Goal: Transaction & Acquisition: Purchase product/service

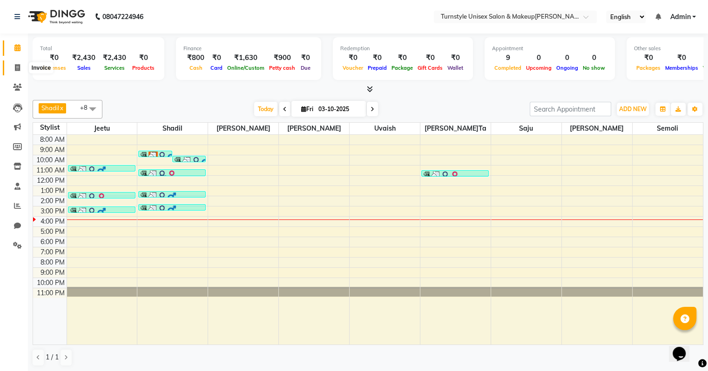
click at [12, 68] on span at bounding box center [17, 68] width 16 height 11
select select "service"
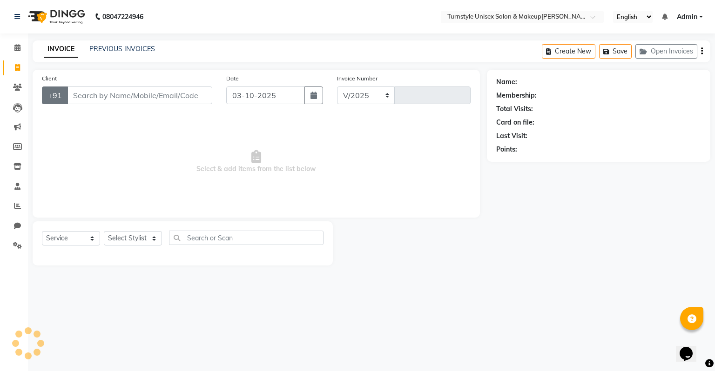
select select "9091"
type input "0076"
click at [123, 240] on select "Select Stylist Fathima Jeetu Lalita Saif Saju Sara Semoli Shadil Shahrukh Uvaish" at bounding box center [133, 238] width 58 height 14
select select "93347"
click at [104, 232] on select "Select Stylist Fathima Jeetu Lalita Saif Saju Sara Semoli Shadil Shahrukh Uvaish" at bounding box center [133, 238] width 58 height 14
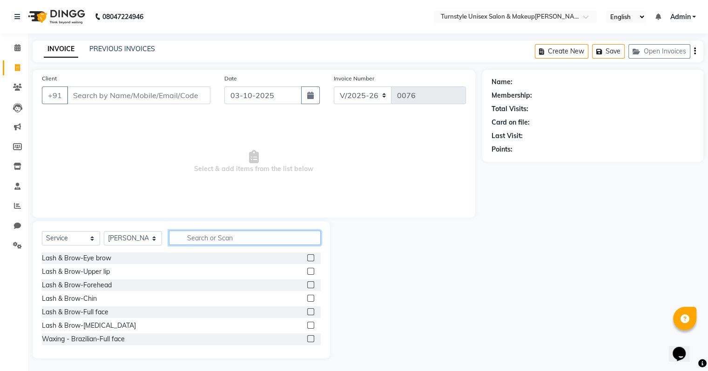
click at [248, 235] on input "text" at bounding box center [245, 238] width 152 height 14
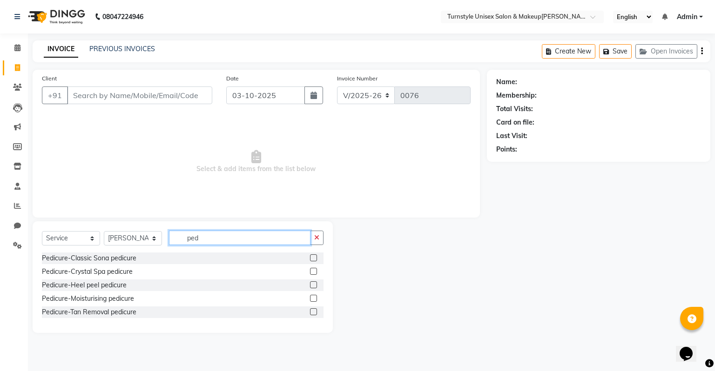
type input "ped"
click at [313, 301] on label at bounding box center [313, 298] width 7 height 7
click at [313, 301] on input "checkbox" at bounding box center [313, 299] width 6 height 6
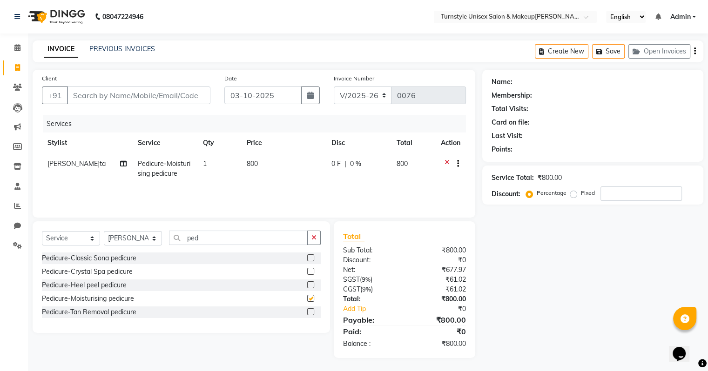
checkbox input "false"
click at [233, 238] on input "ped" at bounding box center [238, 238] width 139 height 14
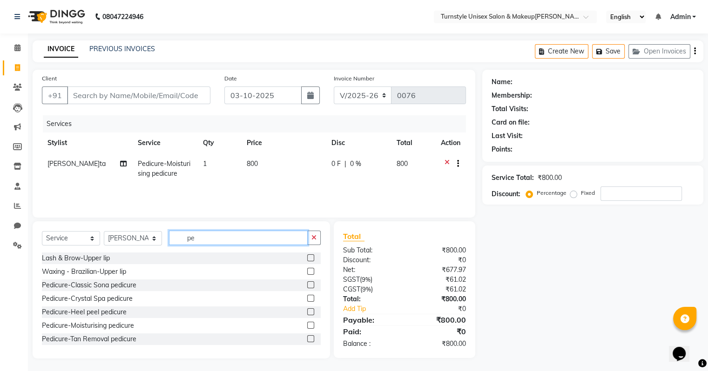
type input "p"
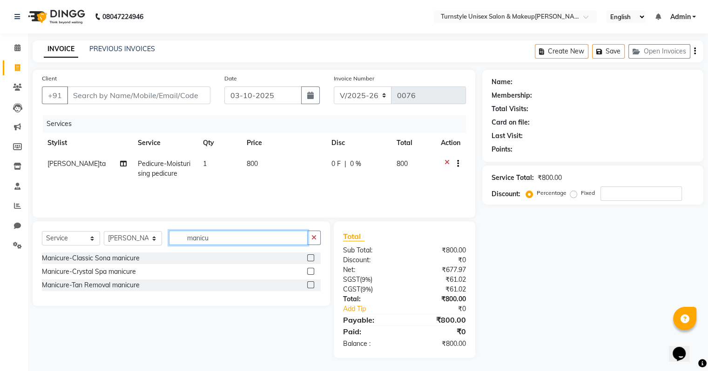
type input "manicu"
click at [310, 261] on label at bounding box center [310, 258] width 7 height 7
click at [310, 261] on input "checkbox" at bounding box center [310, 259] width 6 height 6
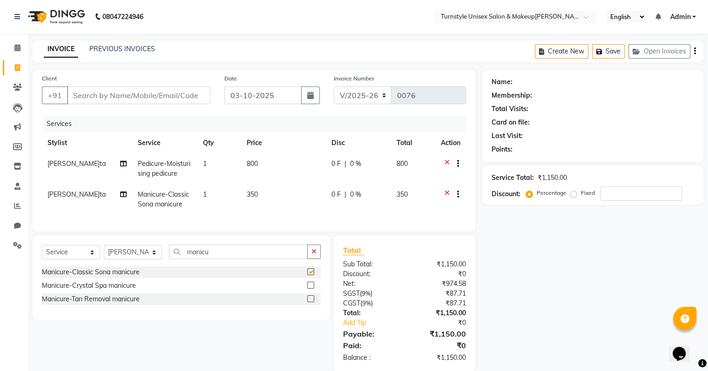
checkbox input "false"
click at [250, 245] on div "Select Service Product Membership Package Voucher Prepaid Gift Card Select Styl…" at bounding box center [181, 278] width 297 height 85
click at [255, 258] on input "manicu" at bounding box center [238, 252] width 139 height 14
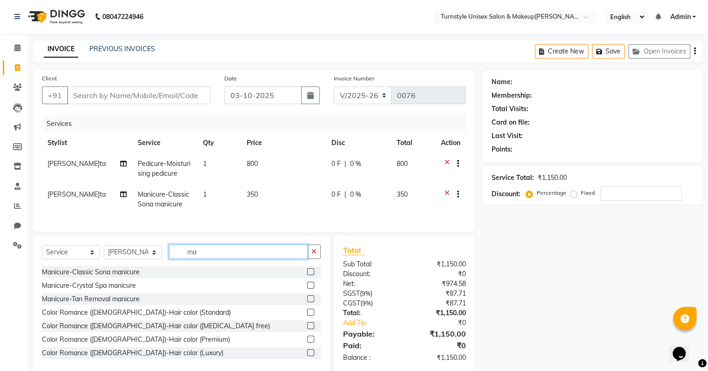
type input "m"
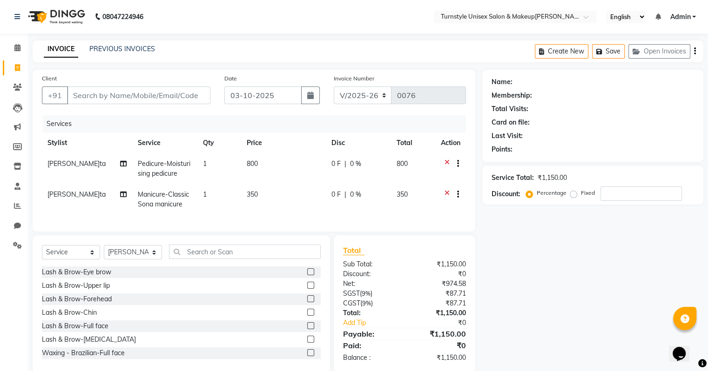
click at [253, 198] on span "350" at bounding box center [252, 194] width 11 height 8
select select "93347"
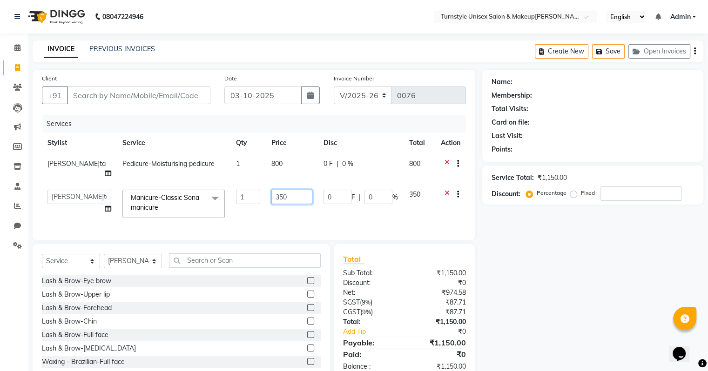
click at [276, 190] on input "350" at bounding box center [291, 197] width 40 height 14
type input "3"
type input "400"
click at [286, 209] on td "400" at bounding box center [292, 204] width 52 height 40
select select "93347"
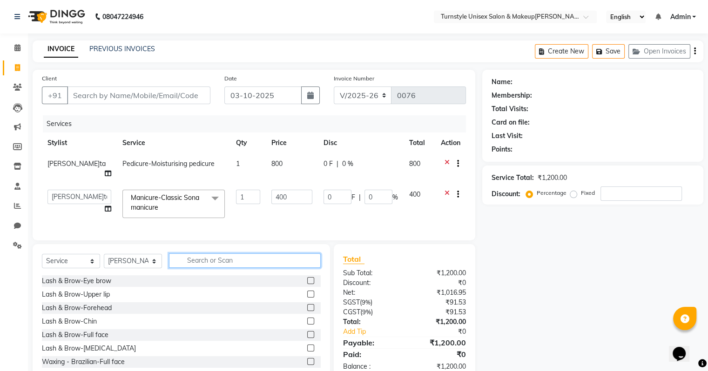
click at [263, 260] on input "text" at bounding box center [245, 261] width 152 height 14
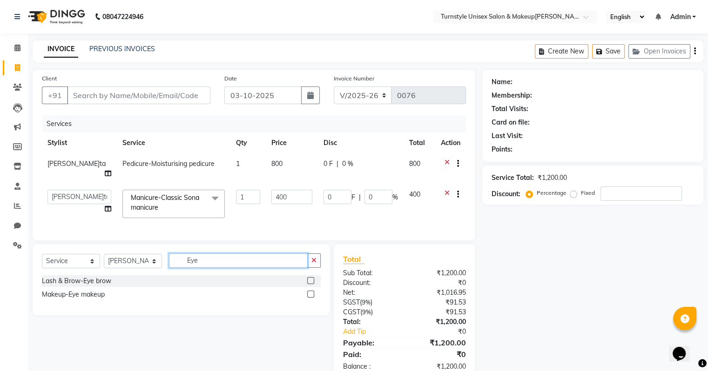
type input "Eye"
click at [311, 280] on label at bounding box center [310, 280] width 7 height 7
click at [311, 280] on input "checkbox" at bounding box center [310, 281] width 6 height 6
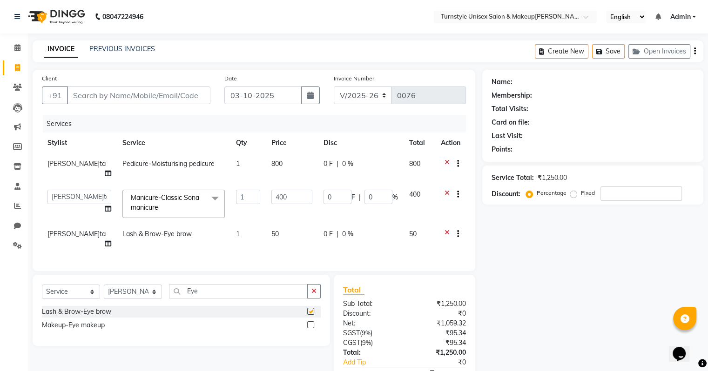
checkbox input "false"
click at [245, 284] on input "Eye" at bounding box center [238, 291] width 139 height 14
type input "E"
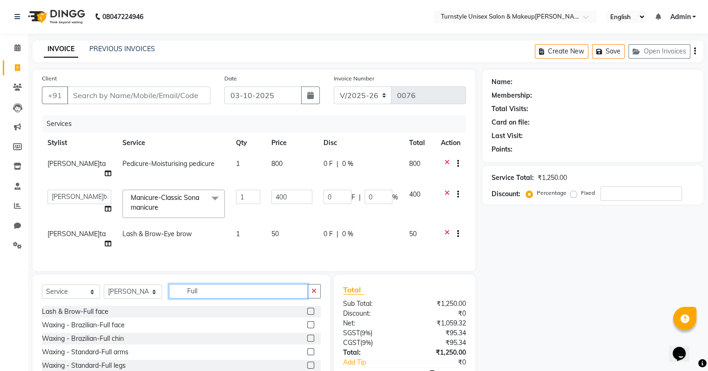
type input "Full"
click at [307, 362] on label at bounding box center [310, 365] width 7 height 7
click at [307, 363] on input "checkbox" at bounding box center [310, 366] width 6 height 6
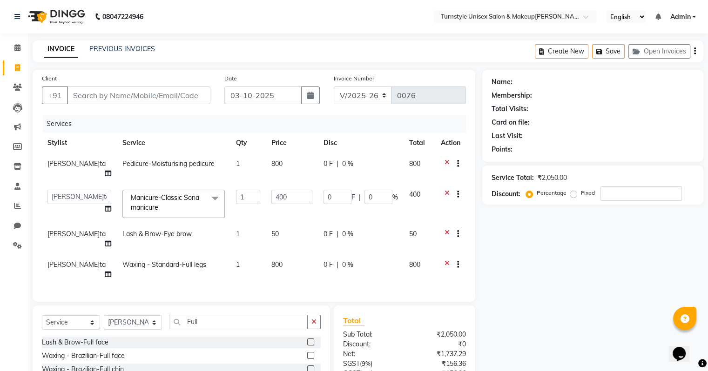
checkbox input "false"
click at [271, 261] on span "800" at bounding box center [276, 265] width 11 height 8
select select "93347"
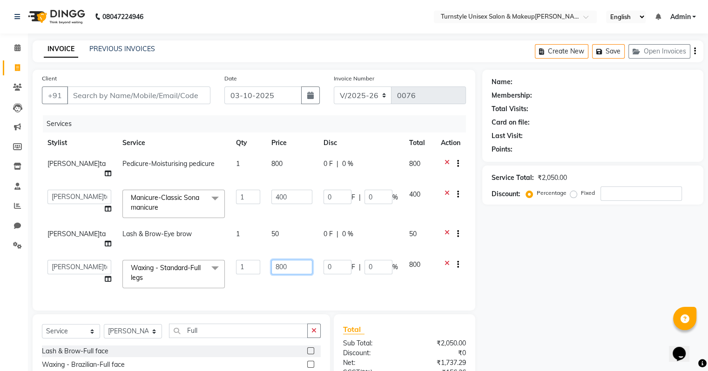
click at [276, 260] on input "800" at bounding box center [291, 267] width 40 height 14
type input "8"
type input "400"
click at [299, 276] on div "Services Stylist Service Qty Price Disc Total Action Lalita Pedicure-Moisturisi…" at bounding box center [254, 208] width 424 height 186
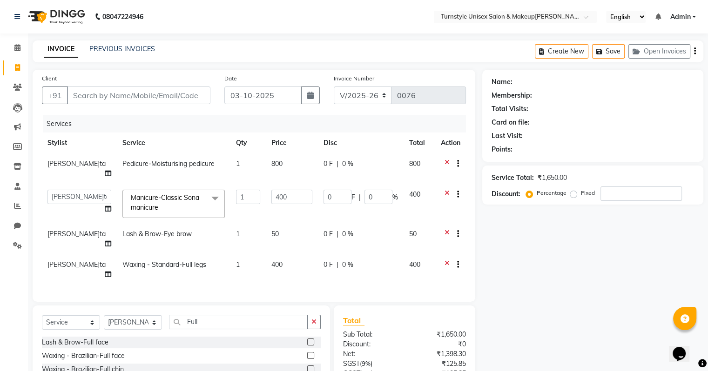
scroll to position [69, 0]
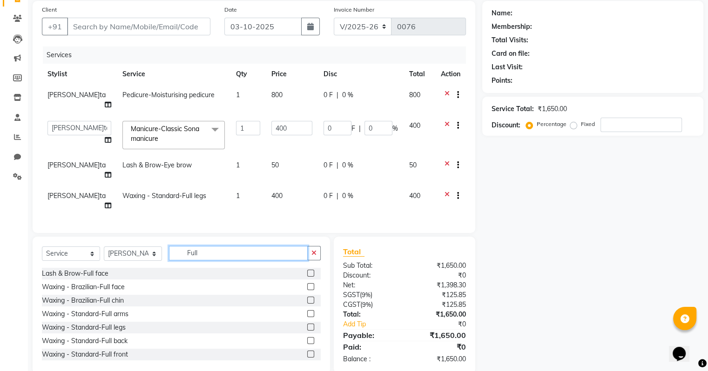
click at [226, 246] on input "Full" at bounding box center [238, 253] width 139 height 14
type input "F"
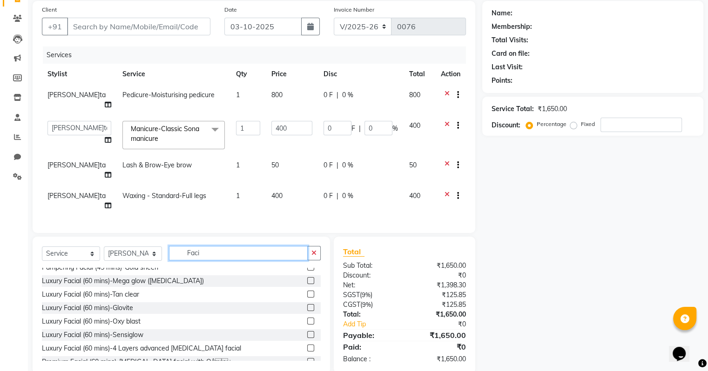
scroll to position [0, 0]
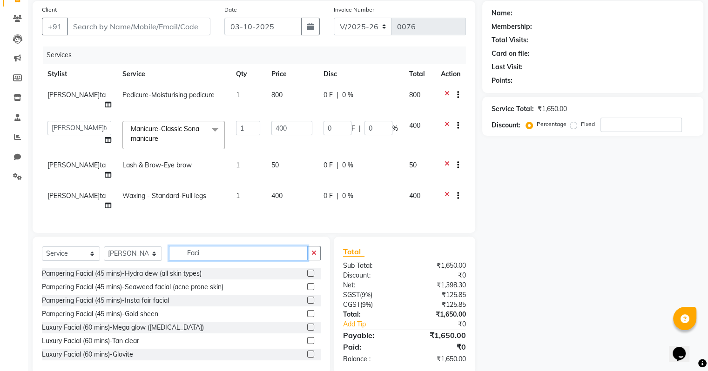
type input "Faci"
click at [307, 309] on div at bounding box center [313, 315] width 13 height 12
click at [307, 310] on label at bounding box center [310, 313] width 7 height 7
click at [307, 311] on input "checkbox" at bounding box center [310, 314] width 6 height 6
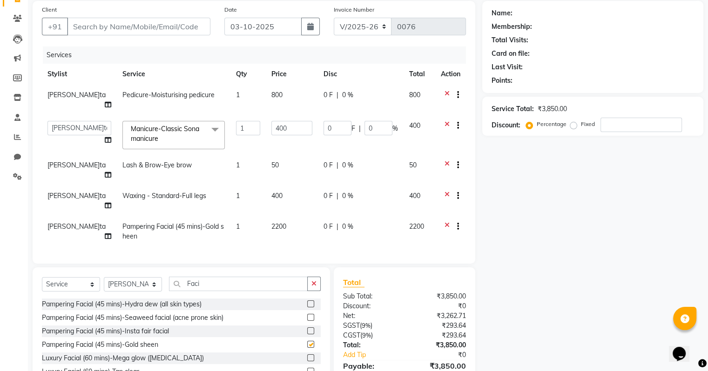
checkbox input "false"
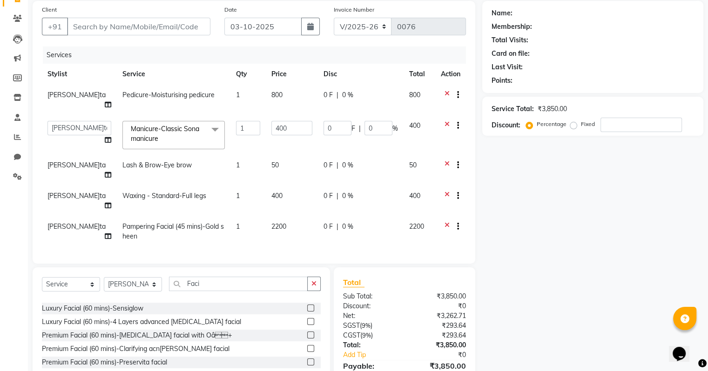
scroll to position [109, 0]
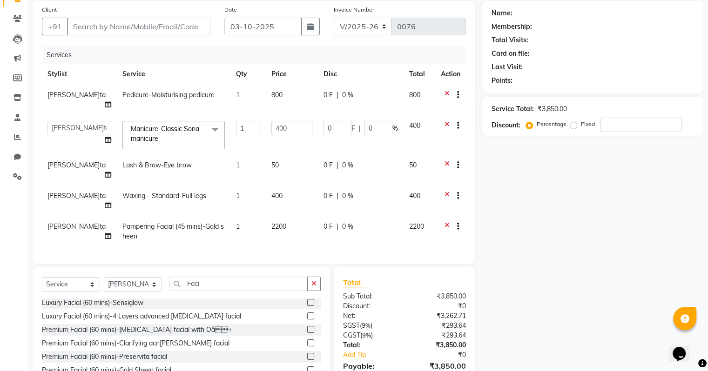
click at [307, 367] on label at bounding box center [310, 370] width 7 height 7
click at [307, 368] on input "checkbox" at bounding box center [310, 371] width 6 height 6
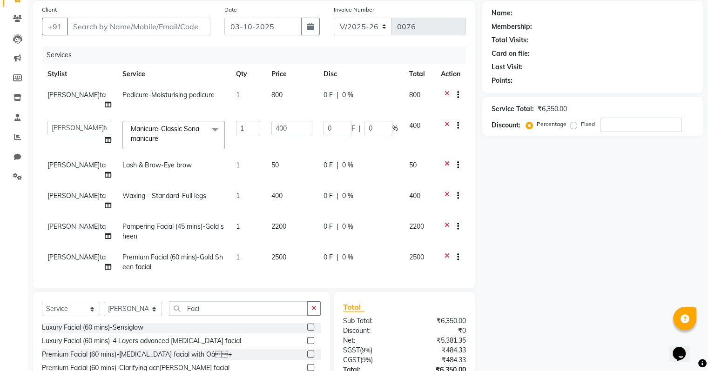
checkbox input "false"
click at [445, 222] on icon at bounding box center [447, 228] width 5 height 12
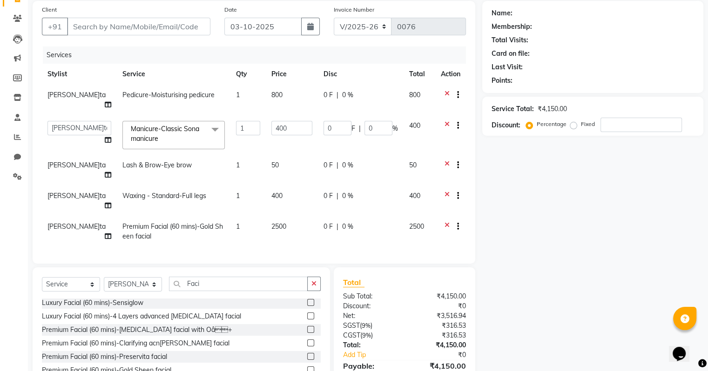
click at [271, 222] on span "2500" at bounding box center [278, 226] width 15 height 8
select select "93347"
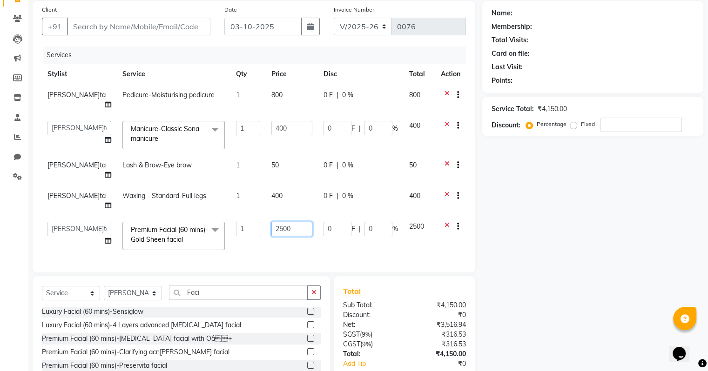
click at [285, 222] on input "2500" at bounding box center [291, 229] width 40 height 14
type input "2000"
click at [347, 232] on div "Services Stylist Service Qty Price Disc Total Action Lalita Pedicure-Moisturisi…" at bounding box center [254, 155] width 424 height 217
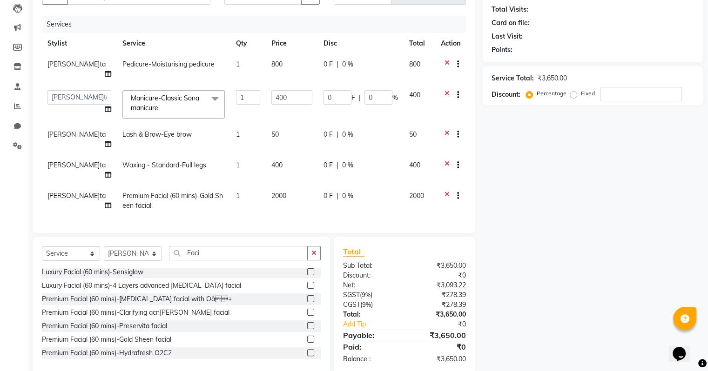
scroll to position [0, 0]
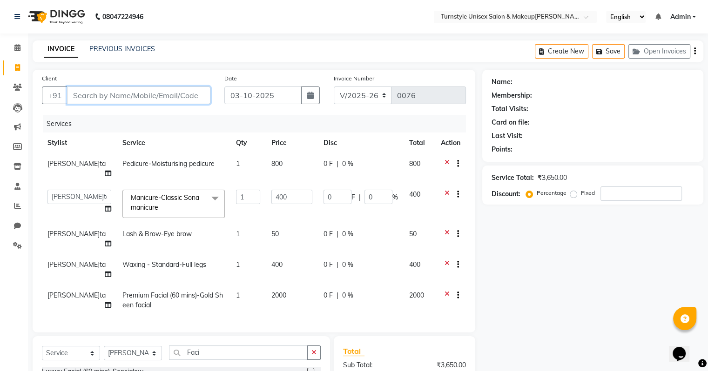
click at [141, 100] on input "Client" at bounding box center [138, 96] width 143 height 18
type input "f"
type input "0"
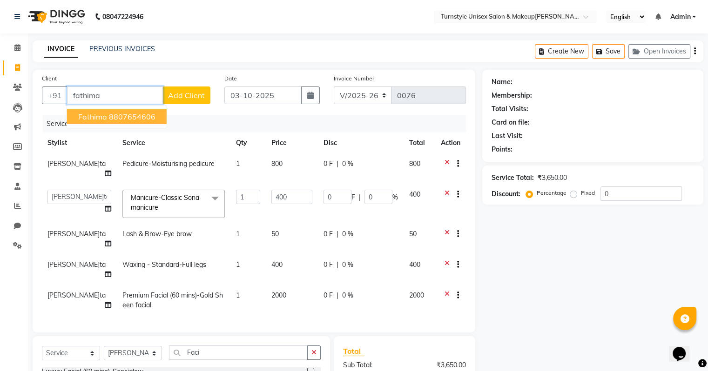
click at [147, 115] on ngb-highlight "8807654606" at bounding box center [132, 116] width 47 height 9
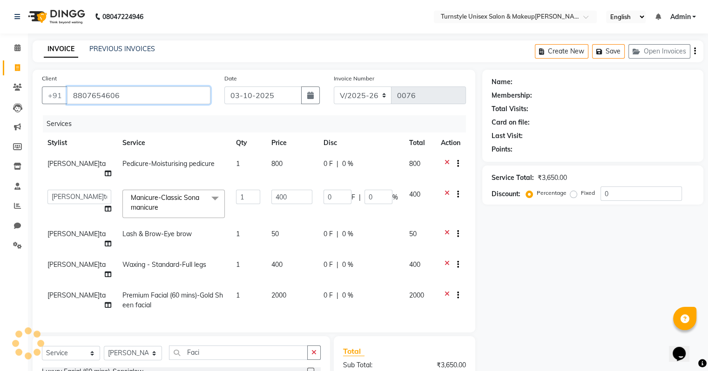
type input "8807654606"
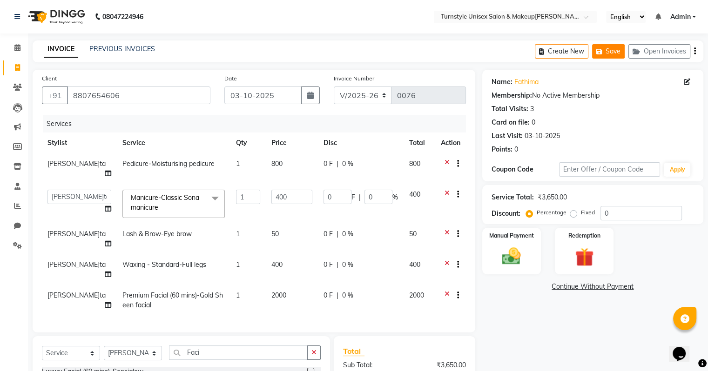
click at [600, 52] on icon "button" at bounding box center [600, 51] width 9 height 7
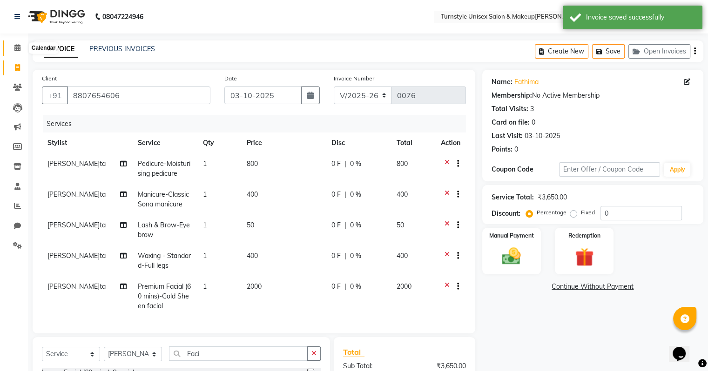
click at [18, 50] on icon at bounding box center [17, 47] width 6 height 7
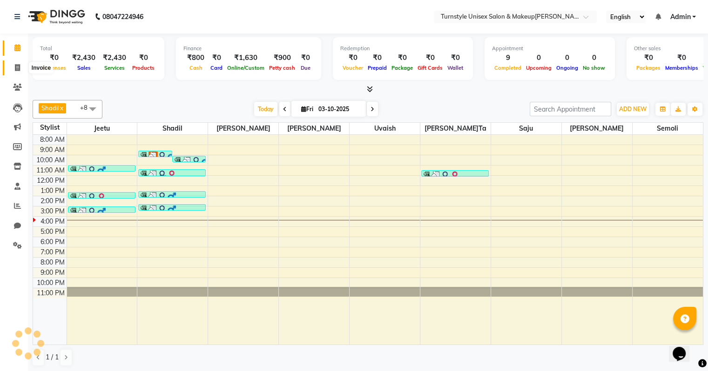
click at [20, 72] on span at bounding box center [17, 68] width 16 height 11
select select "service"
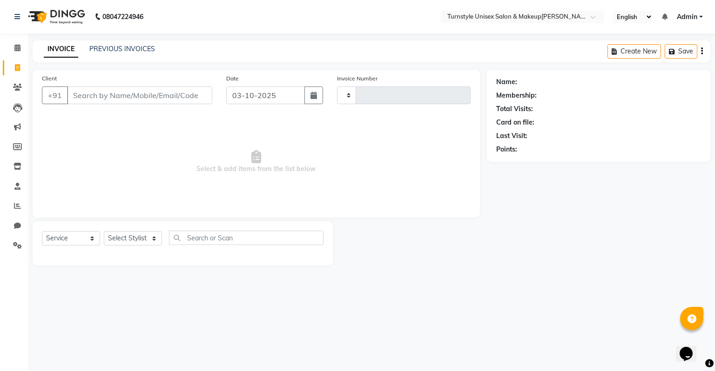
type input "0076"
select select "9091"
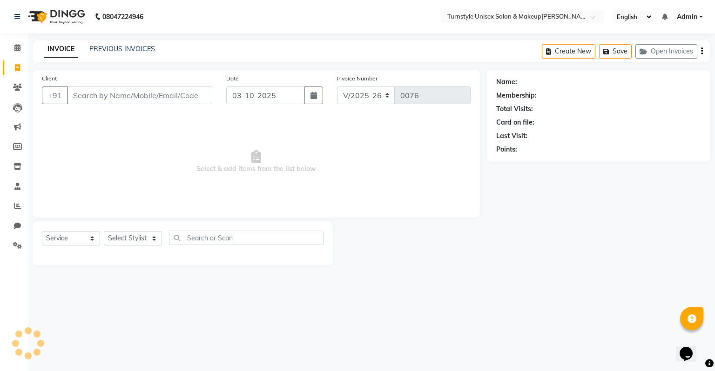
click at [112, 93] on input "Client" at bounding box center [139, 96] width 145 height 18
click at [115, 93] on input "Client" at bounding box center [139, 96] width 145 height 18
click at [138, 236] on select "Select Stylist Fathima Jeetu Lalita Saif Saju Sara Semoli Shadil Shahrukh Uvaish" at bounding box center [133, 238] width 58 height 14
select select "93345"
click at [104, 232] on select "Select Stylist Fathima Jeetu Lalita Saif Saju Sara Semoli Shadil Shahrukh Uvaish" at bounding box center [133, 238] width 58 height 14
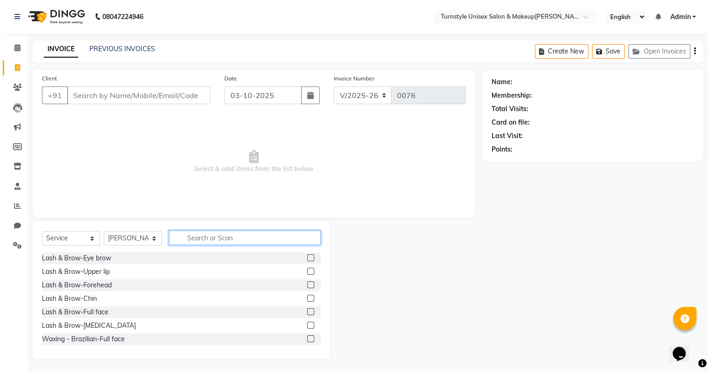
click at [192, 238] on input "text" at bounding box center [245, 238] width 152 height 14
type input "h"
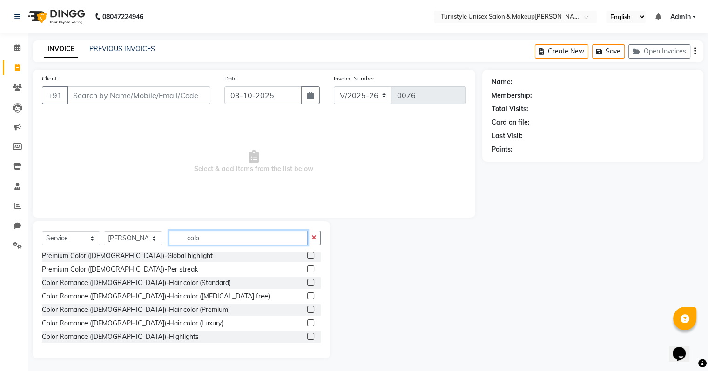
scroll to position [93, 0]
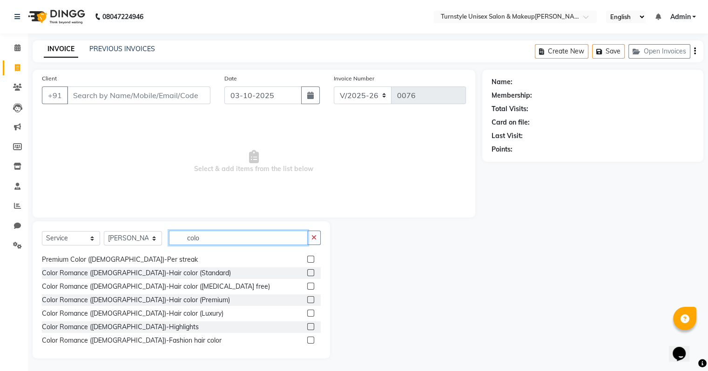
type input "colo"
click at [307, 284] on label at bounding box center [310, 286] width 7 height 7
click at [307, 284] on input "checkbox" at bounding box center [310, 287] width 6 height 6
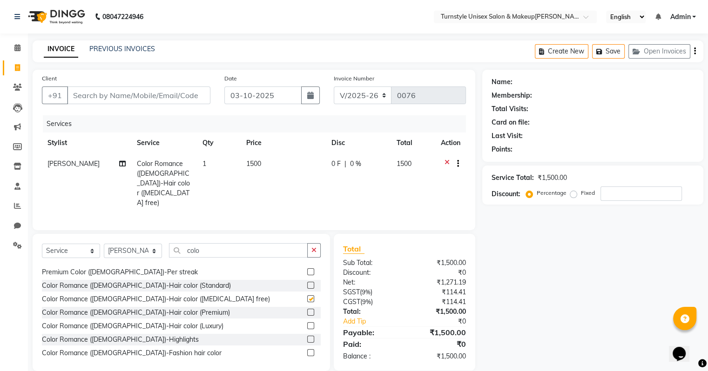
checkbox input "false"
click at [259, 168] on span "1500" at bounding box center [253, 164] width 15 height 8
select select "93345"
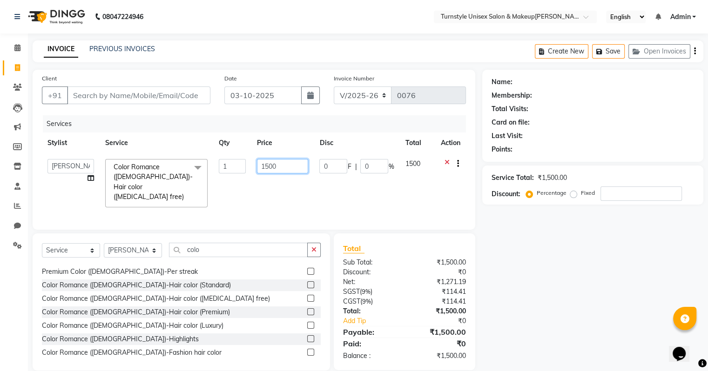
click at [281, 166] on input "1500" at bounding box center [282, 166] width 51 height 14
type input "1300"
click at [357, 202] on div "Services Stylist Service Qty Price Disc Total Action Fathima Jeetu Lalita Saif …" at bounding box center [254, 167] width 424 height 105
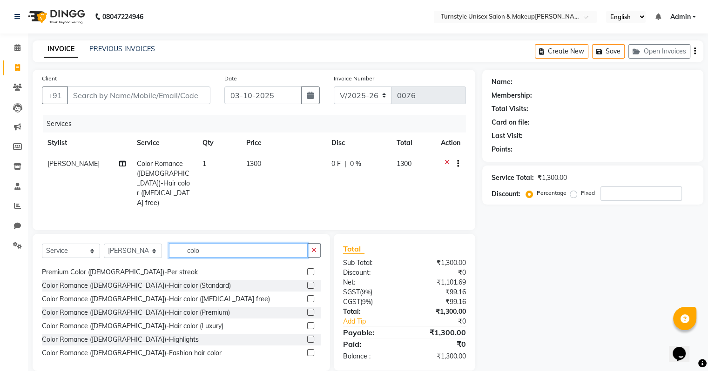
click at [207, 243] on input "colo" at bounding box center [238, 250] width 139 height 14
type input "c"
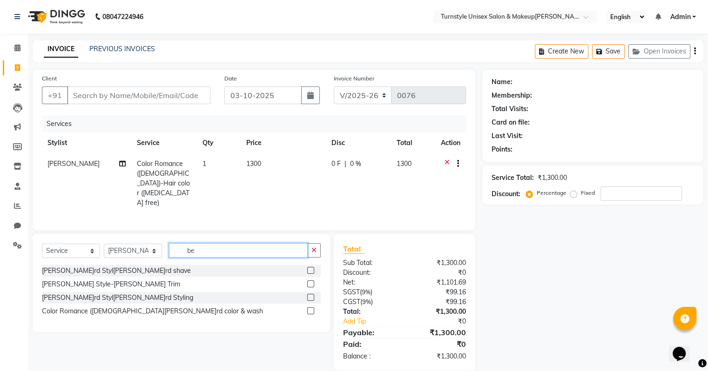
scroll to position [0, 0]
type input "beard"
click at [309, 308] on label at bounding box center [310, 311] width 7 height 7
click at [309, 309] on input "checkbox" at bounding box center [310, 312] width 6 height 6
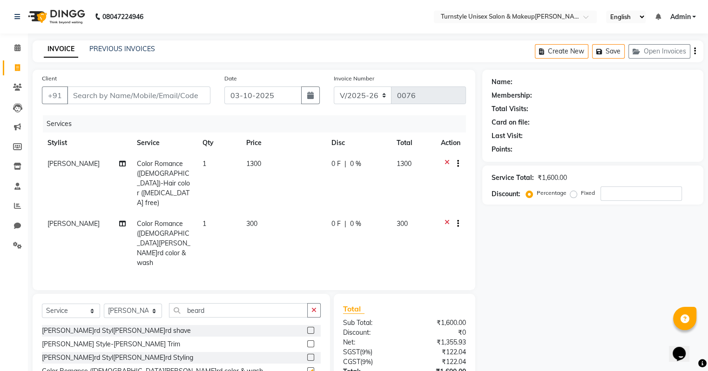
checkbox input "false"
click at [257, 214] on td "300" at bounding box center [283, 244] width 85 height 60
select select "93345"
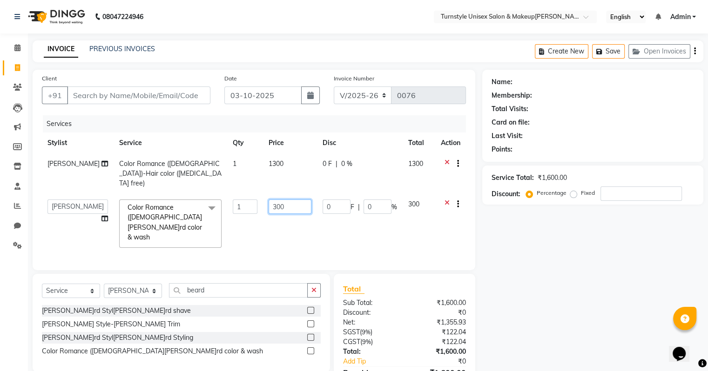
click at [290, 200] on input "300" at bounding box center [290, 207] width 43 height 14
type input "3"
type input "500"
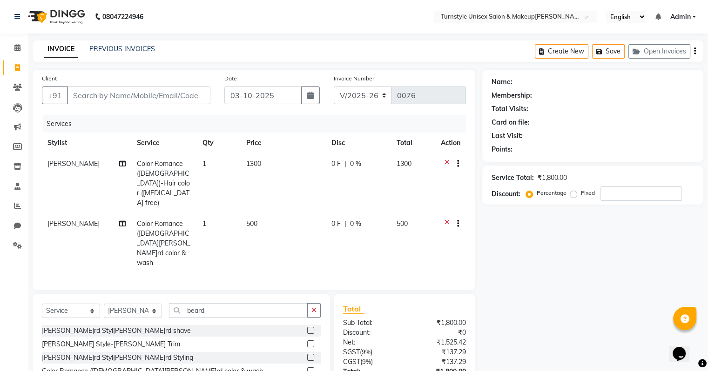
click at [273, 214] on td "500" at bounding box center [283, 244] width 85 height 60
select select "93345"
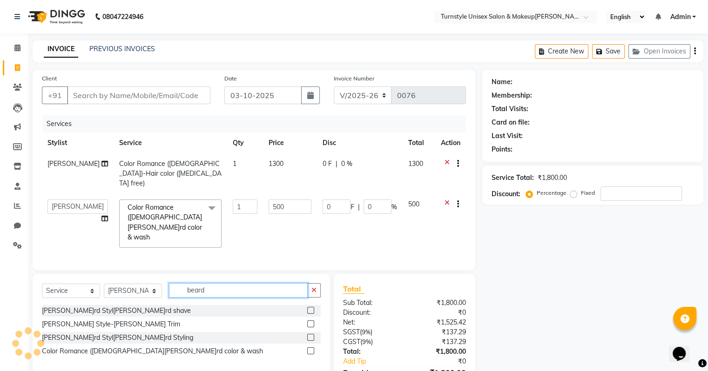
click at [209, 283] on input "beard" at bounding box center [238, 290] width 139 height 14
type input "b"
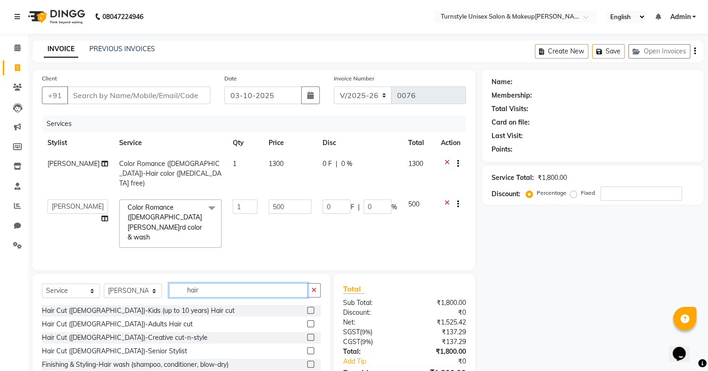
scroll to position [47, 0]
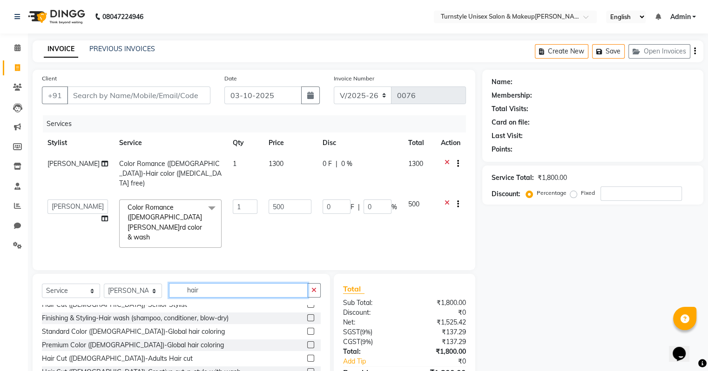
type input "hair"
click at [307, 355] on label at bounding box center [310, 358] width 7 height 7
click at [307, 356] on input "checkbox" at bounding box center [310, 359] width 6 height 6
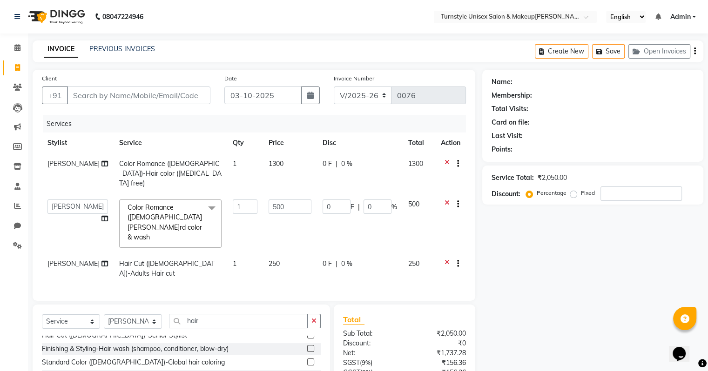
checkbox input "false"
click at [245, 314] on input "hair" at bounding box center [238, 321] width 139 height 14
type input "h"
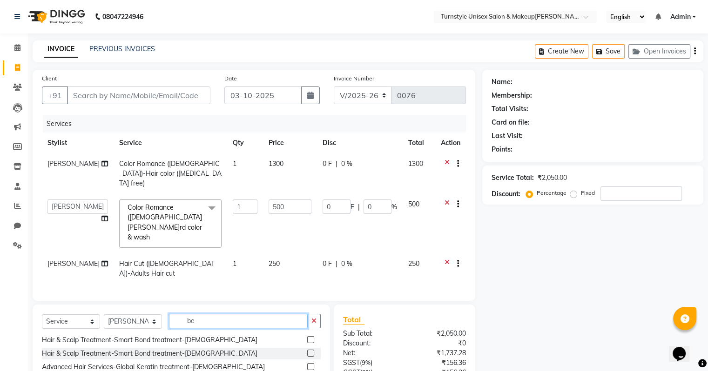
scroll to position [0, 0]
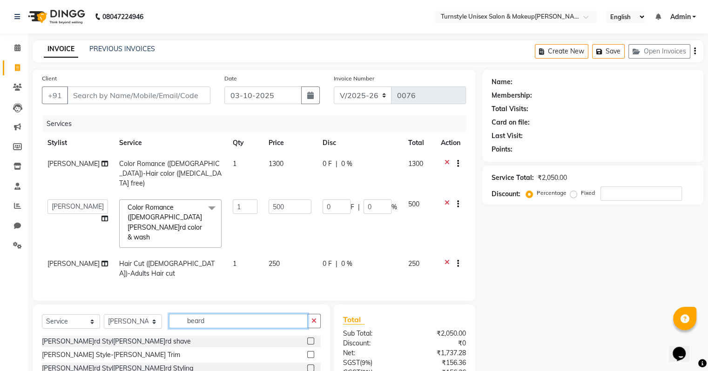
type input "beard"
click at [310, 351] on label at bounding box center [310, 354] width 7 height 7
click at [310, 352] on input "checkbox" at bounding box center [310, 355] width 6 height 6
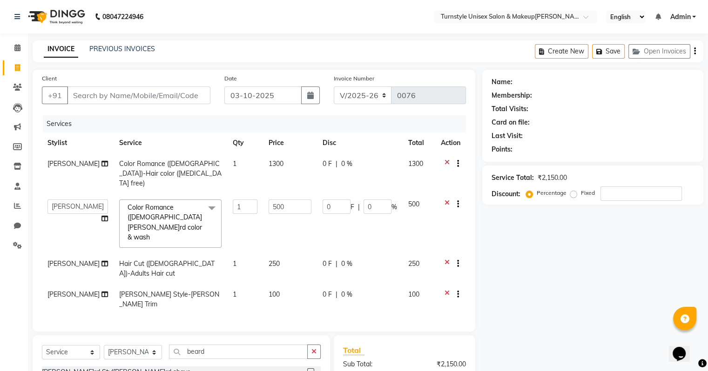
checkbox input "false"
click at [274, 284] on td "100" at bounding box center [290, 299] width 54 height 31
select select "93345"
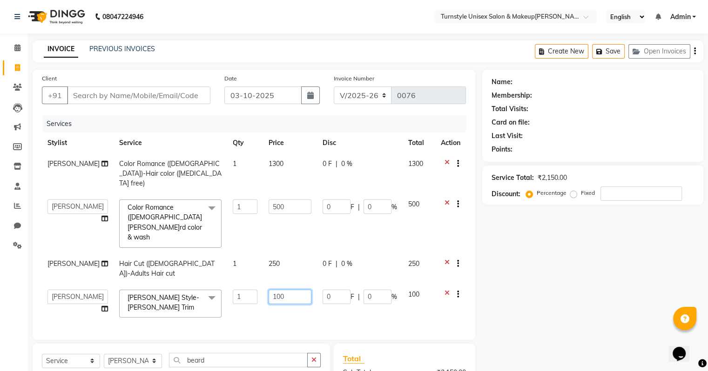
click at [281, 290] on input "100" at bounding box center [290, 297] width 43 height 14
type input "150"
click at [293, 277] on div "Services Stylist Service Qty Price Disc Total Action Shahrukh Color Romance (Ma…" at bounding box center [254, 223] width 424 height 216
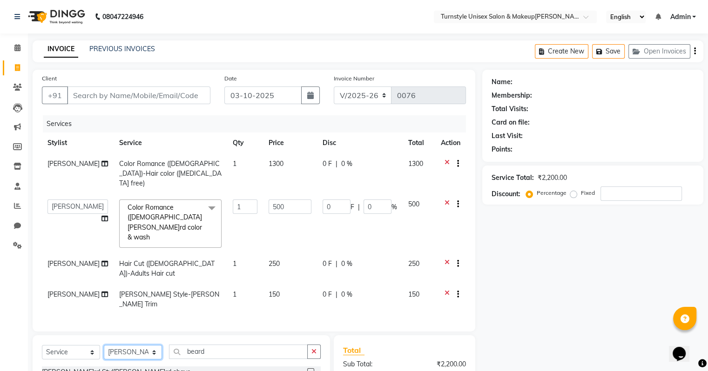
click at [150, 345] on select "Select Stylist Fathima Jeetu Lalita Saif Saju Sara Semoli Shadil Shahrukh Uvaish" at bounding box center [133, 352] width 58 height 14
select select "93348"
click at [104, 345] on select "Select Stylist Fathima Jeetu Lalita Saif Saju Sara Semoli Shadil Shahrukh Uvaish" at bounding box center [133, 352] width 58 height 14
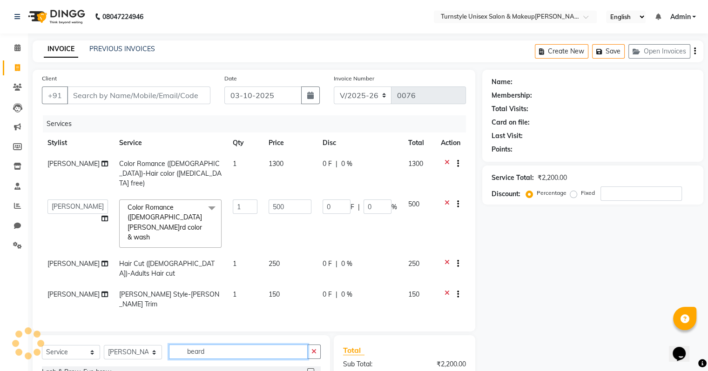
click at [222, 345] on input "beard" at bounding box center [238, 352] width 139 height 14
type input "b"
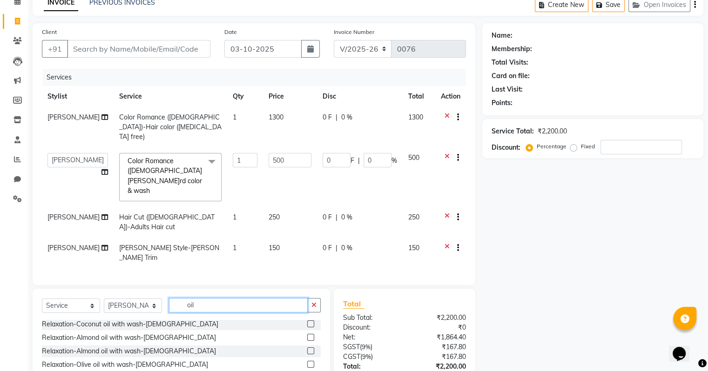
scroll to position [76, 0]
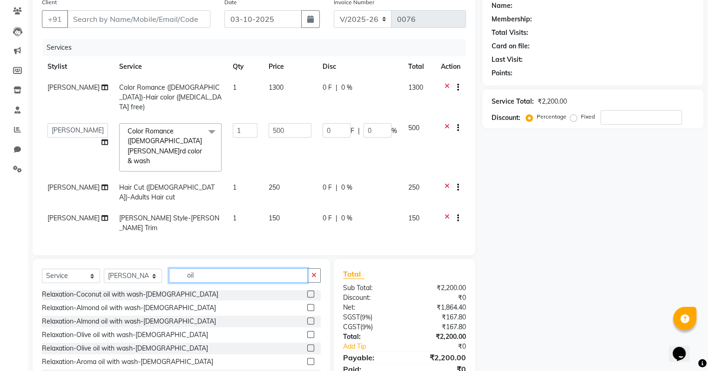
type input "oil"
click at [307, 291] on label at bounding box center [310, 294] width 7 height 7
click at [307, 292] on input "checkbox" at bounding box center [310, 295] width 6 height 6
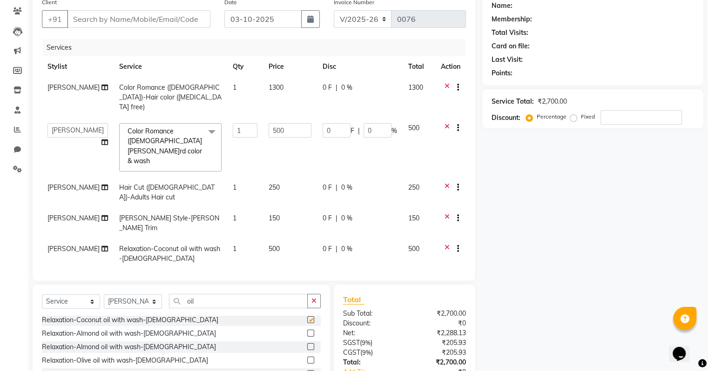
checkbox input "false"
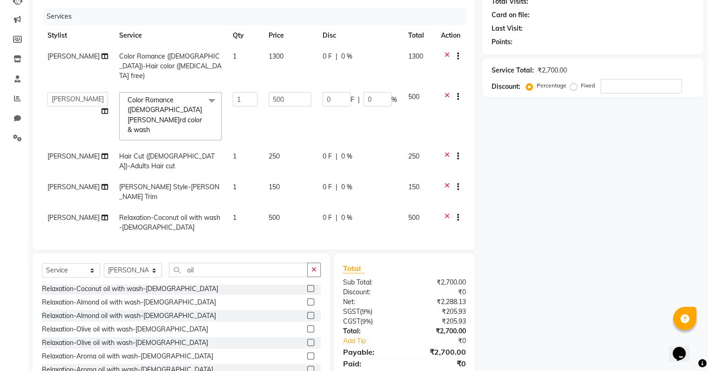
scroll to position [0, 0]
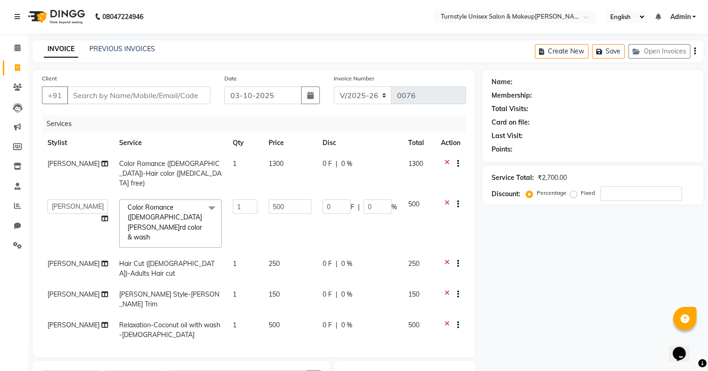
click at [276, 284] on td "150" at bounding box center [290, 299] width 54 height 31
select select "93345"
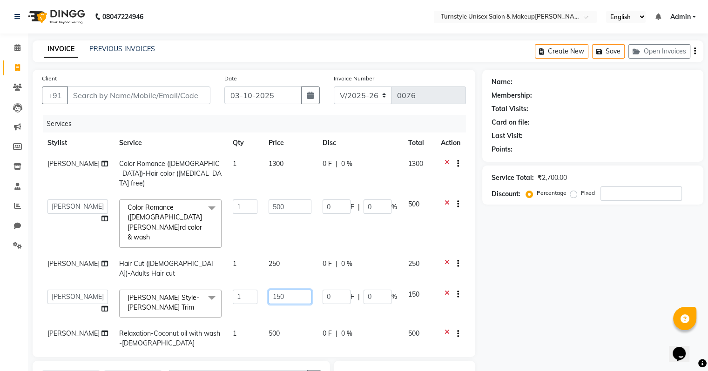
click at [278, 290] on input "150" at bounding box center [290, 297] width 43 height 14
type input "100"
click at [292, 323] on td "500" at bounding box center [290, 338] width 54 height 31
select select "93348"
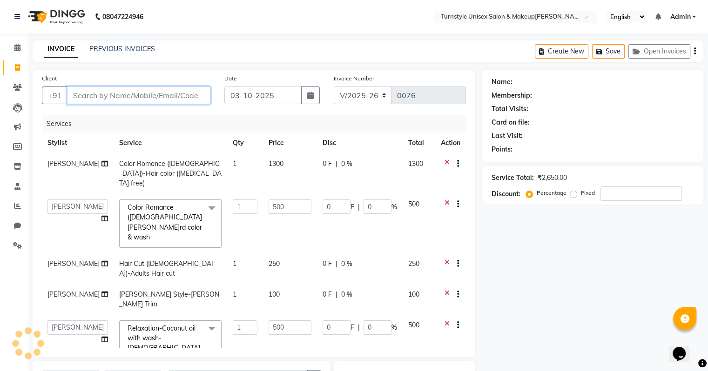
click at [126, 94] on input "Client" at bounding box center [138, 96] width 143 height 18
type input "8"
type input "0"
type input "8861246581"
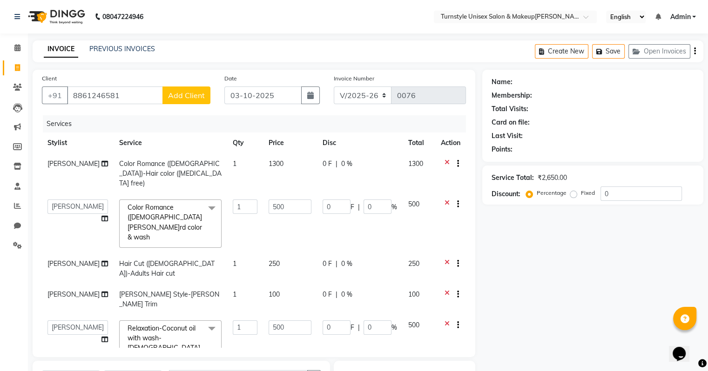
click at [199, 94] on span "Add Client" at bounding box center [186, 95] width 37 height 9
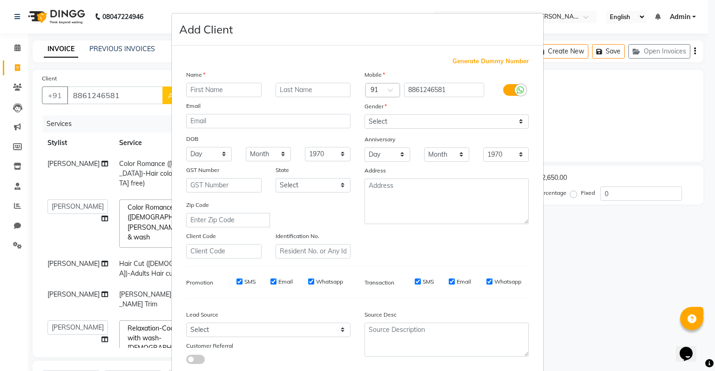
click at [215, 90] on input "text" at bounding box center [223, 90] width 75 height 14
type input "Taher"
click at [369, 122] on select "Select Male Female Other Prefer Not To Say" at bounding box center [446, 122] width 164 height 14
select select "male"
click at [364, 115] on select "Select Male Female Other Prefer Not To Say" at bounding box center [446, 122] width 164 height 14
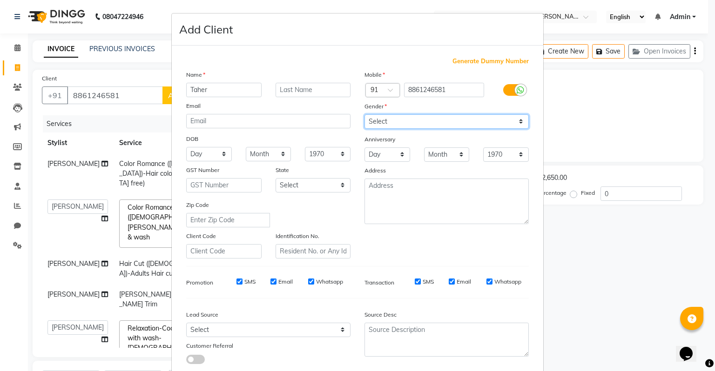
scroll to position [62, 0]
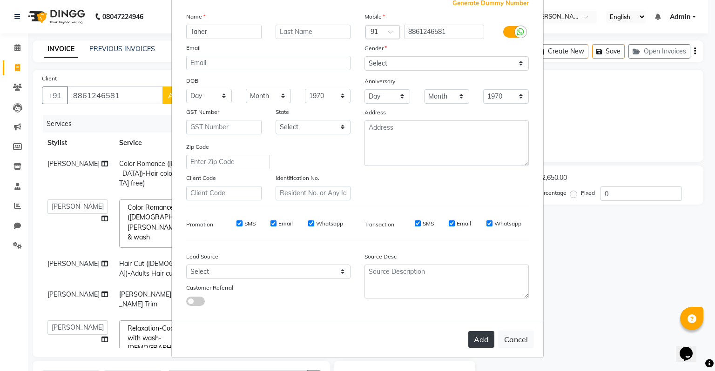
click at [468, 332] on button "Add" at bounding box center [481, 339] width 26 height 17
select select
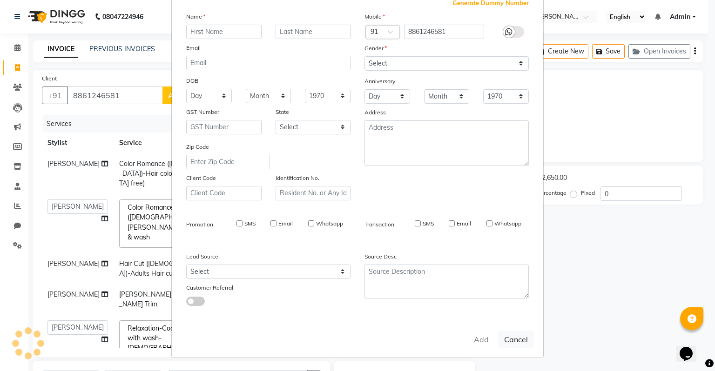
select select
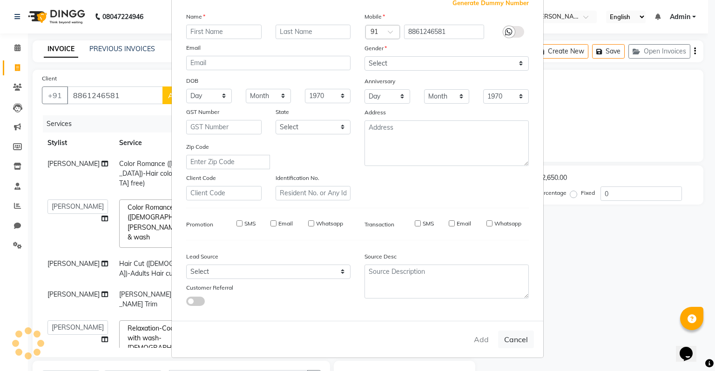
checkbox input "false"
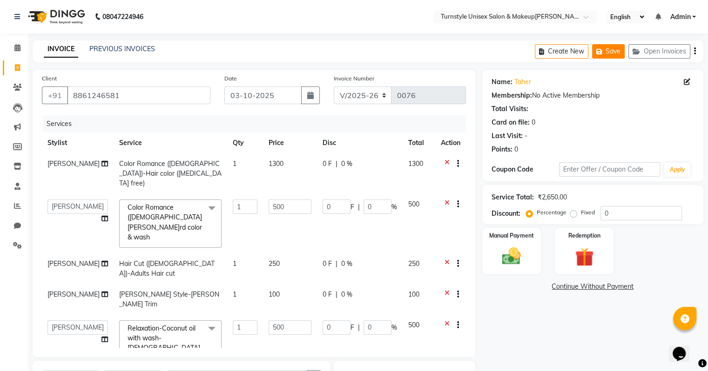
click at [606, 52] on button "Save" at bounding box center [608, 51] width 33 height 14
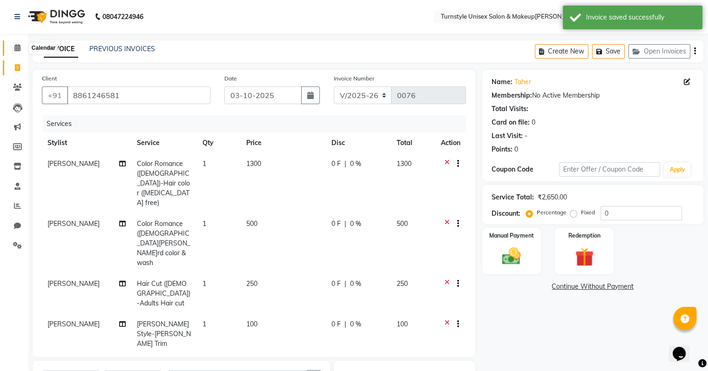
click at [15, 46] on icon at bounding box center [17, 47] width 6 height 7
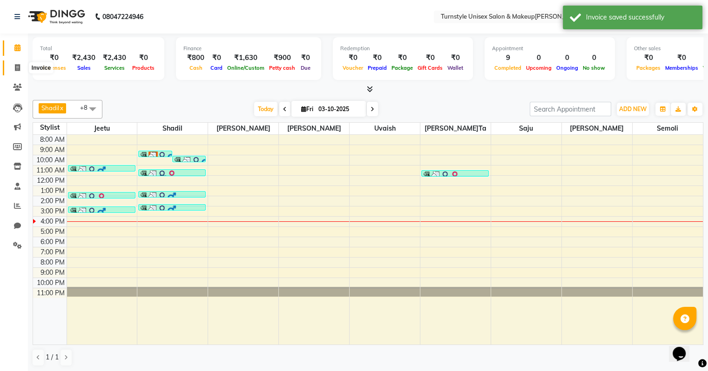
click at [18, 70] on icon at bounding box center [17, 67] width 5 height 7
select select "service"
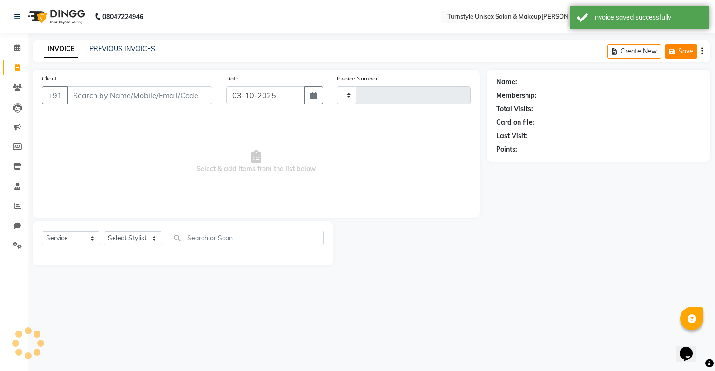
type input "0076"
select select "9091"
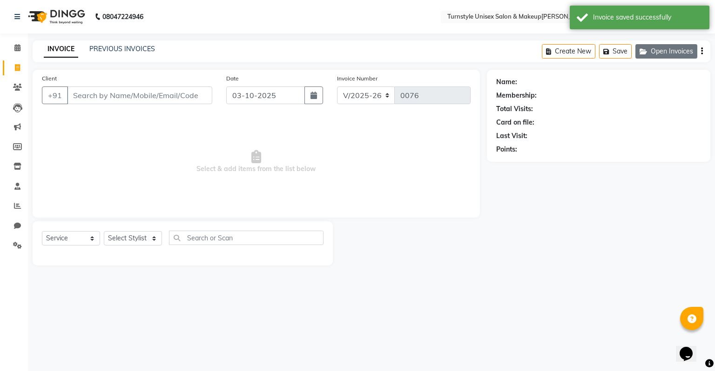
click at [660, 54] on button "Open Invoices" at bounding box center [666, 51] width 62 height 14
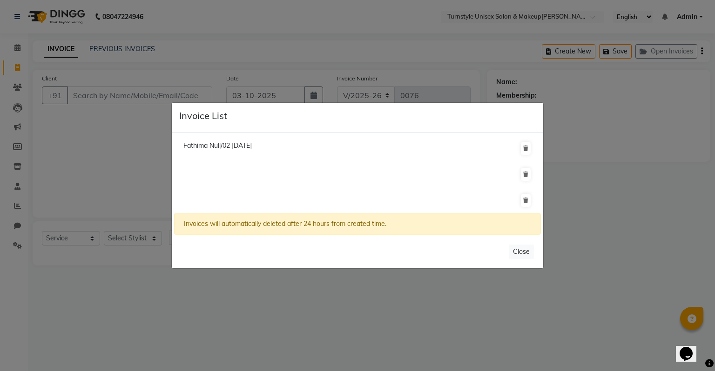
click at [620, 55] on ngb-modal-window "Invoice List Fathima Null/02 October 2025 Invoices will automatically deleted a…" at bounding box center [357, 185] width 715 height 371
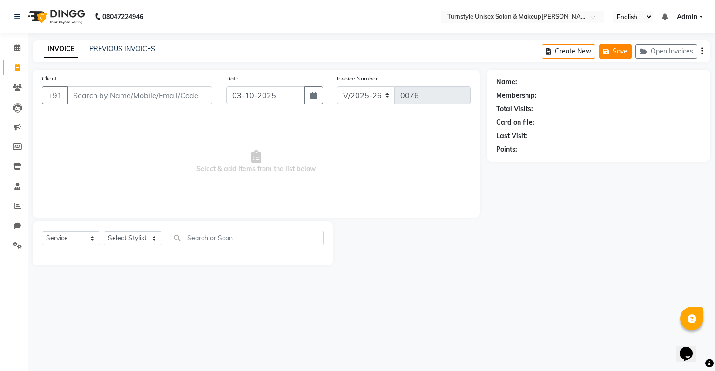
click at [618, 55] on button "Save" at bounding box center [615, 51] width 33 height 14
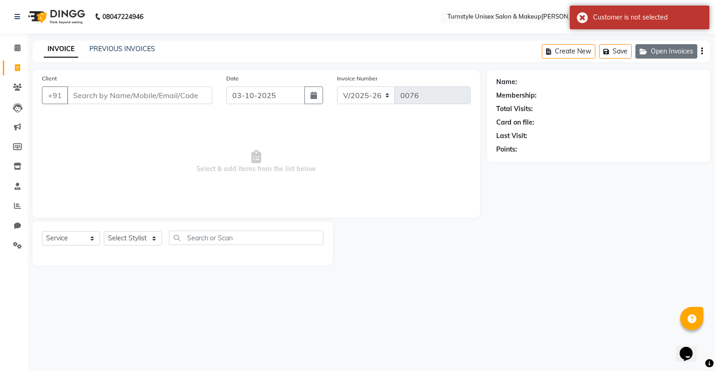
click at [667, 49] on button "Open Invoices" at bounding box center [666, 51] width 62 height 14
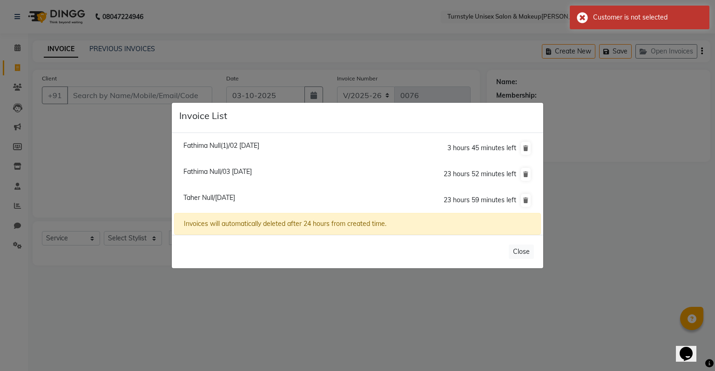
click at [241, 173] on span "Fathima Null/03 October 2025" at bounding box center [217, 172] width 68 height 8
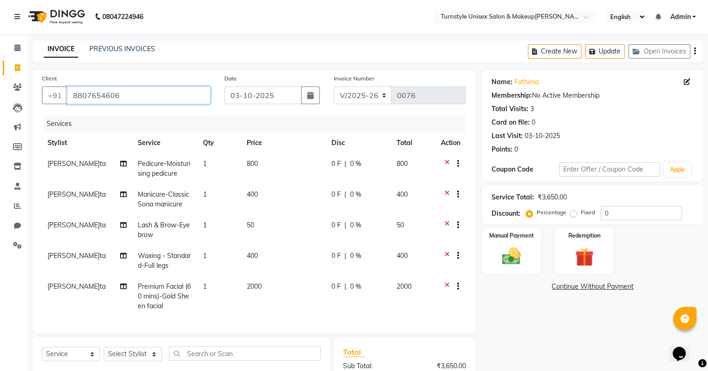
click at [164, 96] on input "8807654606" at bounding box center [138, 96] width 143 height 18
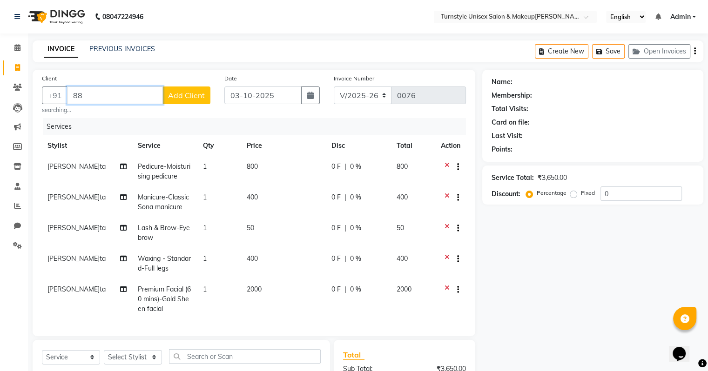
type input "8"
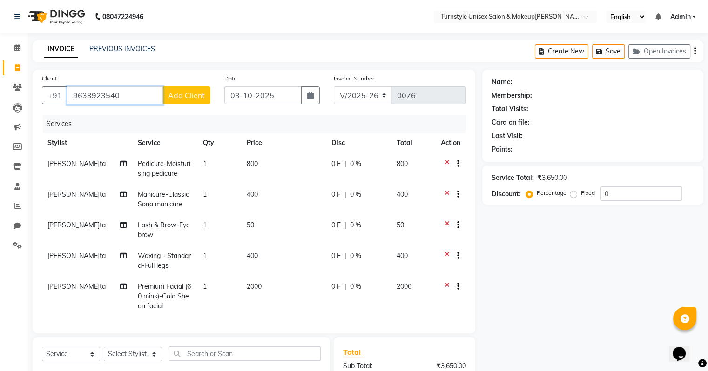
type input "9633923540"
click at [185, 98] on span "Add Client" at bounding box center [186, 95] width 37 height 9
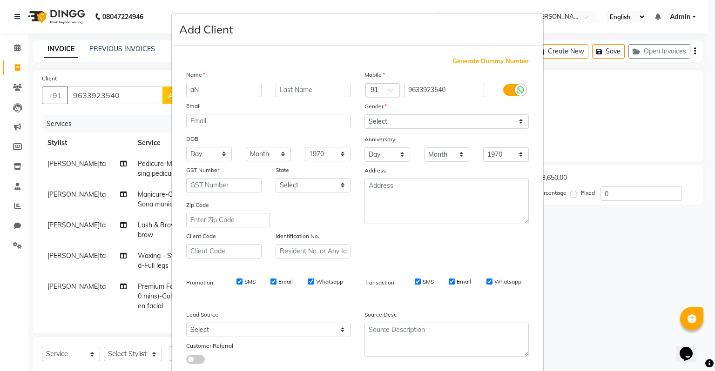
type input "a"
type input "Anjali"
click at [394, 118] on select "Select Male Female Other Prefer Not To Say" at bounding box center [446, 122] width 164 height 14
select select "female"
click at [364, 115] on select "Select Male Female Other Prefer Not To Say" at bounding box center [446, 122] width 164 height 14
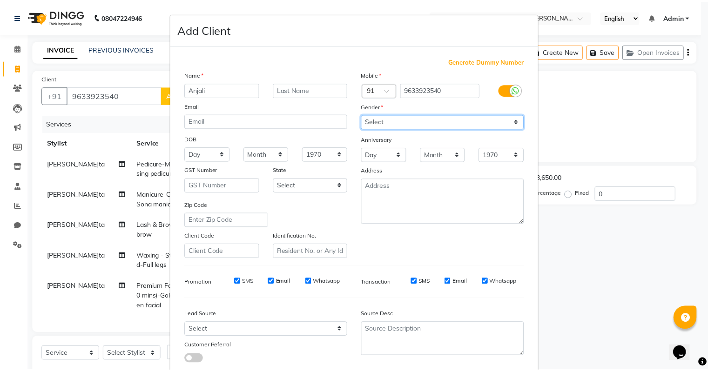
scroll to position [62, 0]
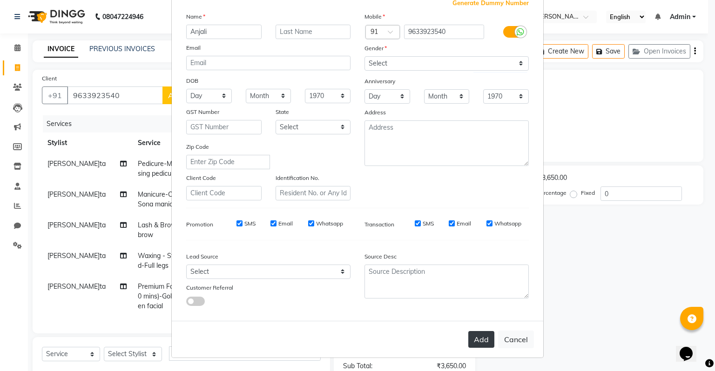
click at [488, 344] on button "Add" at bounding box center [481, 339] width 26 height 17
select select
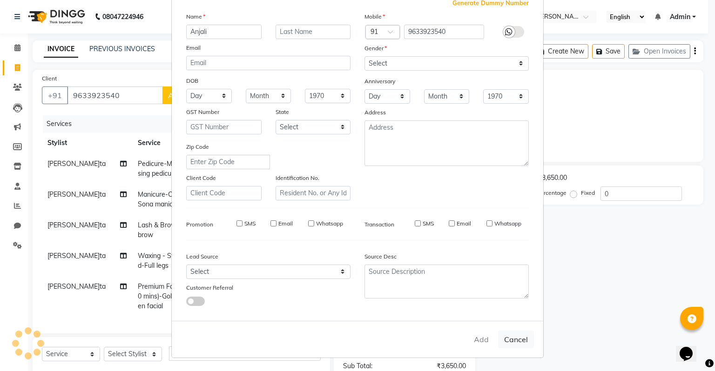
select select
checkbox input "false"
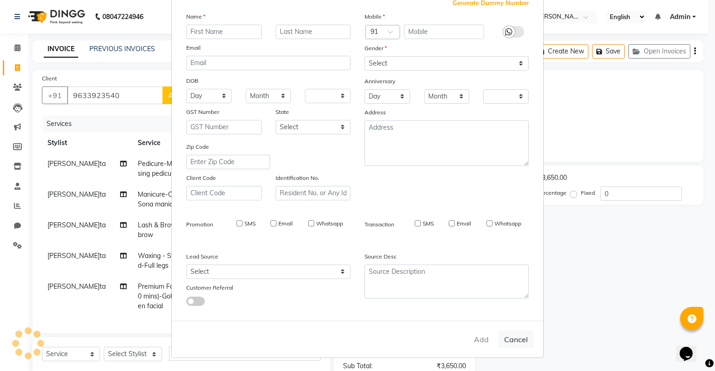
checkbox input "false"
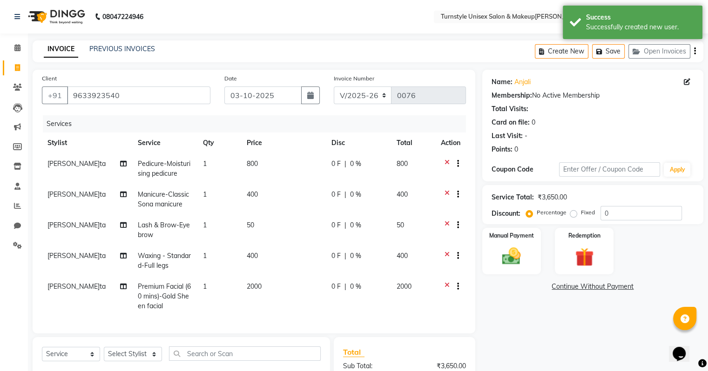
scroll to position [124, 0]
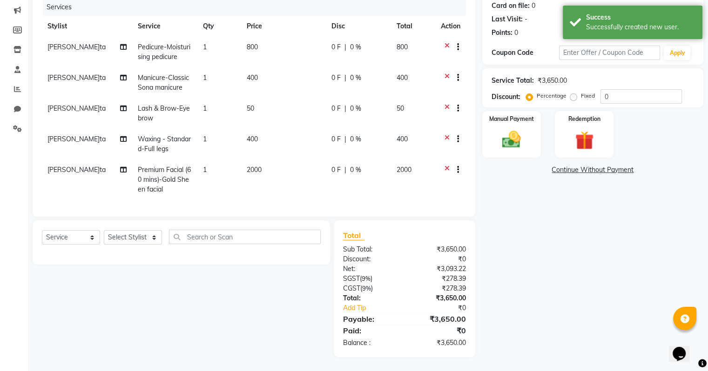
click at [151, 246] on div "Select Service Product Membership Package Voucher Prepaid Gift Card Select Styl…" at bounding box center [181, 241] width 279 height 22
click at [148, 242] on select "Select Stylist Fathima Jeetu Lalita Saif Saju Sara Semoli Shadil Shahrukh Uvaish" at bounding box center [133, 237] width 58 height 14
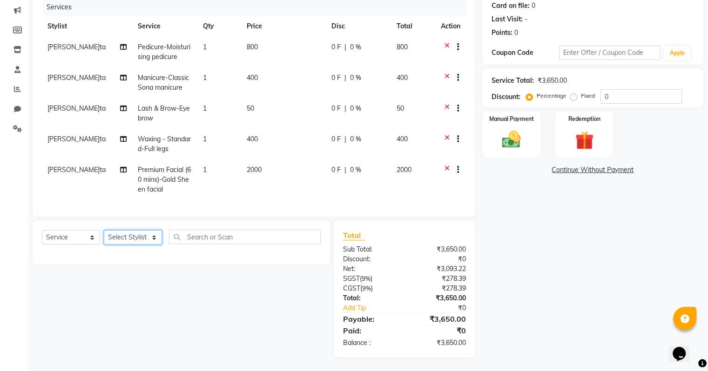
select select "93346"
click at [104, 231] on select "Select Stylist Fathima Jeetu Lalita Saif Saju Sara Semoli Shadil Shahrukh Uvaish" at bounding box center [133, 237] width 58 height 14
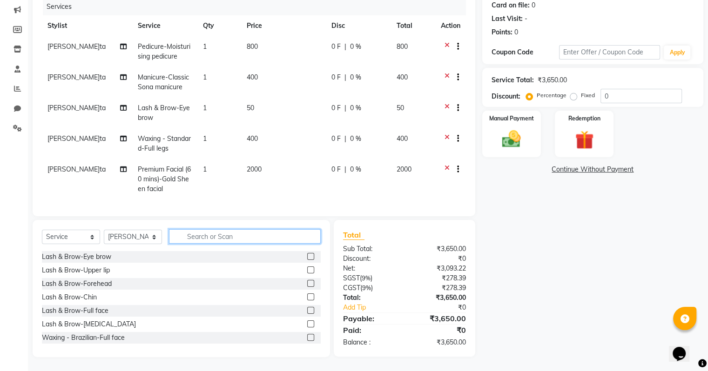
click at [209, 236] on input "text" at bounding box center [245, 236] width 152 height 14
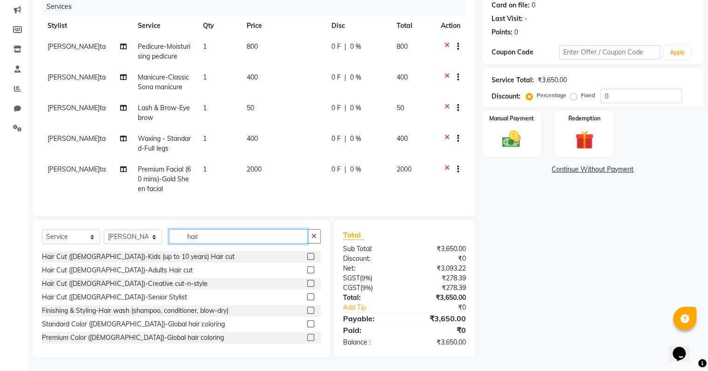
type input "hair"
click at [307, 270] on label at bounding box center [310, 270] width 7 height 7
click at [307, 270] on input "checkbox" at bounding box center [310, 271] width 6 height 6
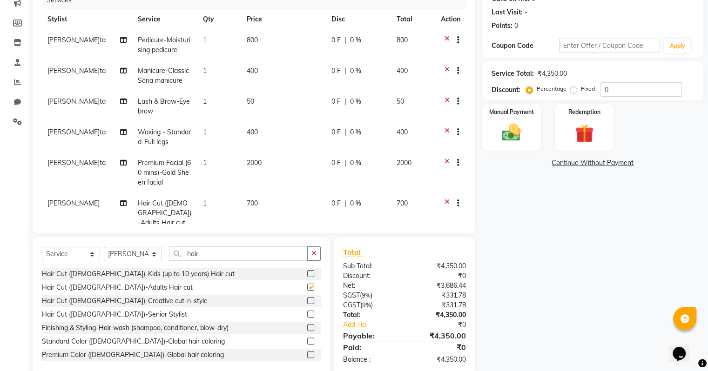
checkbox input "false"
click at [253, 202] on td "700" at bounding box center [283, 213] width 85 height 40
select select "93346"
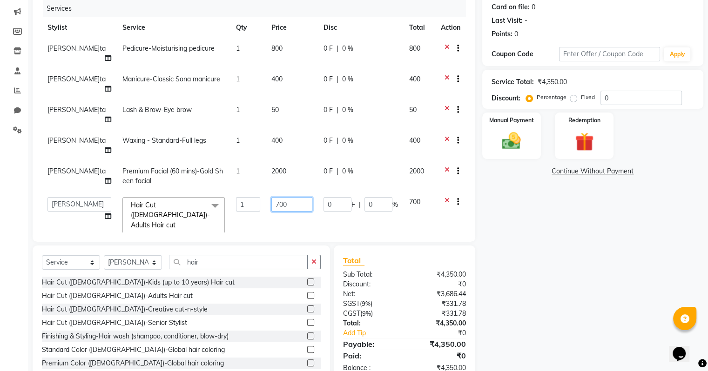
click at [282, 197] on input "700" at bounding box center [291, 204] width 40 height 14
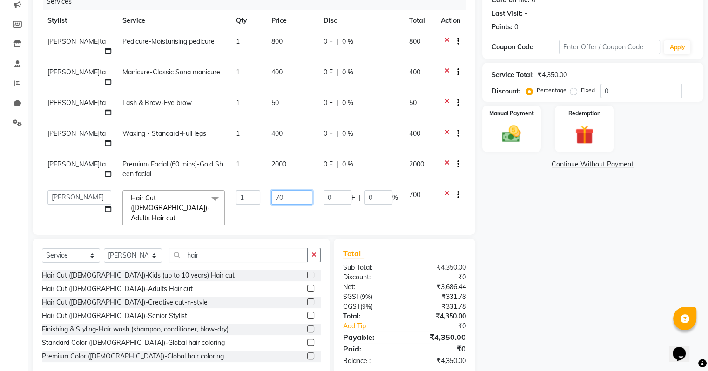
type input "7"
type input "400"
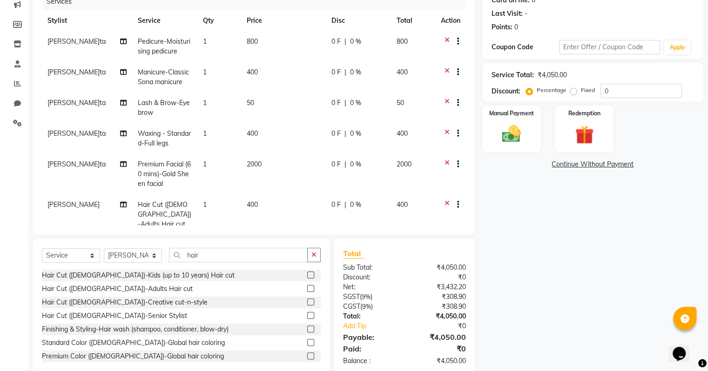
click at [519, 225] on div "Name: Anjali Membership: No Active Membership Total Visits: Card on file: 0 Las…" at bounding box center [596, 161] width 228 height 429
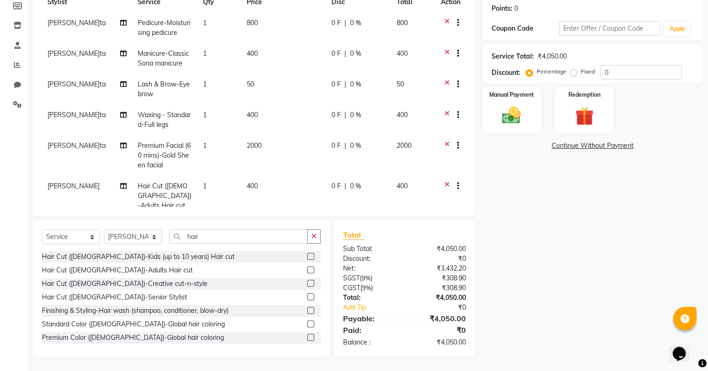
scroll to position [1, 0]
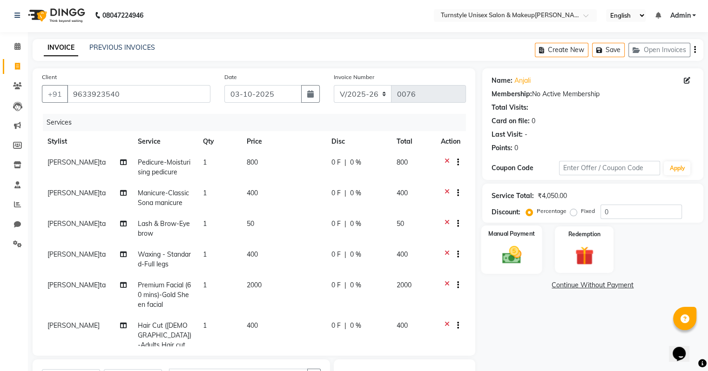
click at [520, 256] on img at bounding box center [511, 255] width 31 height 22
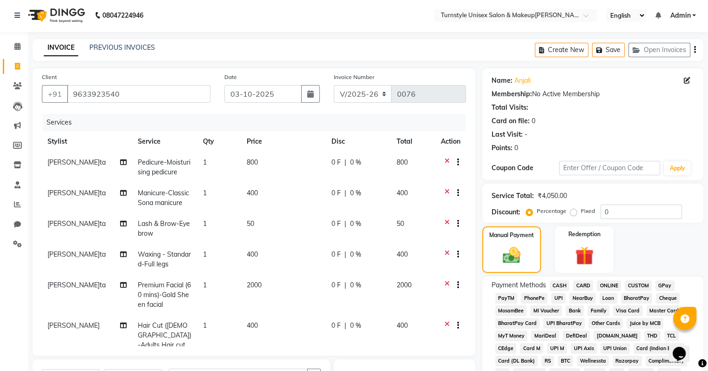
click at [587, 286] on span "CARD" at bounding box center [583, 286] width 20 height 11
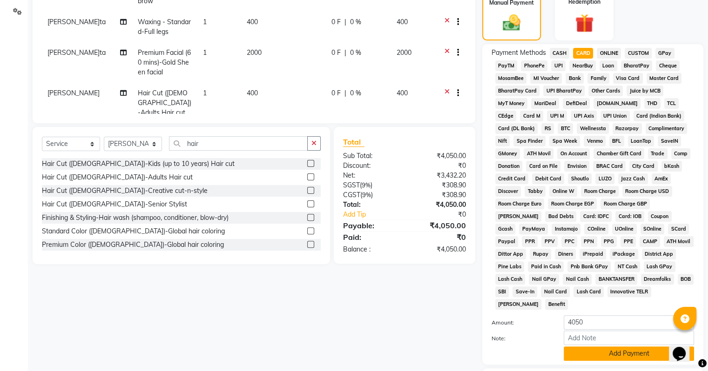
click at [618, 347] on button "Add Payment" at bounding box center [629, 354] width 130 height 14
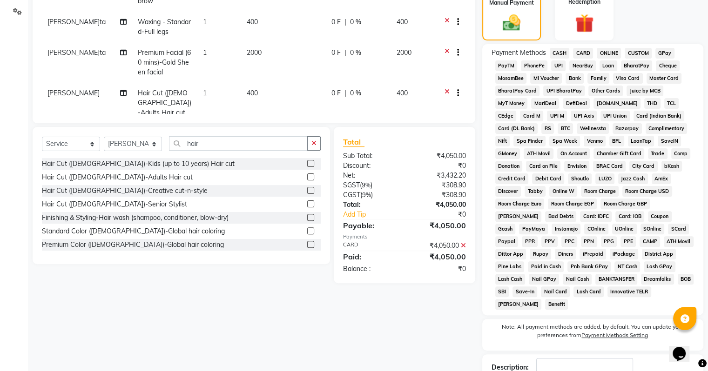
scroll to position [293, 0]
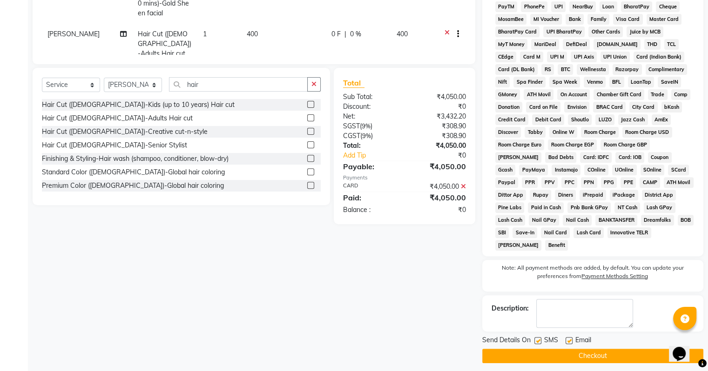
click at [571, 337] on label at bounding box center [569, 340] width 7 height 7
click at [571, 338] on input "checkbox" at bounding box center [569, 341] width 6 height 6
checkbox input "false"
click at [572, 351] on button "Checkout" at bounding box center [592, 356] width 221 height 14
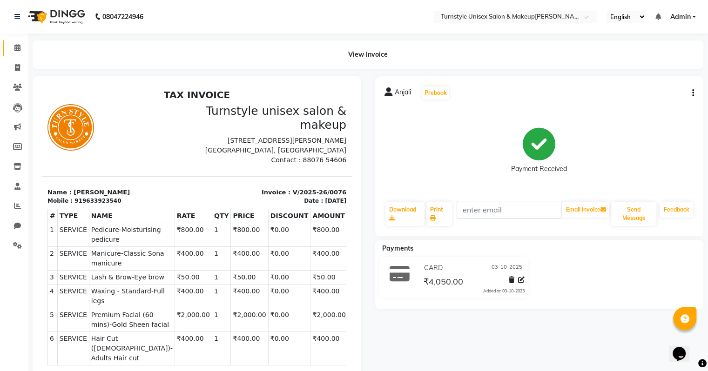
drag, startPoint x: 4, startPoint y: 49, endPoint x: 11, endPoint y: 50, distance: 7.0
click at [6, 49] on link "Calendar" at bounding box center [14, 47] width 22 height 15
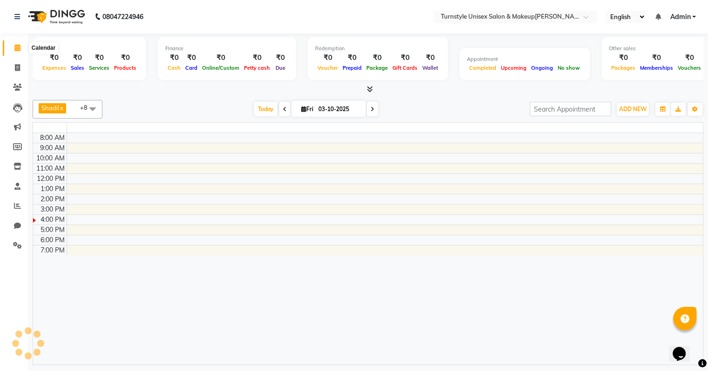
click at [11, 50] on span at bounding box center [17, 48] width 16 height 11
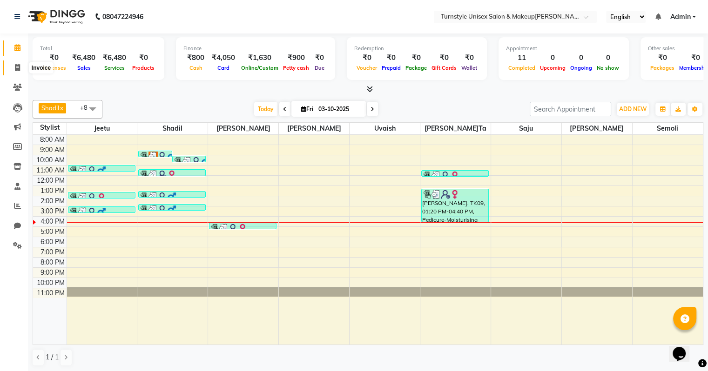
click at [23, 67] on span at bounding box center [17, 68] width 16 height 11
select select "service"
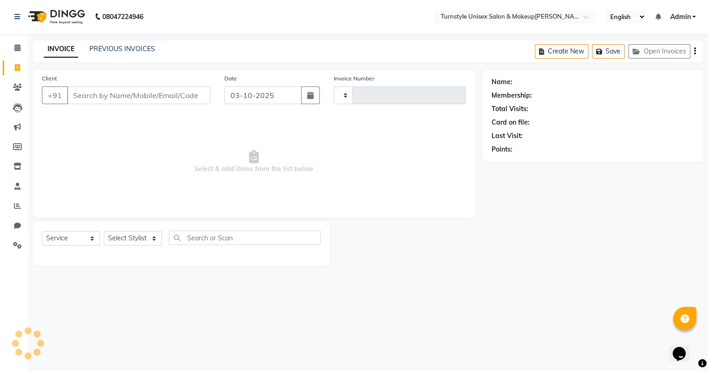
type input "0077"
select select "9091"
click at [624, 48] on button "Save" at bounding box center [615, 51] width 33 height 14
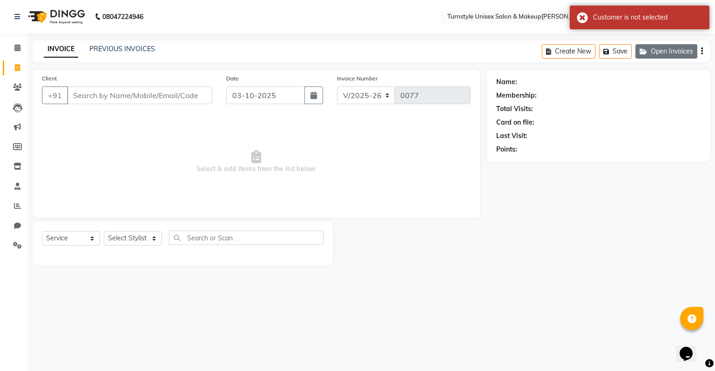
click at [666, 54] on button "Open Invoices" at bounding box center [666, 51] width 62 height 14
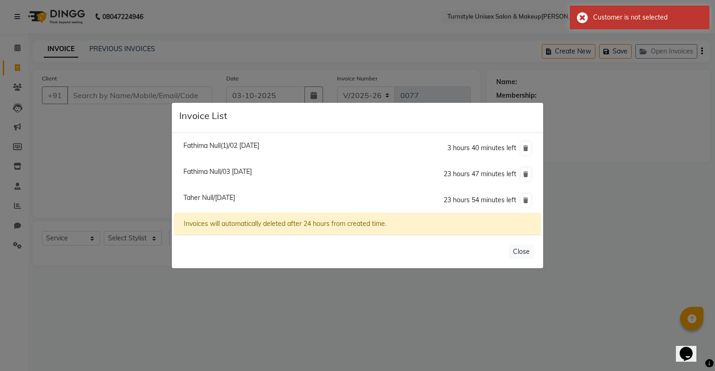
click at [235, 198] on span "Taher Null/03 October 2025" at bounding box center [209, 198] width 52 height 8
type input "8861246581"
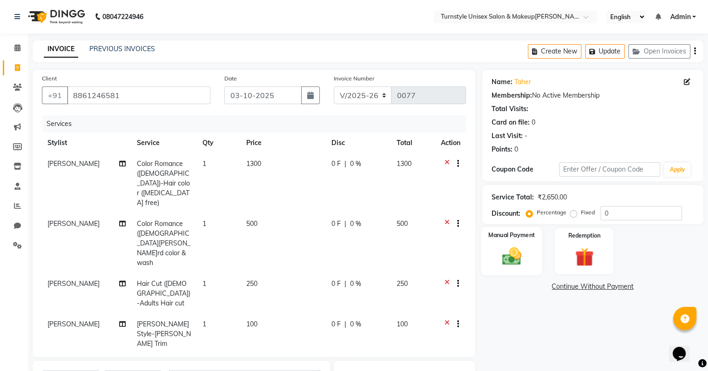
click at [529, 250] on div "Manual Payment" at bounding box center [511, 251] width 61 height 48
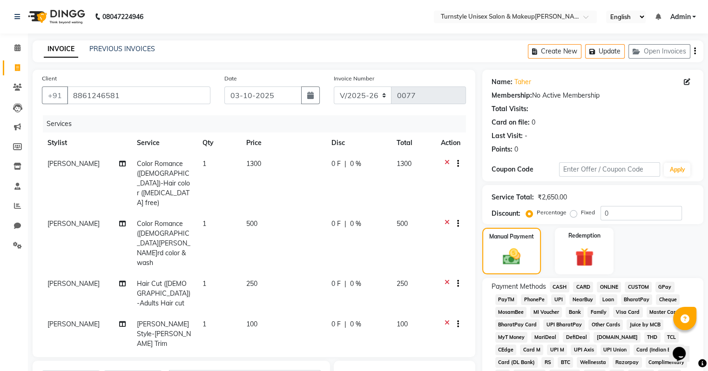
click at [579, 287] on span "CARD" at bounding box center [583, 287] width 20 height 11
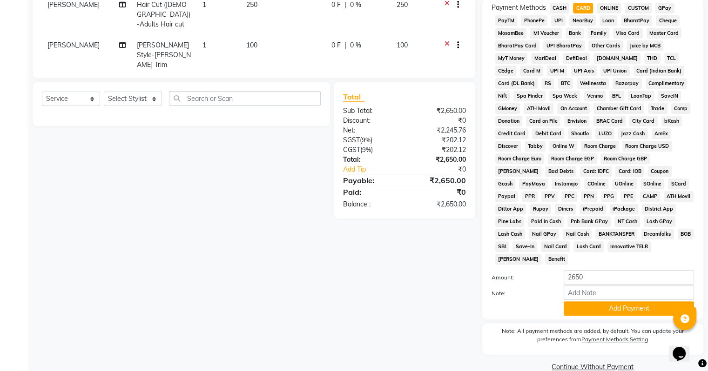
scroll to position [290, 0]
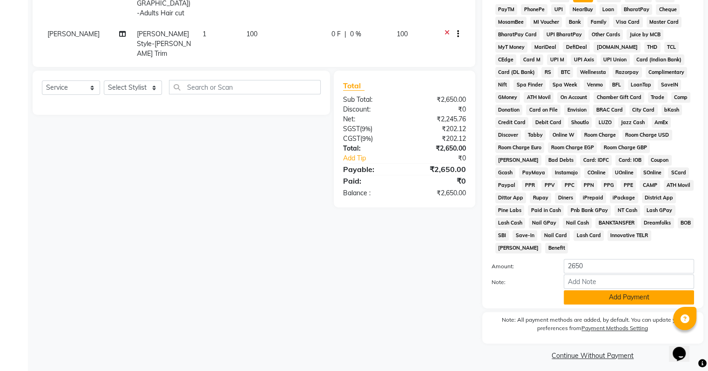
click at [627, 292] on button "Add Payment" at bounding box center [629, 297] width 130 height 14
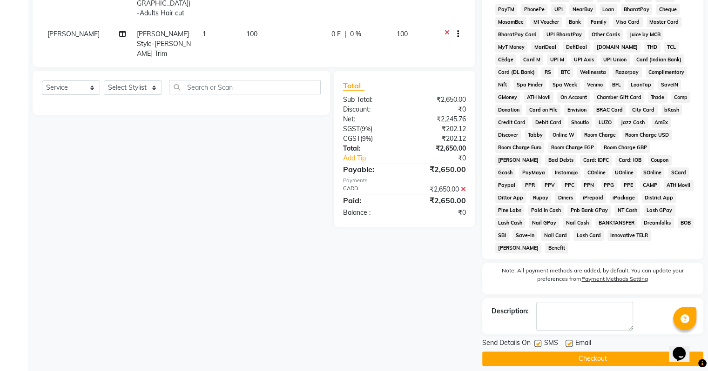
click at [568, 340] on label at bounding box center [569, 343] width 7 height 7
click at [568, 341] on input "checkbox" at bounding box center [569, 344] width 6 height 6
checkbox input "false"
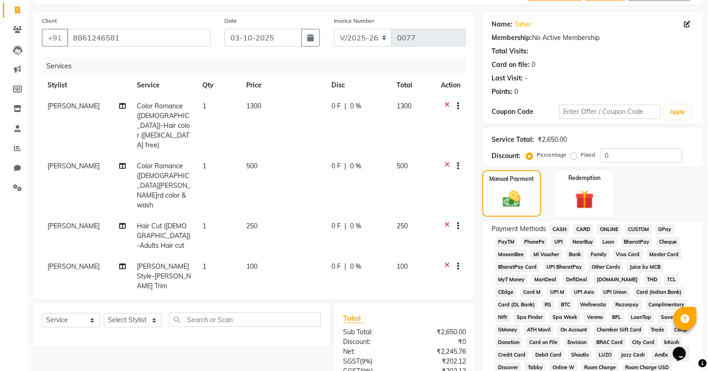
scroll to position [197, 0]
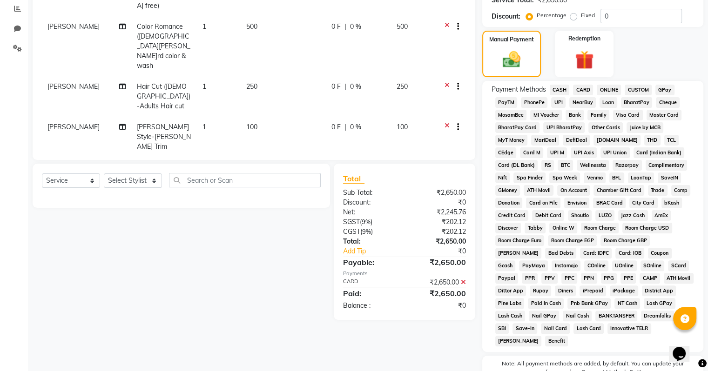
click at [463, 284] on icon at bounding box center [463, 282] width 5 height 7
click at [557, 101] on span "UPI" at bounding box center [558, 102] width 14 height 11
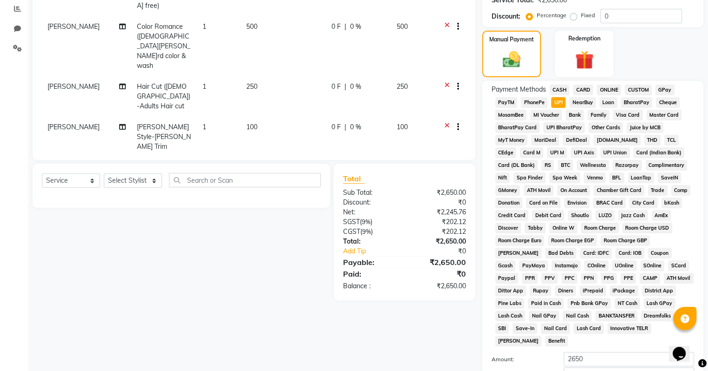
scroll to position [290, 0]
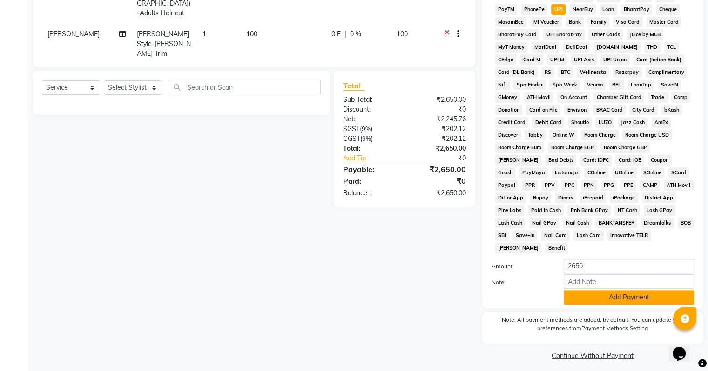
click at [620, 290] on button "Add Payment" at bounding box center [629, 297] width 130 height 14
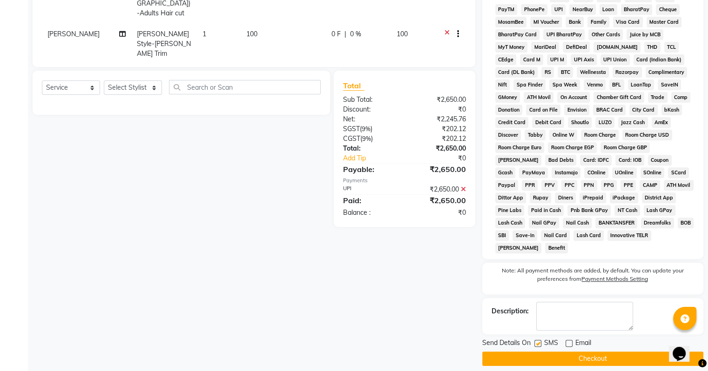
click at [575, 352] on button "Checkout" at bounding box center [592, 359] width 221 height 14
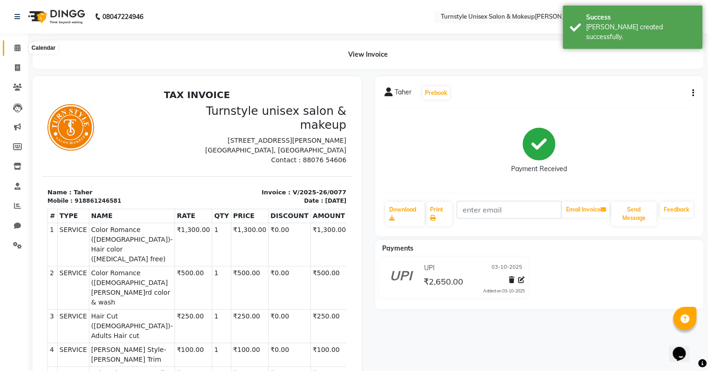
click at [13, 47] on span at bounding box center [17, 48] width 16 height 11
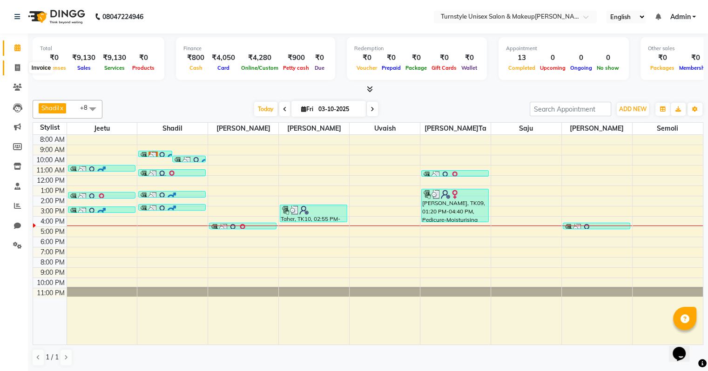
click at [17, 70] on icon at bounding box center [17, 67] width 5 height 7
select select "service"
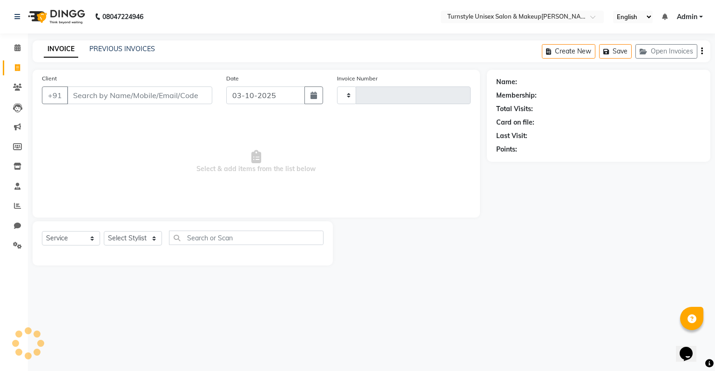
type input "0078"
select select "9091"
type input "8486353583"
click at [185, 91] on span "Add Client" at bounding box center [188, 95] width 37 height 9
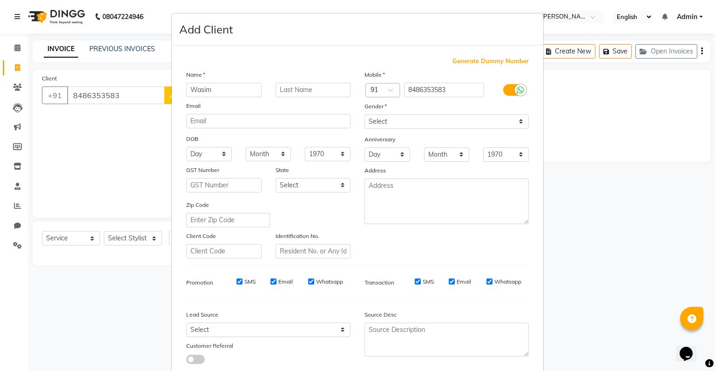
type input "Wasim"
click at [382, 120] on select "Select Male Female Other Prefer Not To Say" at bounding box center [446, 122] width 164 height 14
select select "male"
click at [364, 115] on select "Select Male Female Other Prefer Not To Say" at bounding box center [446, 122] width 164 height 14
click at [399, 150] on select "Day 01 02 03 04 05 06 07 08 09 10 11 12 13 14 15 16 17 18 19 20 21 22 23 24 25 …" at bounding box center [387, 155] width 46 height 14
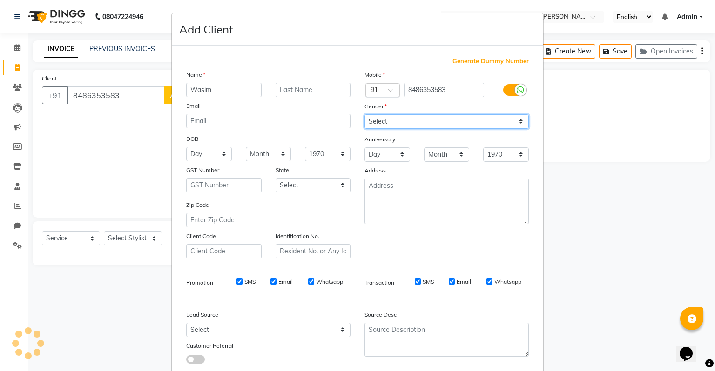
click at [391, 122] on select "Select Male Female Other Prefer Not To Say" at bounding box center [446, 122] width 164 height 14
click at [364, 115] on select "Select Male Female Other Prefer Not To Say" at bounding box center [446, 122] width 164 height 14
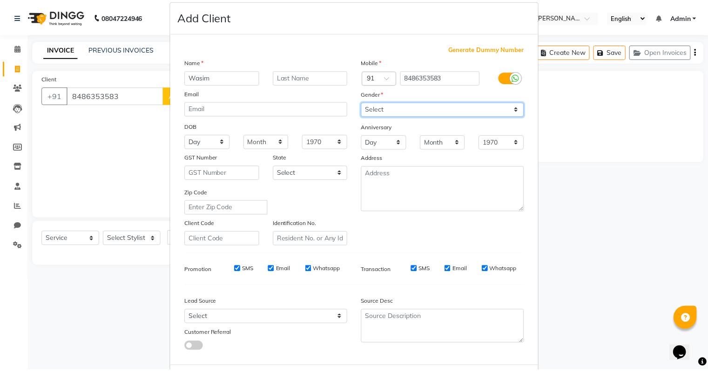
scroll to position [62, 0]
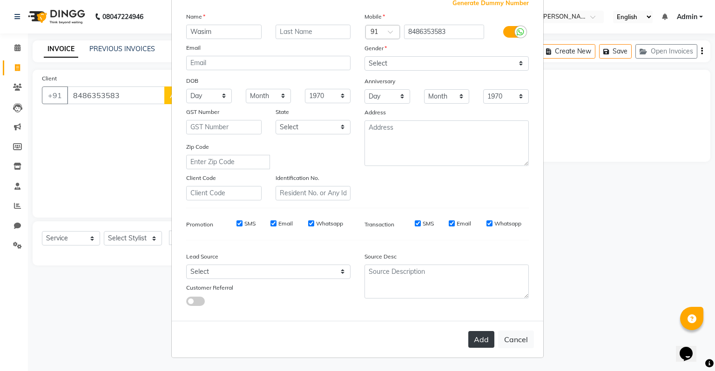
click at [473, 341] on button "Add" at bounding box center [481, 339] width 26 height 17
select select
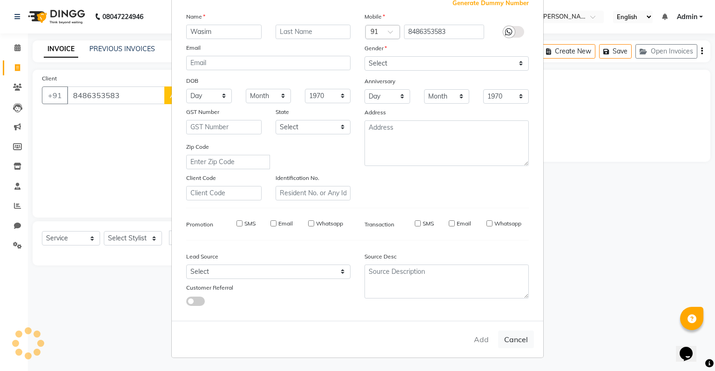
select select
checkbox input "false"
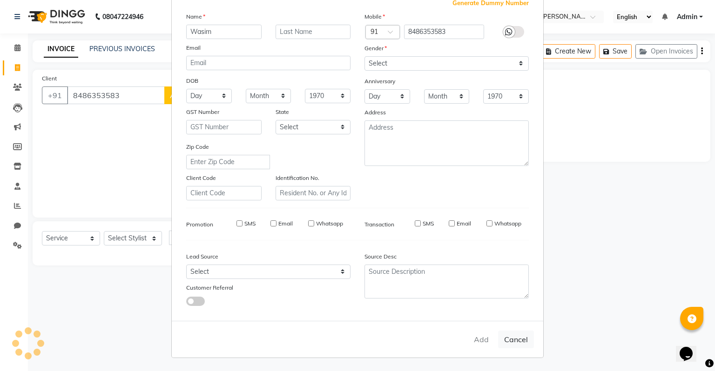
checkbox input "false"
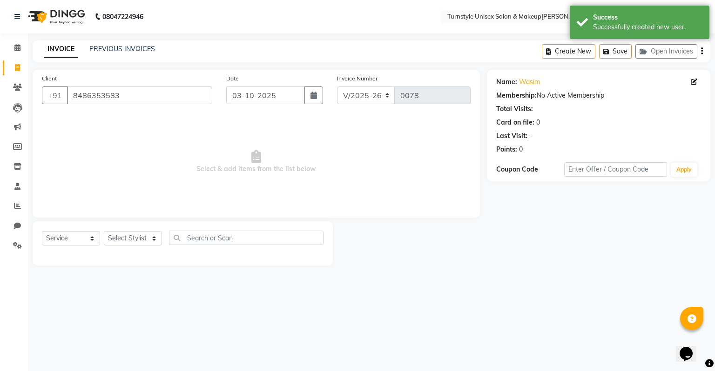
click at [117, 247] on div "Select Service Product Membership Package Voucher Prepaid Gift Card Select Styl…" at bounding box center [183, 242] width 282 height 22
click at [117, 243] on select "Select Stylist Fathima Jeetu Lalita Saif Saju Sara Semoli Shadil Shahrukh Uvaish" at bounding box center [133, 238] width 58 height 14
select select "93343"
click at [104, 232] on select "Select Stylist Fathima Jeetu Lalita Saif Saju Sara Semoli Shadil Shahrukh Uvaish" at bounding box center [133, 238] width 58 height 14
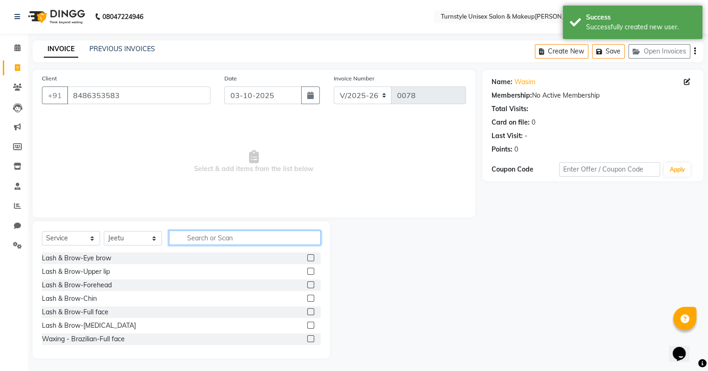
click at [235, 244] on input "text" at bounding box center [245, 238] width 152 height 14
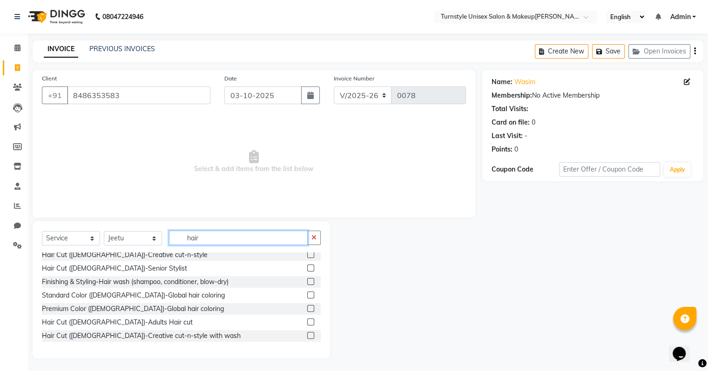
scroll to position [47, 0]
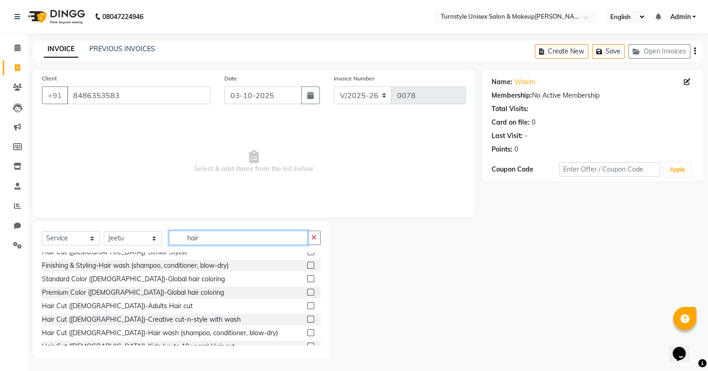
type input "hair"
click at [307, 308] on label at bounding box center [310, 306] width 7 height 7
click at [307, 308] on input "checkbox" at bounding box center [310, 306] width 6 height 6
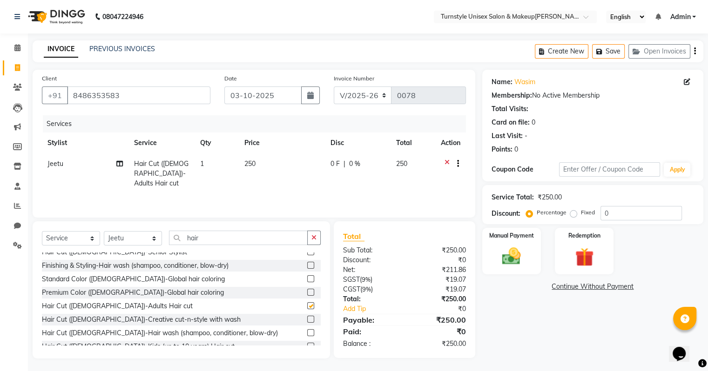
checkbox input "false"
click at [524, 262] on img at bounding box center [511, 257] width 31 height 22
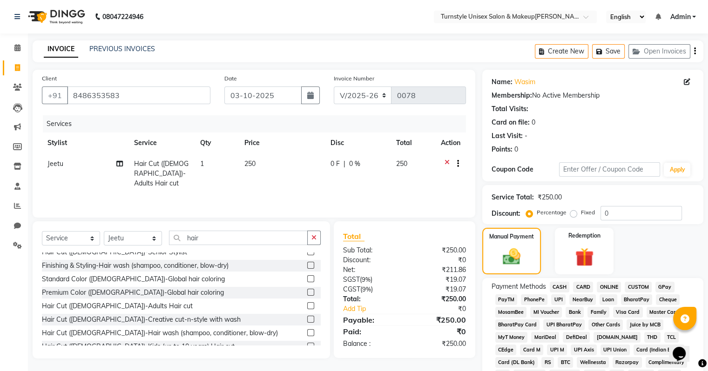
click at [559, 299] on span "UPI" at bounding box center [558, 300] width 14 height 11
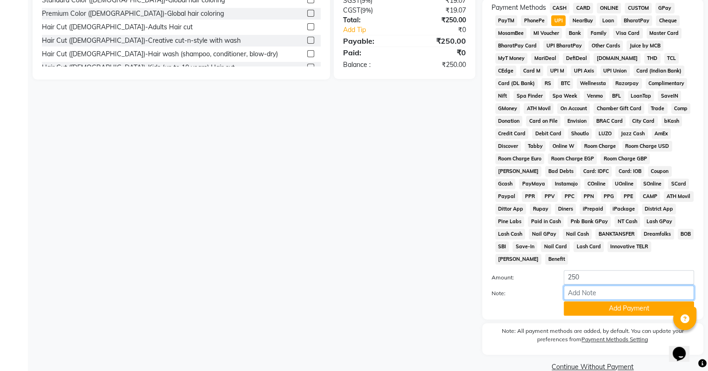
click at [601, 294] on input "Note:" at bounding box center [629, 293] width 130 height 14
click at [609, 304] on button "Add Payment" at bounding box center [629, 309] width 130 height 14
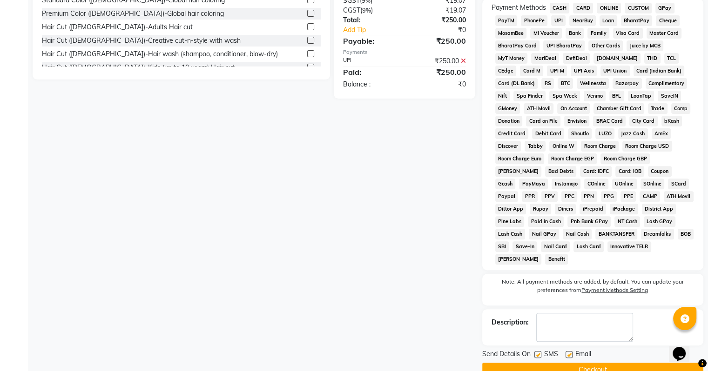
click at [568, 351] on label at bounding box center [569, 354] width 7 height 7
click at [568, 352] on input "checkbox" at bounding box center [569, 355] width 6 height 6
checkbox input "false"
click at [570, 369] on button "Checkout" at bounding box center [592, 370] width 221 height 14
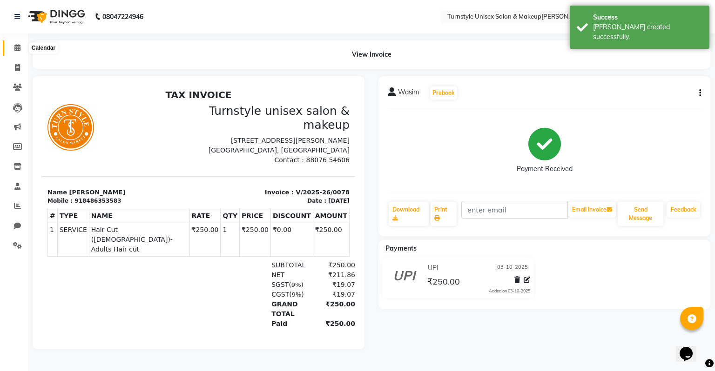
click at [11, 53] on link "Calendar" at bounding box center [14, 47] width 22 height 15
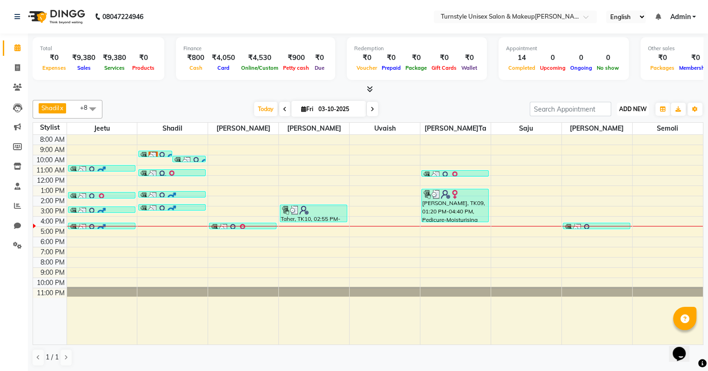
click at [633, 108] on span "ADD NEW" at bounding box center [632, 109] width 27 height 7
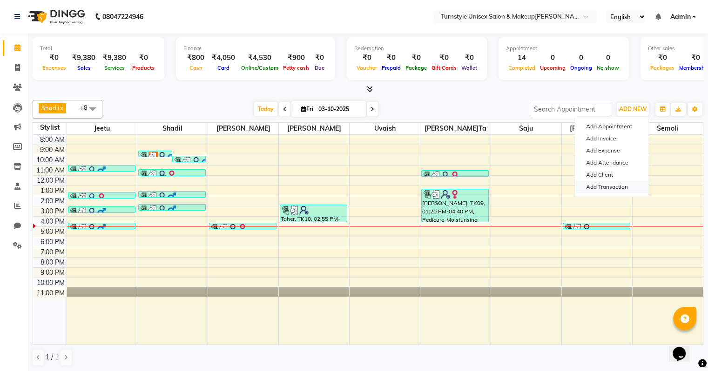
click at [623, 187] on link "Add Transaction" at bounding box center [612, 187] width 74 height 12
select select "direct"
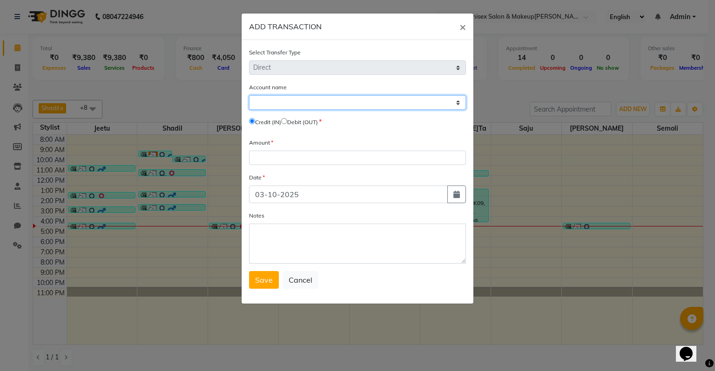
click at [285, 106] on select "Select Petty Cash Default Account" at bounding box center [357, 102] width 217 height 14
select select "8352"
click at [249, 96] on select "Select Petty Cash Default Account" at bounding box center [357, 102] width 217 height 14
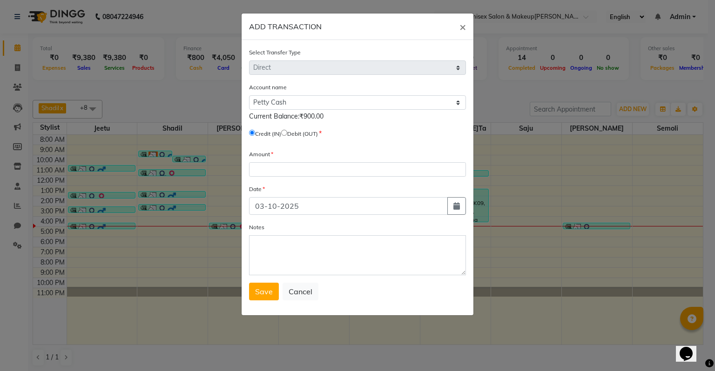
click at [278, 179] on form "Select Transfer Type Select Direct Internal Account name Select Petty Cash Defa…" at bounding box center [357, 173] width 217 height 253
click at [279, 172] on input "number" at bounding box center [357, 169] width 217 height 14
type input "2000"
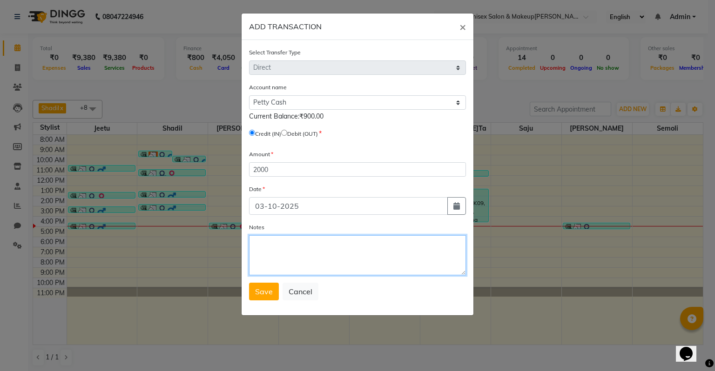
click at [292, 258] on textarea "Notes" at bounding box center [357, 256] width 217 height 40
type textarea "sara given as 2000 cash"
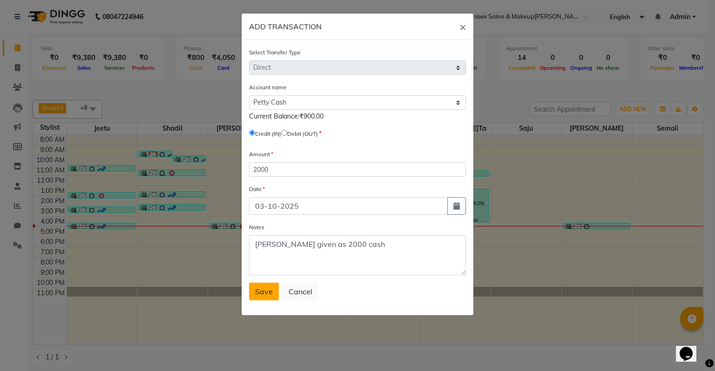
click at [265, 290] on span "Save" at bounding box center [264, 291] width 18 height 9
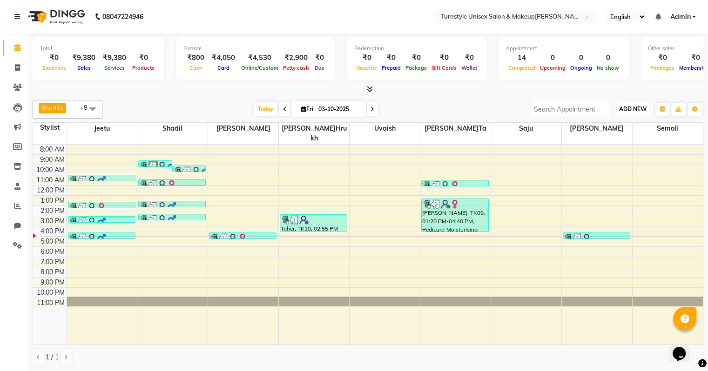
click at [637, 106] on span "ADD NEW" at bounding box center [632, 109] width 27 height 7
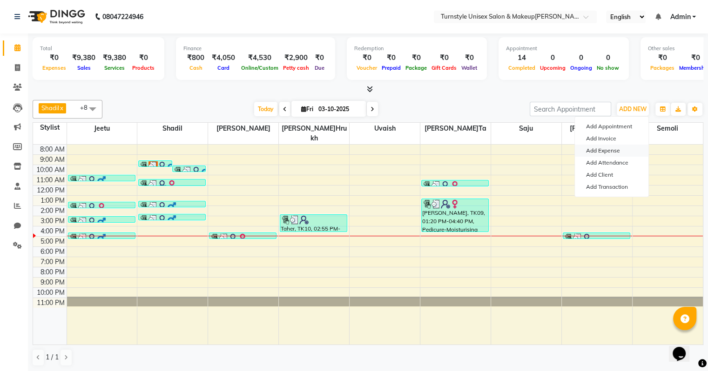
click at [620, 155] on link "Add Expense" at bounding box center [612, 151] width 74 height 12
select select "8353"
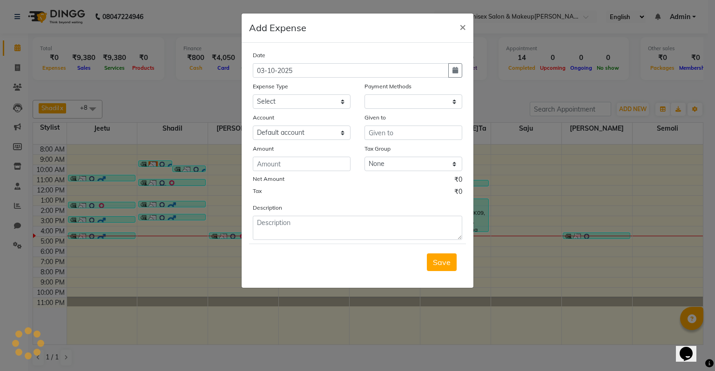
select select "1"
select select "8352"
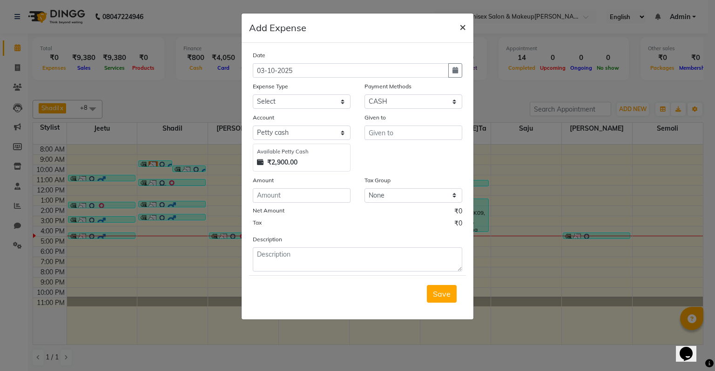
click at [464, 26] on span "×" at bounding box center [462, 27] width 7 height 14
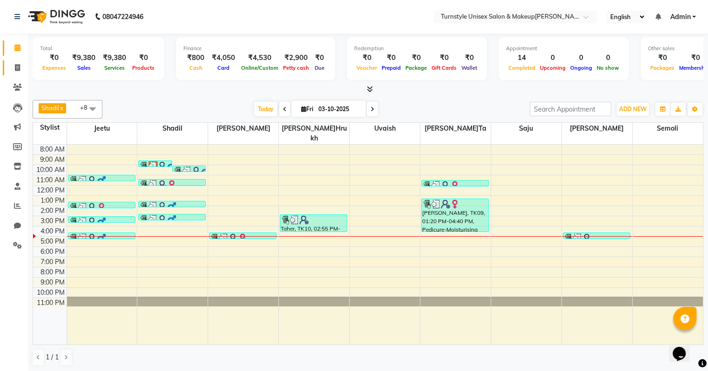
drag, startPoint x: 6, startPoint y: 71, endPoint x: 13, endPoint y: 68, distance: 8.1
click at [6, 71] on link "Invoice" at bounding box center [14, 68] width 22 height 15
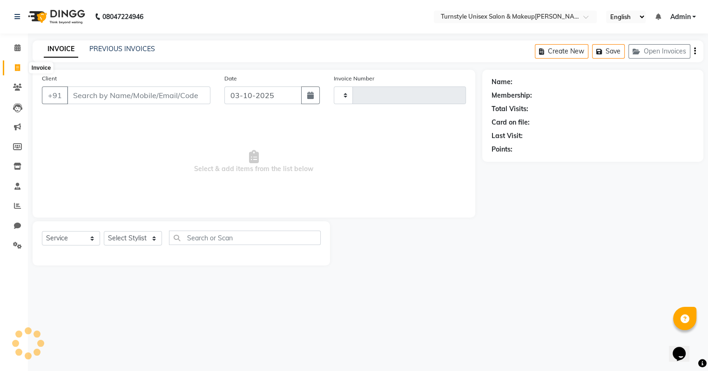
click at [13, 68] on span at bounding box center [17, 68] width 16 height 11
select select "service"
click at [20, 51] on icon at bounding box center [17, 47] width 6 height 7
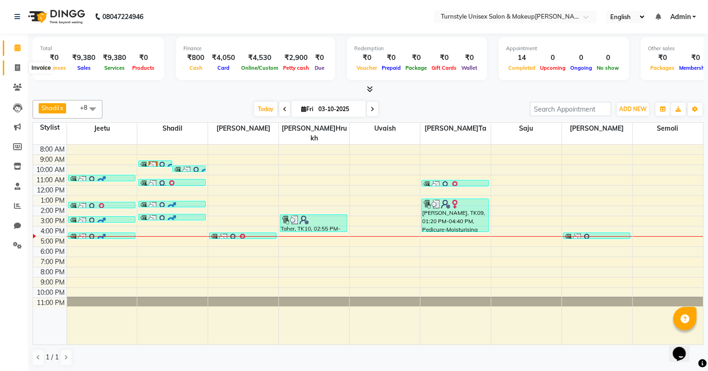
click at [13, 72] on span at bounding box center [17, 68] width 16 height 11
select select "service"
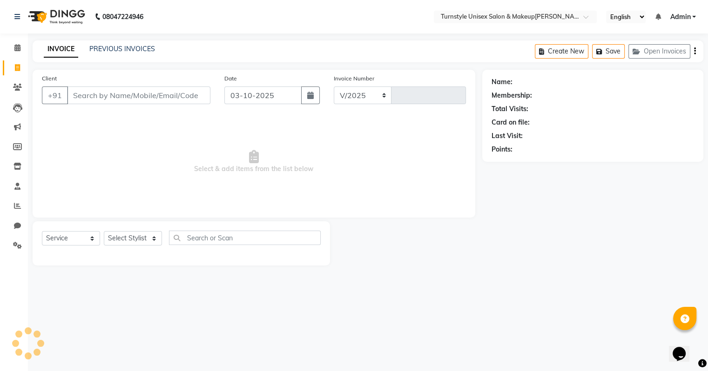
select select "9091"
type input "0079"
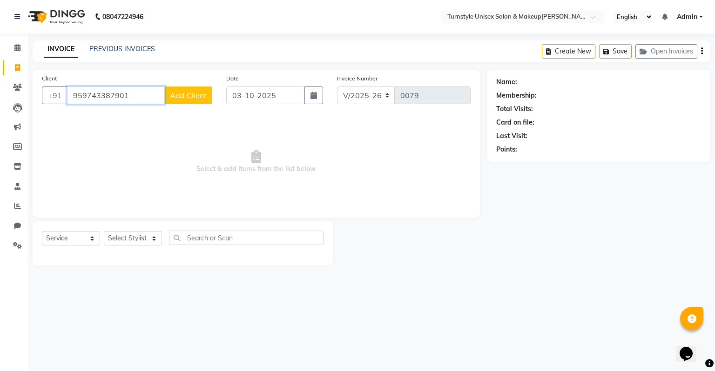
type input "959743387901"
click at [186, 94] on span "Add Client" at bounding box center [188, 95] width 37 height 9
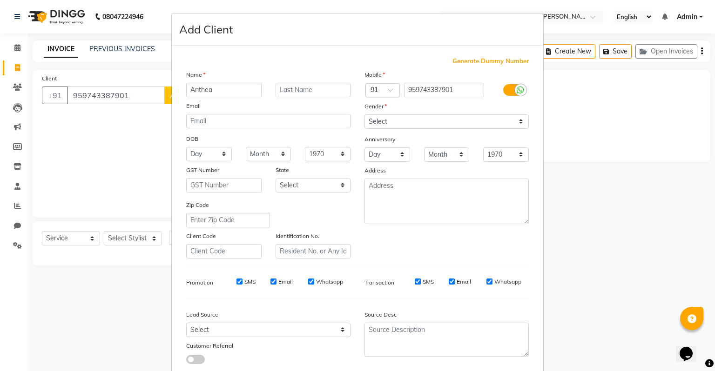
type input "Anthea"
drag, startPoint x: 445, startPoint y: 121, endPoint x: 442, endPoint y: 128, distance: 8.0
click at [445, 121] on select "Select Male Female Other Prefer Not To Say" at bounding box center [446, 122] width 164 height 14
select select "female"
click at [364, 115] on select "Select Male Female Other Prefer Not To Say" at bounding box center [446, 122] width 164 height 14
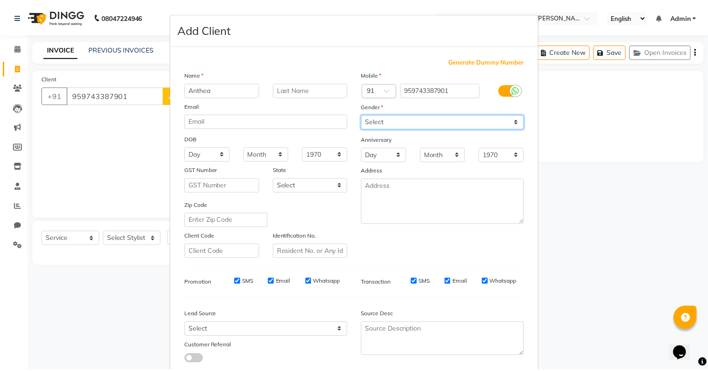
scroll to position [62, 0]
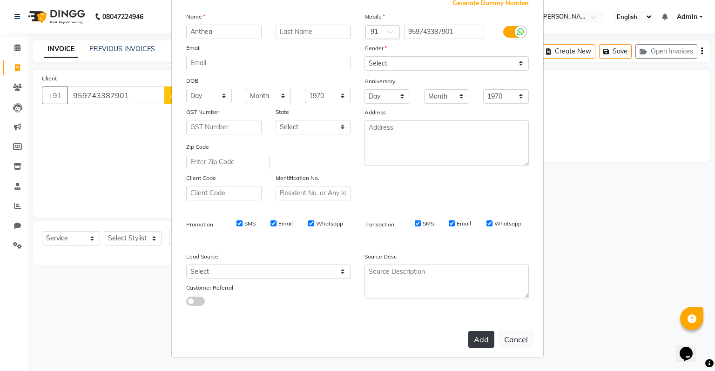
click at [471, 344] on button "Add" at bounding box center [481, 339] width 26 height 17
select select
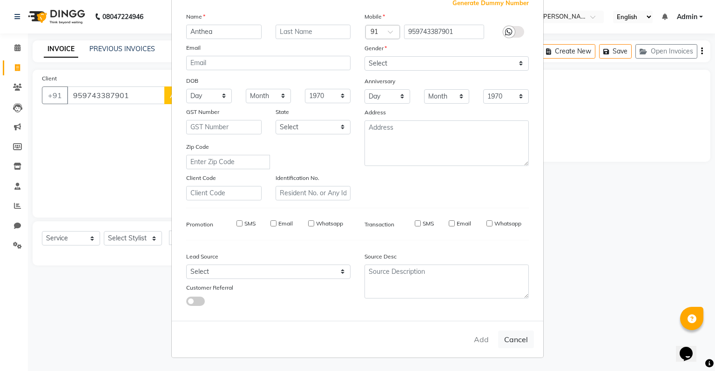
select select
checkbox input "false"
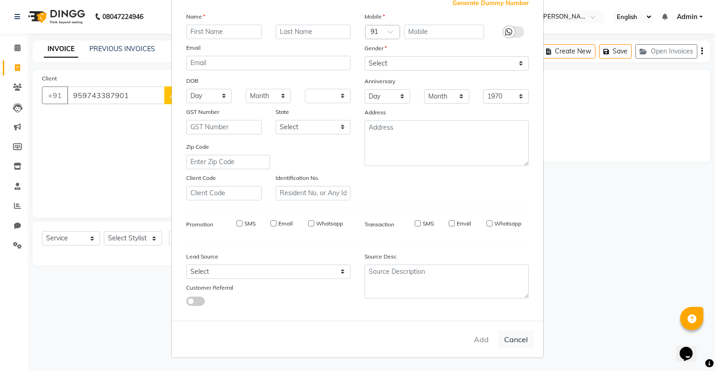
checkbox input "false"
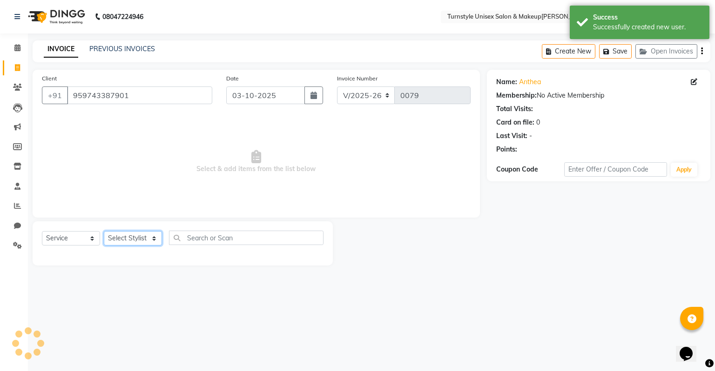
click at [127, 237] on select "Select Stylist Fathima Jeetu Lalita Saif Saju Sara Semoli Shadil Shahrukh Uvaish" at bounding box center [133, 238] width 58 height 14
select select "93350"
click at [104, 232] on select "Select Stylist Fathima Jeetu Lalita Saif Saju Sara Semoli Shadil Shahrukh Uvaish" at bounding box center [133, 238] width 58 height 14
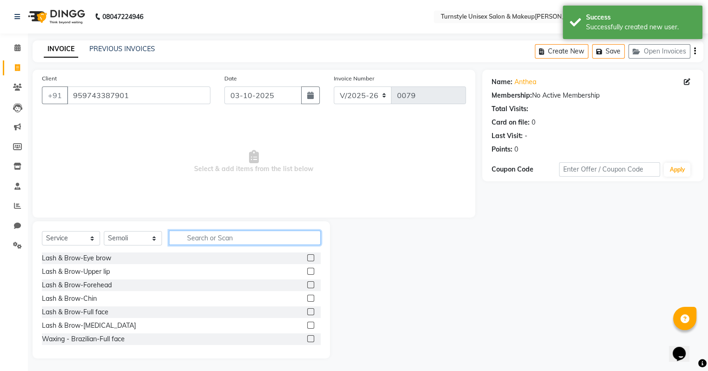
click at [212, 243] on input "text" at bounding box center [245, 238] width 152 height 14
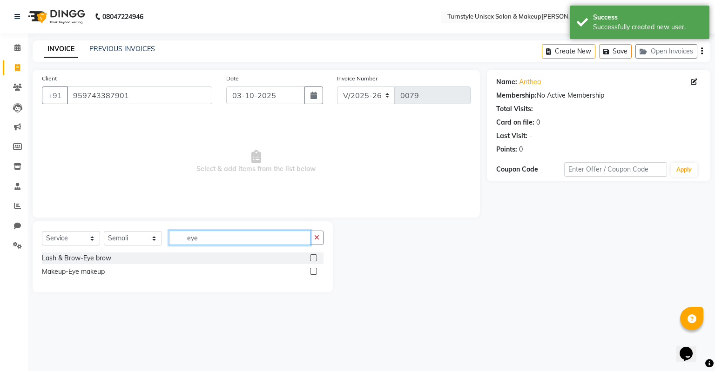
type input "eye"
click at [312, 259] on label at bounding box center [313, 258] width 7 height 7
click at [312, 259] on input "checkbox" at bounding box center [313, 259] width 6 height 6
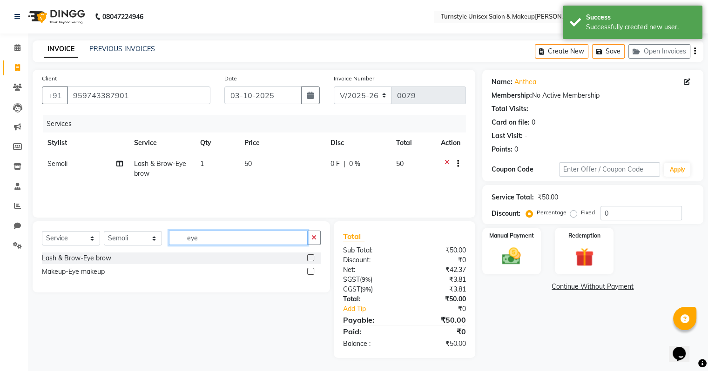
checkbox input "false"
click at [251, 236] on input "eye" at bounding box center [238, 238] width 139 height 14
type input "e"
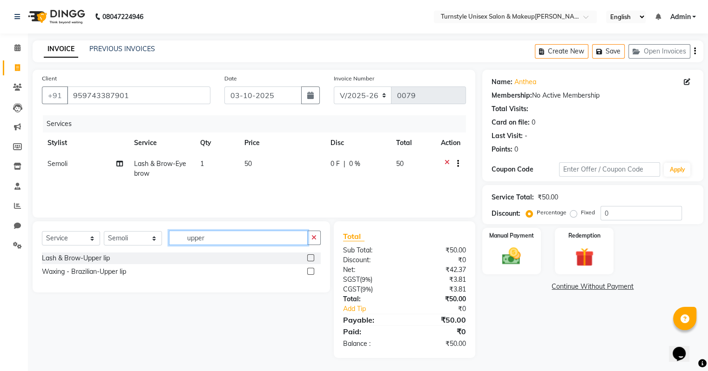
type input "upper"
click at [308, 260] on label at bounding box center [310, 258] width 7 height 7
click at [308, 260] on input "checkbox" at bounding box center [310, 259] width 6 height 6
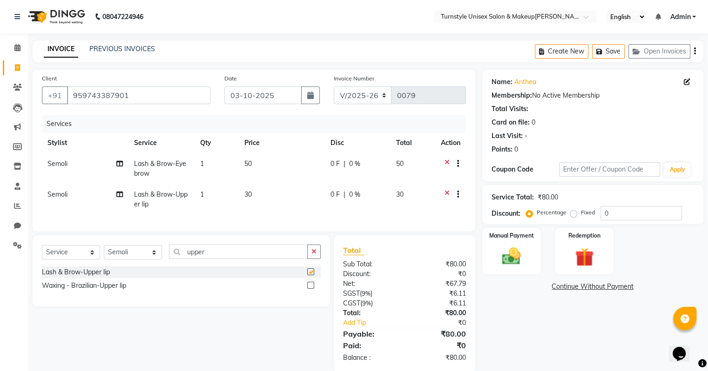
checkbox input "false"
click at [499, 260] on img at bounding box center [511, 257] width 31 height 22
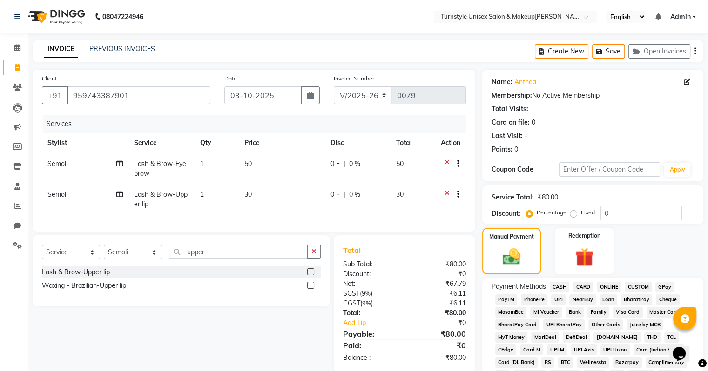
scroll to position [233, 0]
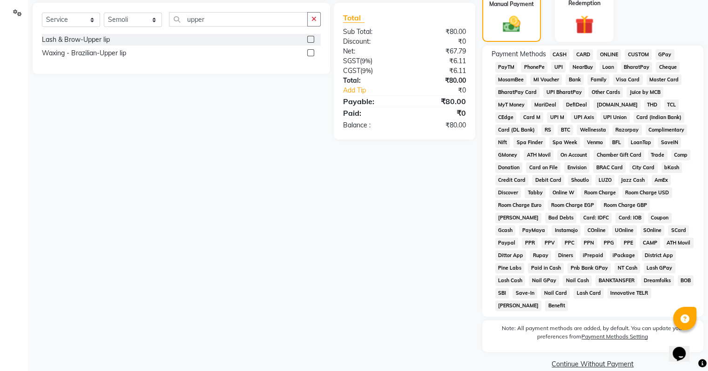
click at [555, 66] on span "UPI" at bounding box center [558, 67] width 14 height 11
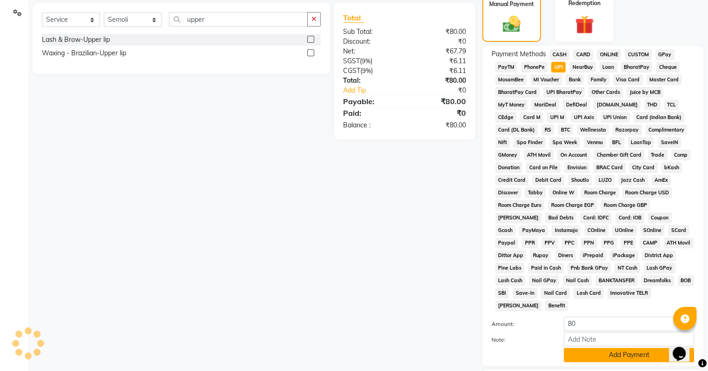
click at [590, 355] on button "Add Payment" at bounding box center [629, 355] width 130 height 14
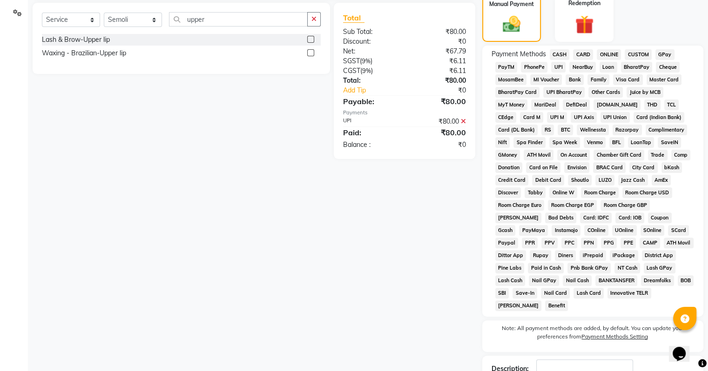
scroll to position [293, 0]
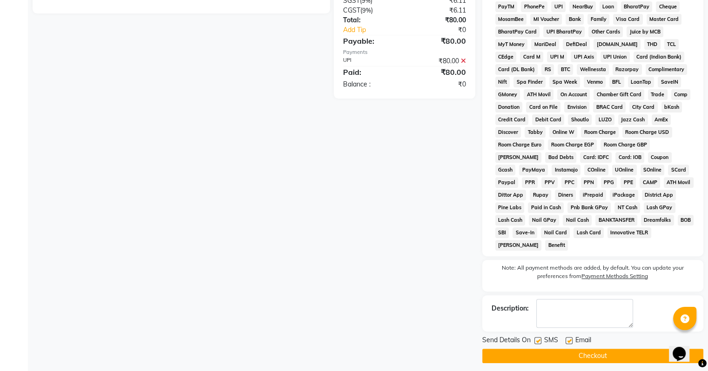
click at [568, 337] on label at bounding box center [569, 340] width 7 height 7
click at [568, 338] on input "checkbox" at bounding box center [569, 341] width 6 height 6
checkbox input "false"
click at [575, 350] on button "Checkout" at bounding box center [592, 356] width 221 height 14
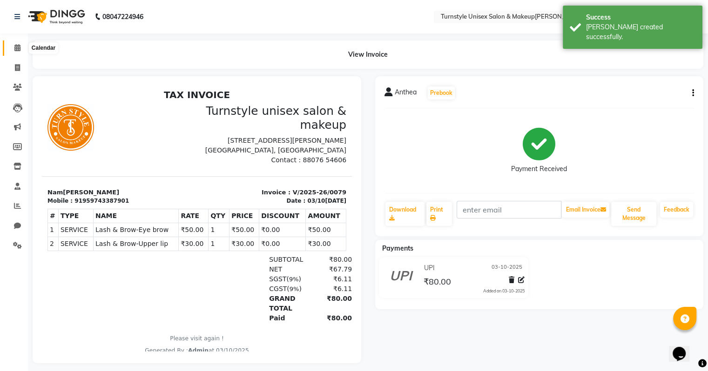
click at [15, 48] on icon at bounding box center [17, 47] width 6 height 7
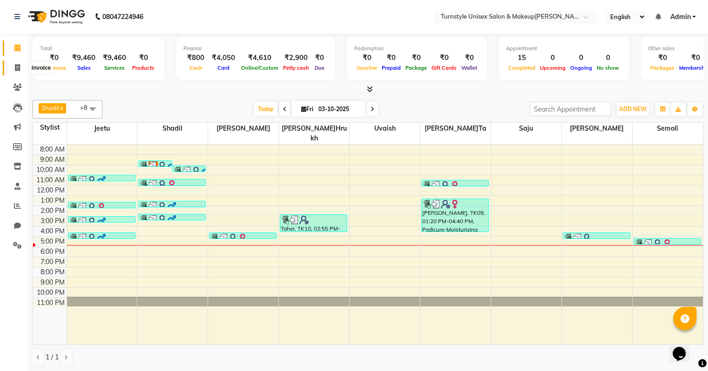
click at [22, 66] on span at bounding box center [17, 68] width 16 height 11
select select "9091"
select select "service"
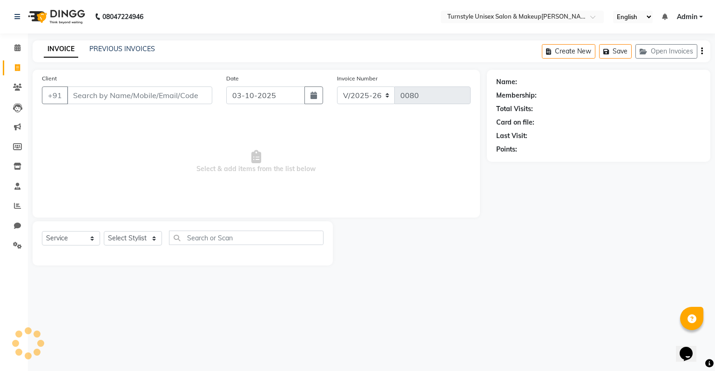
click at [93, 92] on input "Client" at bounding box center [139, 96] width 145 height 18
type input "9770871302"
click at [177, 92] on span "Add Client" at bounding box center [188, 95] width 37 height 9
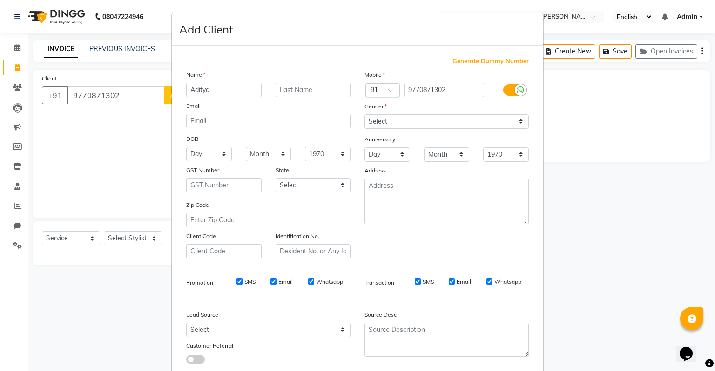
type input "Aditya"
click at [318, 85] on input "text" at bounding box center [313, 90] width 75 height 14
click at [405, 125] on select "Select Male Female Other Prefer Not To Say" at bounding box center [446, 122] width 164 height 14
select select "male"
click at [364, 115] on select "Select Male Female Other Prefer Not To Say" at bounding box center [446, 122] width 164 height 14
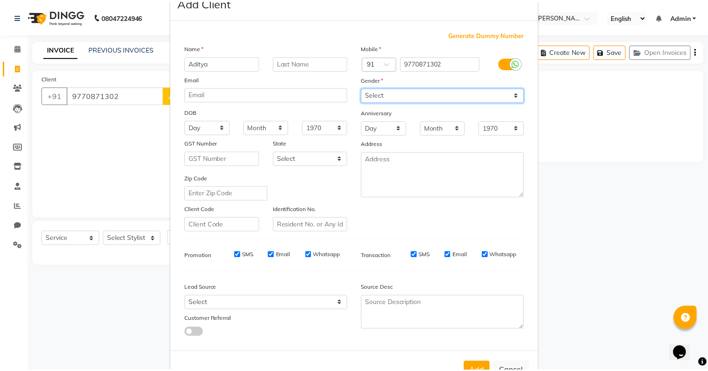
scroll to position [62, 0]
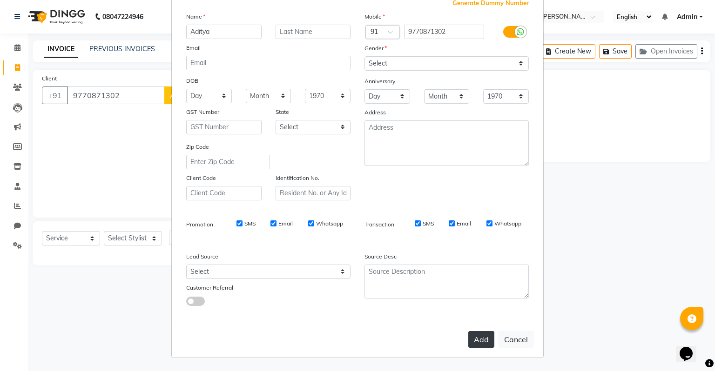
click at [473, 334] on button "Add" at bounding box center [481, 339] width 26 height 17
select select
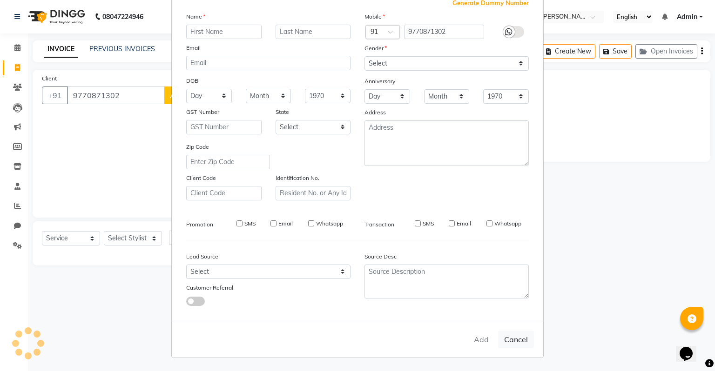
select select
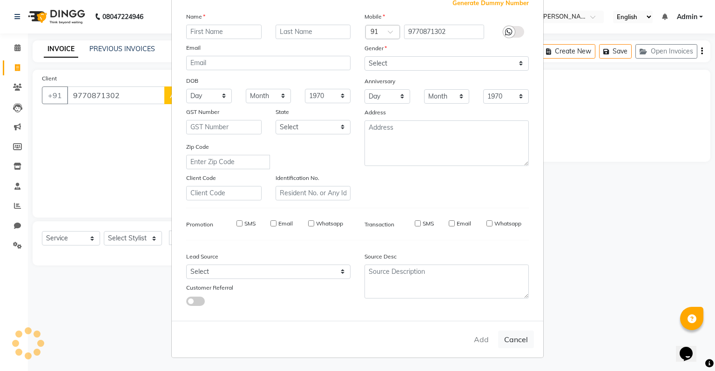
checkbox input "false"
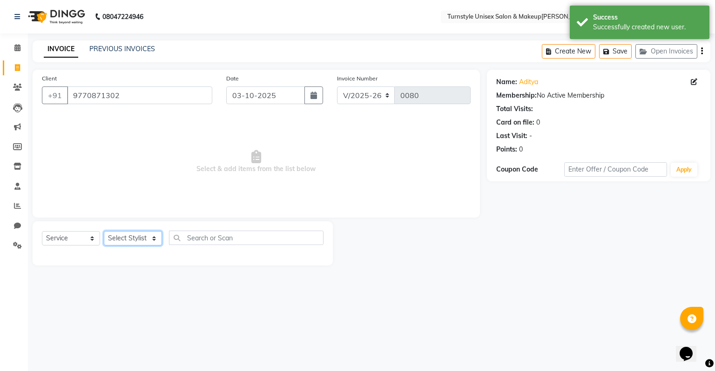
click at [152, 238] on select "Select Stylist Fathima Jeetu Lalita Saif Saju Sara Semoli Shadil Shahrukh Uvaish" at bounding box center [133, 238] width 58 height 14
select select "93343"
click at [104, 232] on select "Select Stylist Fathima Jeetu Lalita Saif Saju Sara Semoli Shadil Shahrukh Uvaish" at bounding box center [133, 238] width 58 height 14
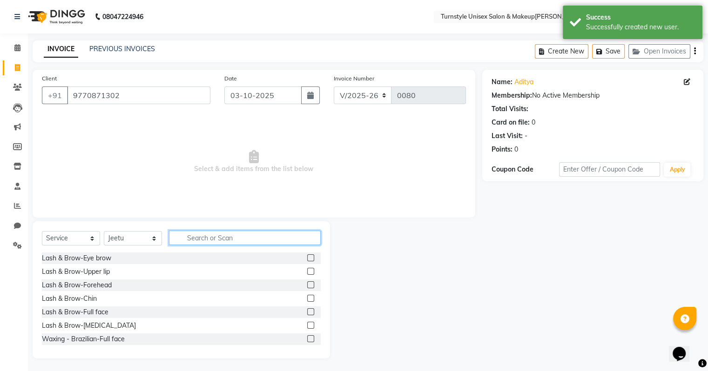
click at [194, 235] on input "text" at bounding box center [245, 238] width 152 height 14
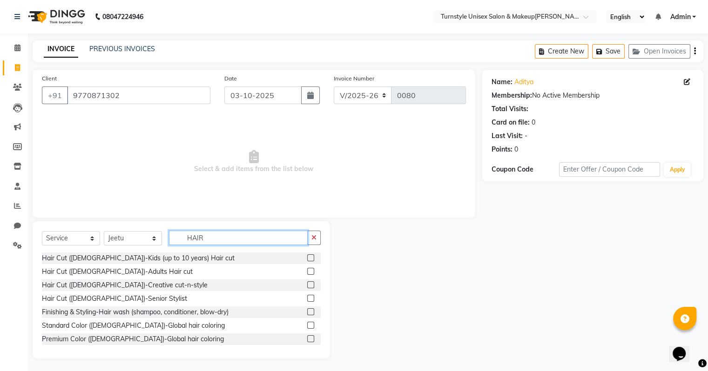
scroll to position [47, 0]
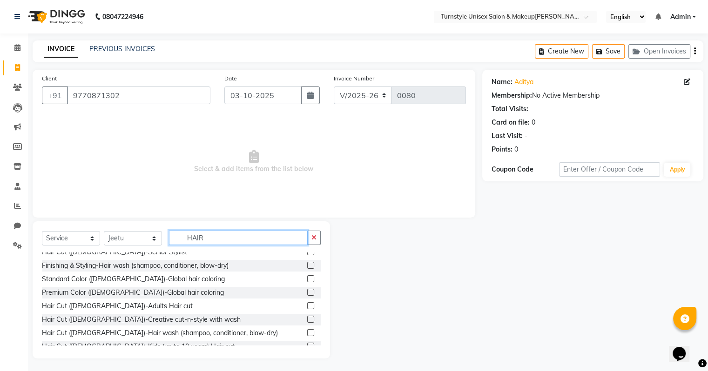
type input "HAIR"
click at [307, 303] on label at bounding box center [310, 306] width 7 height 7
click at [307, 303] on input "checkbox" at bounding box center [310, 306] width 6 height 6
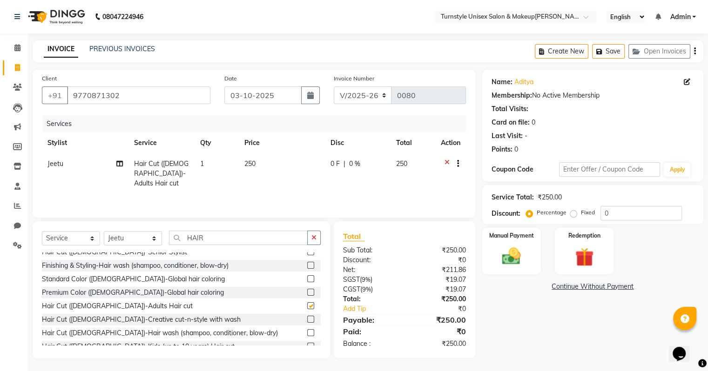
checkbox input "false"
click at [252, 243] on input "HAIR" at bounding box center [238, 238] width 139 height 14
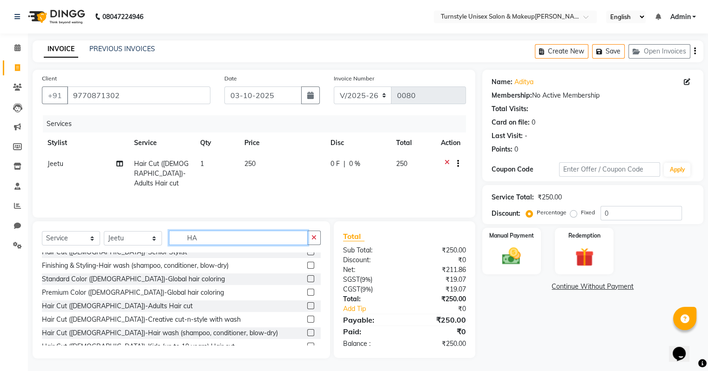
type input "H"
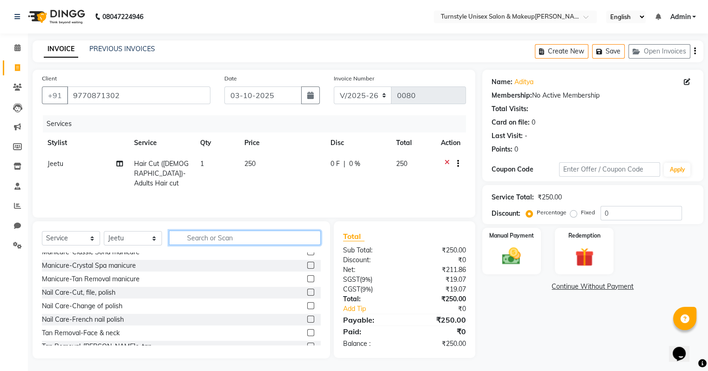
type input "N"
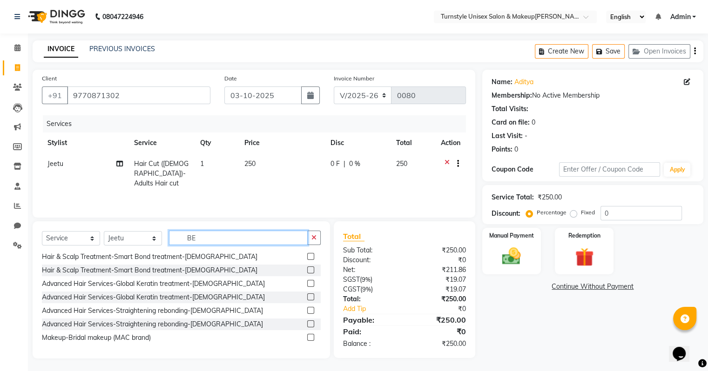
scroll to position [0, 0]
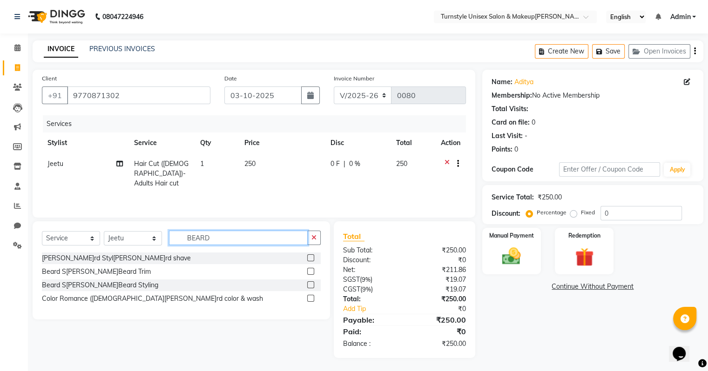
type input "BEARD"
click at [311, 270] on label at bounding box center [310, 271] width 7 height 7
click at [311, 270] on input "checkbox" at bounding box center [310, 272] width 6 height 6
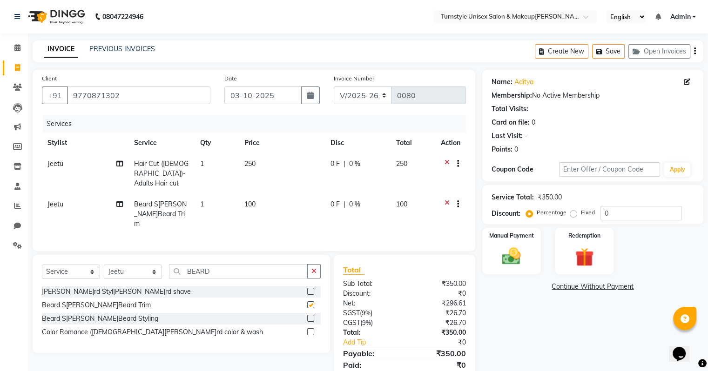
checkbox input "false"
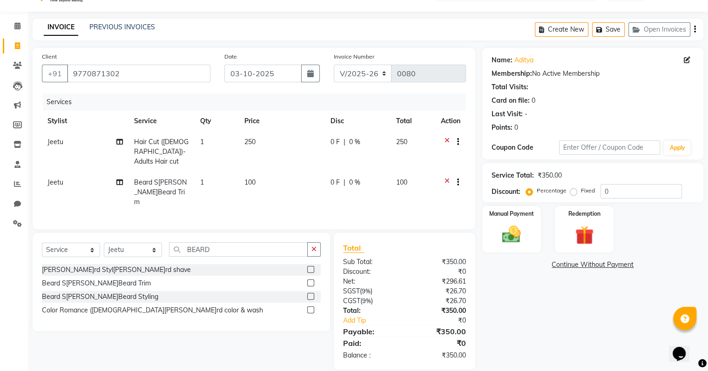
click at [501, 254] on div "Name: Aditya Membership: No Active Membership Total Visits: Card on file: 0 Las…" at bounding box center [596, 209] width 228 height 322
click at [502, 238] on img at bounding box center [511, 235] width 31 height 22
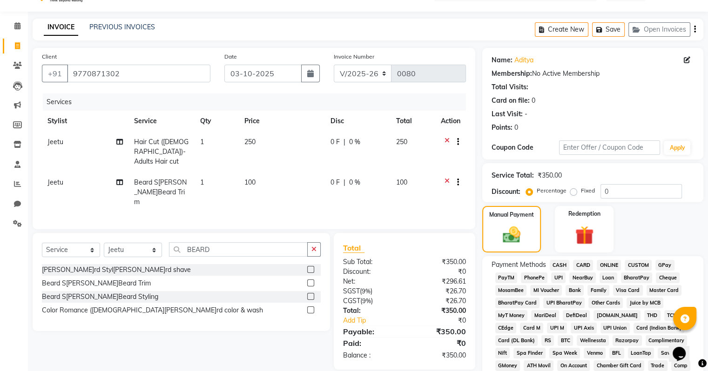
click at [558, 269] on span "CASH" at bounding box center [560, 265] width 20 height 11
click at [555, 278] on span "UPI" at bounding box center [558, 278] width 14 height 11
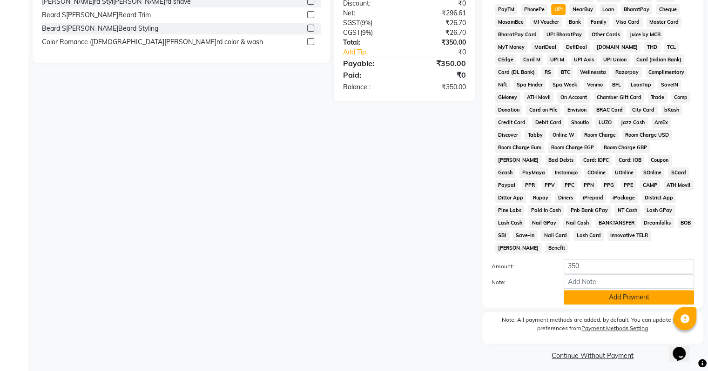
click at [617, 291] on button "Add Payment" at bounding box center [629, 297] width 130 height 14
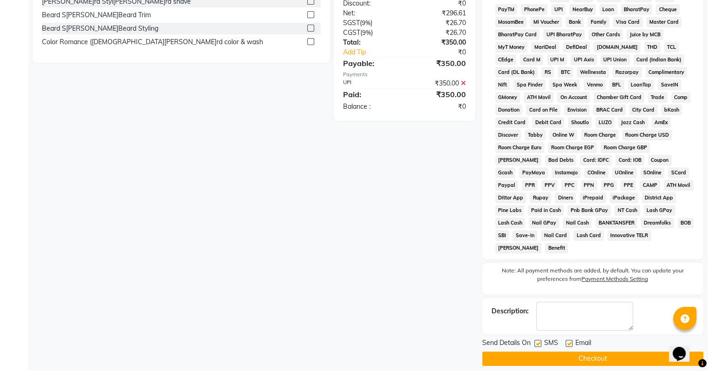
click at [569, 340] on label at bounding box center [569, 343] width 7 height 7
click at [569, 341] on input "checkbox" at bounding box center [569, 344] width 6 height 6
checkbox input "false"
click at [570, 352] on button "Checkout" at bounding box center [592, 359] width 221 height 14
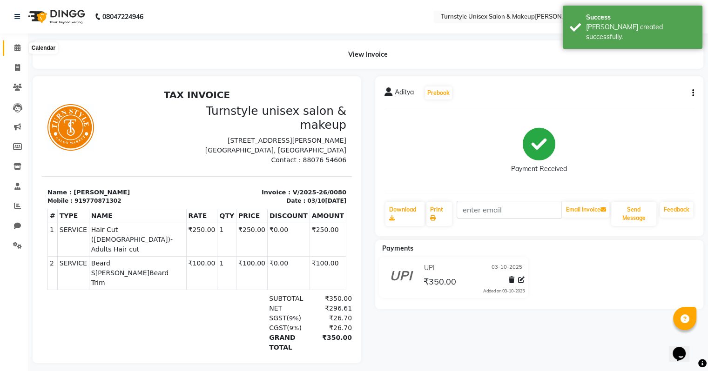
click at [16, 45] on icon at bounding box center [17, 47] width 6 height 7
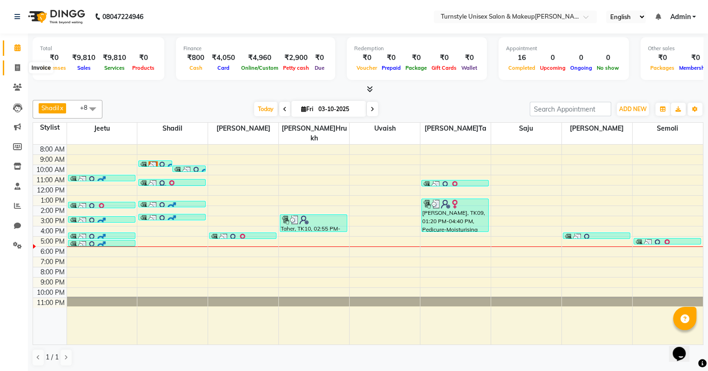
click at [16, 70] on icon at bounding box center [17, 67] width 5 height 7
select select "9091"
select select "service"
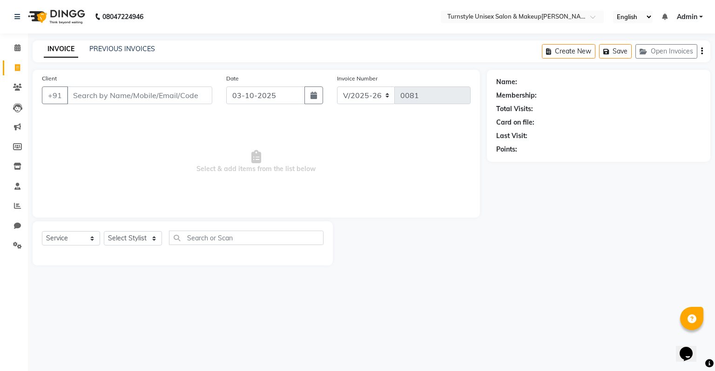
click at [116, 91] on input "Client" at bounding box center [139, 96] width 145 height 18
type input "7598143567"
click at [177, 95] on span "Add Client" at bounding box center [188, 95] width 37 height 9
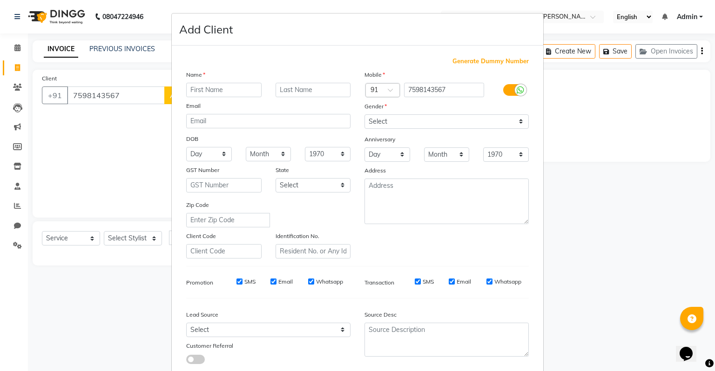
click at [207, 93] on input "text" at bounding box center [223, 90] width 75 height 14
type input "d"
click at [209, 90] on input "Dhacachiyani" at bounding box center [223, 90] width 75 height 14
click at [249, 112] on div "Email" at bounding box center [268, 107] width 178 height 13
click at [223, 92] on input "Dhachiyani" at bounding box center [223, 90] width 75 height 14
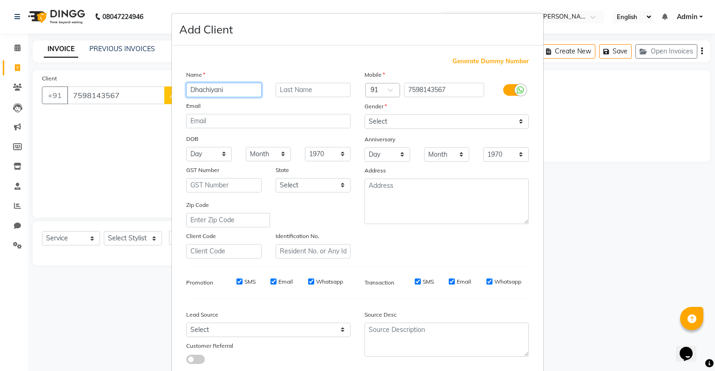
click at [208, 90] on input "Dhachiyani" at bounding box center [223, 90] width 75 height 14
click at [208, 90] on input "Dhachyani" at bounding box center [223, 90] width 75 height 14
type input "Dhachyani"
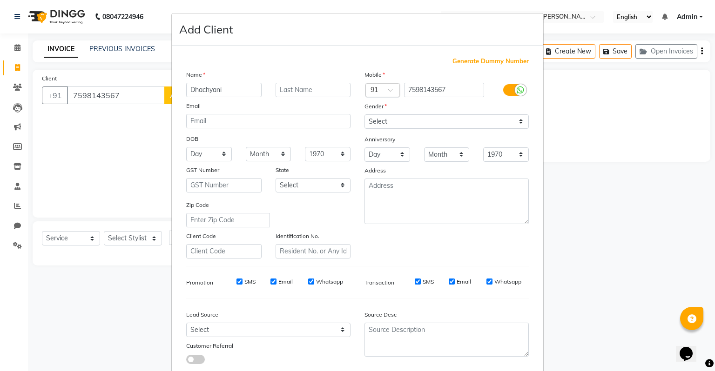
click at [229, 110] on div "Email" at bounding box center [268, 107] width 178 height 13
click at [381, 127] on select "Select Male Female Other Prefer Not To Say" at bounding box center [446, 122] width 164 height 14
select select "female"
click at [364, 115] on select "Select Male Female Other Prefer Not To Say" at bounding box center [446, 122] width 164 height 14
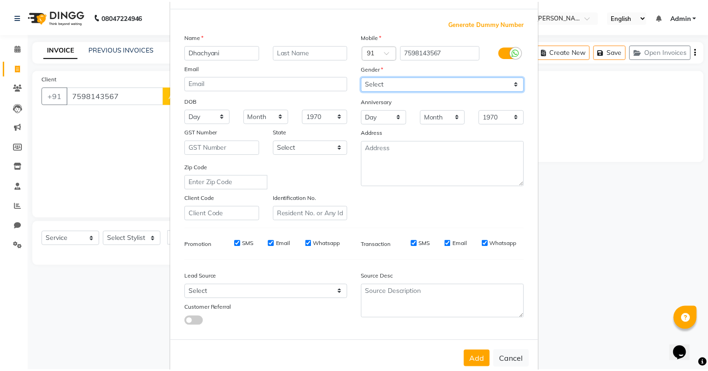
scroll to position [62, 0]
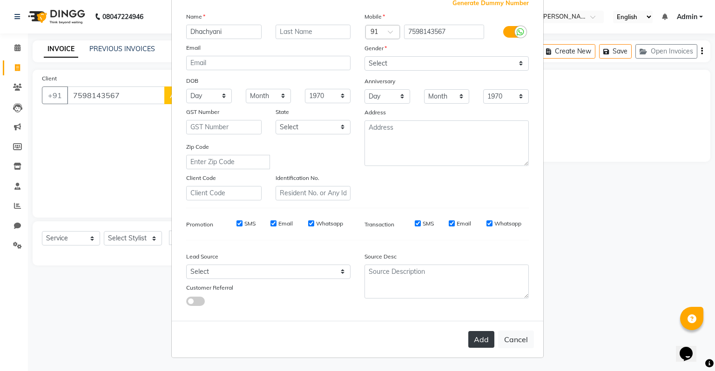
click at [474, 333] on div "Add Cancel" at bounding box center [357, 339] width 371 height 37
click at [477, 340] on button "Add" at bounding box center [481, 339] width 26 height 17
select select
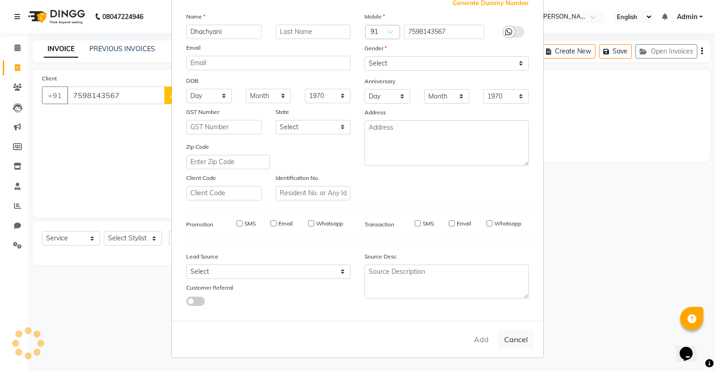
select select
checkbox input "false"
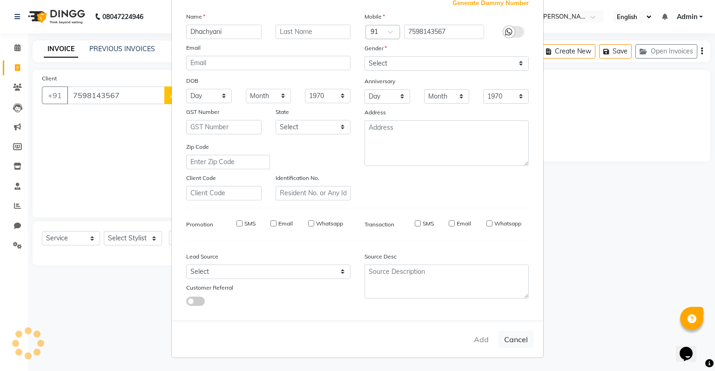
checkbox input "false"
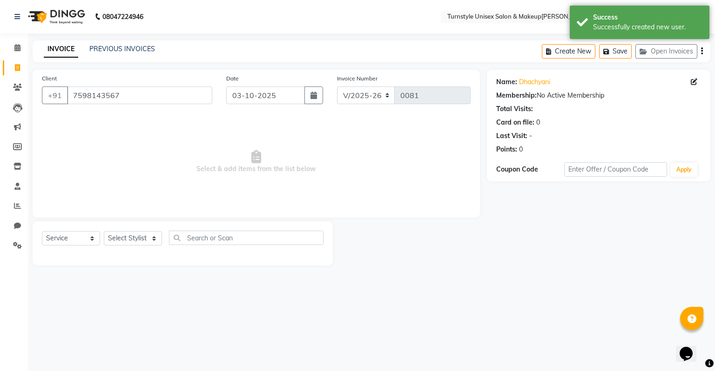
click at [128, 247] on div "Select Service Product Membership Package Voucher Prepaid Gift Card Select Styl…" at bounding box center [183, 242] width 282 height 22
click at [128, 238] on select "Select Stylist Fathima Jeetu Lalita Saif Saju Sara Semoli Shadil Shahrukh Uvaish" at bounding box center [133, 238] width 58 height 14
select select "93350"
click at [104, 232] on select "Select Stylist Fathima Jeetu Lalita Saif Saju Sara Semoli Shadil Shahrukh Uvaish" at bounding box center [133, 238] width 58 height 14
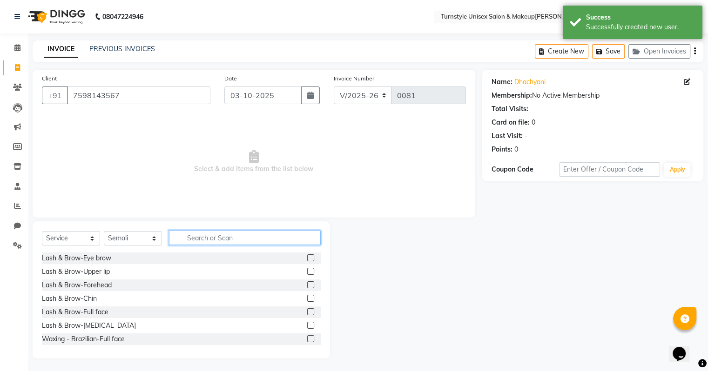
click at [189, 233] on input "text" at bounding box center [245, 238] width 152 height 14
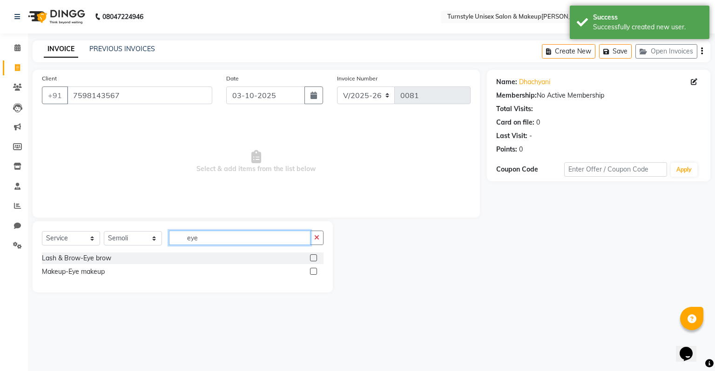
type input "eye"
click at [313, 257] on label at bounding box center [313, 258] width 7 height 7
click at [313, 257] on input "checkbox" at bounding box center [313, 259] width 6 height 6
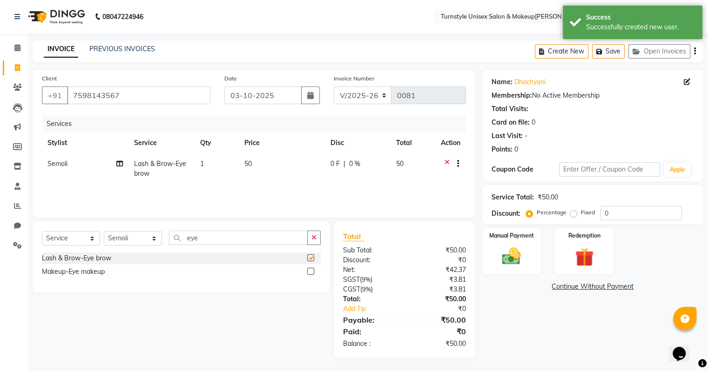
checkbox input "false"
click at [495, 254] on div "Manual Payment" at bounding box center [511, 251] width 61 height 48
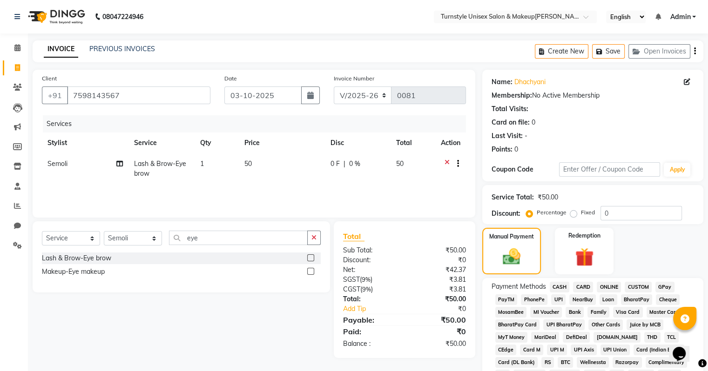
click at [559, 302] on span "UPI" at bounding box center [558, 300] width 14 height 11
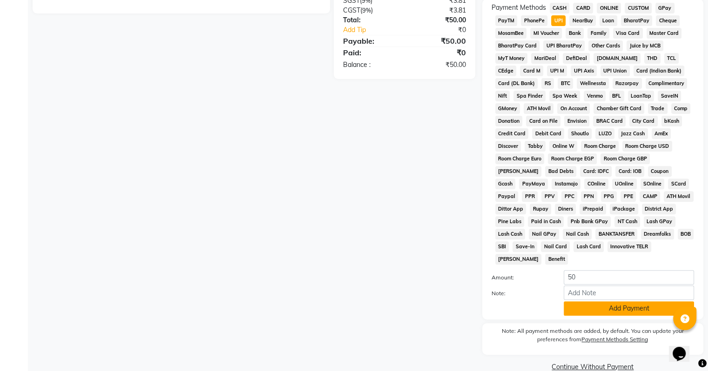
click at [613, 304] on button "Add Payment" at bounding box center [629, 309] width 130 height 14
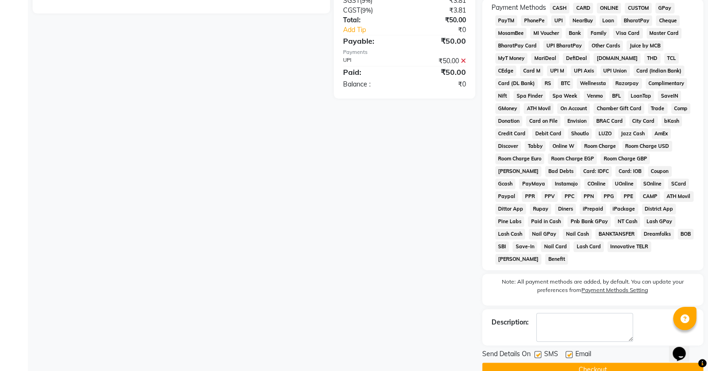
click at [566, 351] on label at bounding box center [569, 354] width 7 height 7
click at [566, 352] on input "checkbox" at bounding box center [569, 355] width 6 height 6
checkbox input "false"
click at [567, 364] on button "Checkout" at bounding box center [592, 370] width 221 height 14
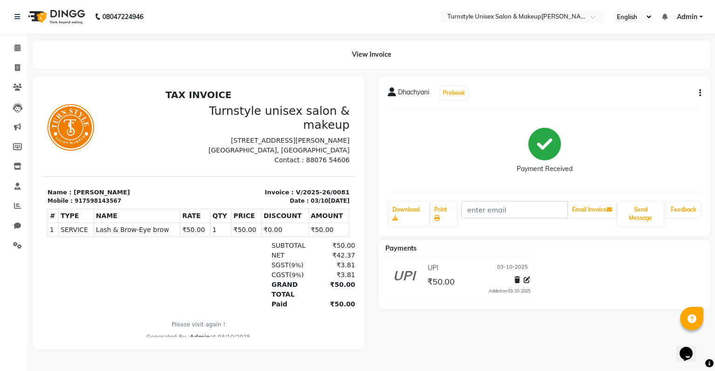
click at [700, 94] on icon "button" at bounding box center [700, 93] width 2 height 0
click at [654, 103] on div "Edit Invoice" at bounding box center [653, 105] width 64 height 12
select select "service"
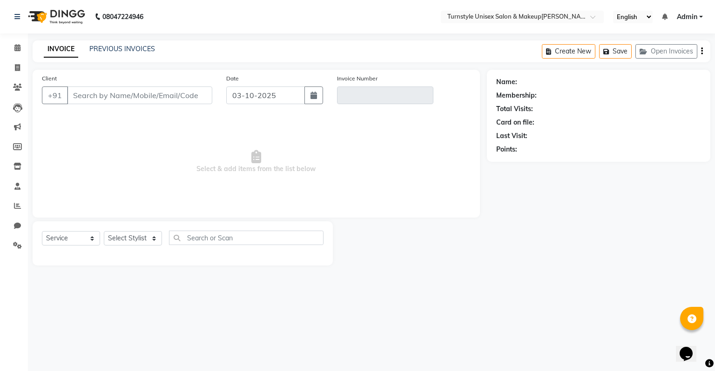
type input "7598143567"
type input "V/2025-26/0081"
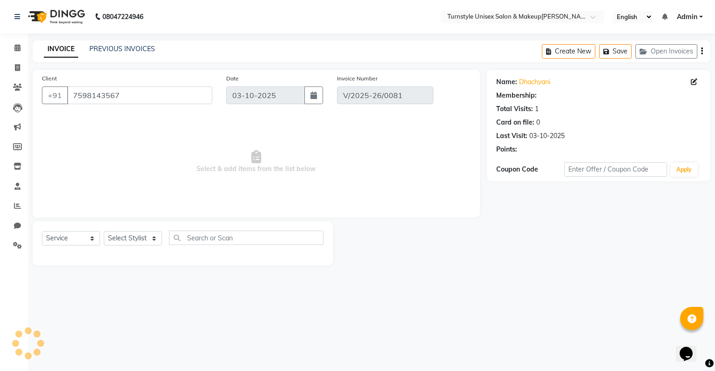
select select "select"
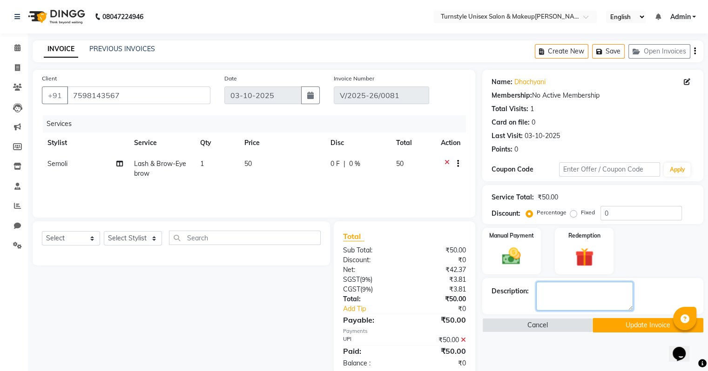
click at [576, 290] on textarea at bounding box center [584, 296] width 97 height 29
click at [514, 248] on img at bounding box center [511, 257] width 31 height 22
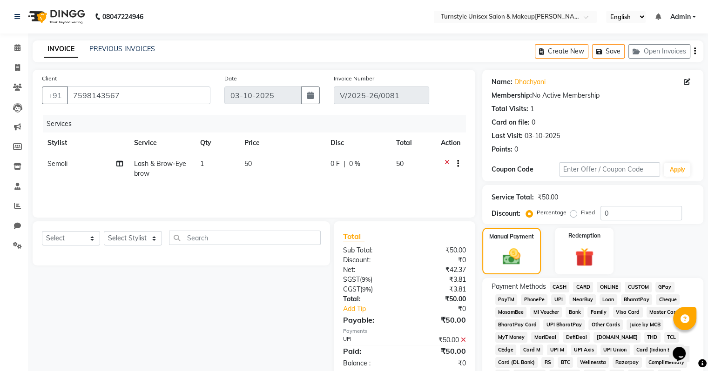
click at [557, 285] on span "CASH" at bounding box center [560, 287] width 20 height 11
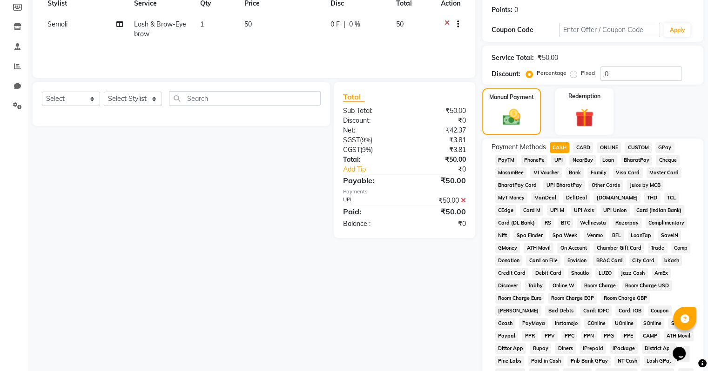
click at [462, 201] on icon at bounding box center [463, 200] width 5 height 7
click at [564, 148] on span "CASH" at bounding box center [560, 147] width 20 height 11
type input "50"
click at [573, 125] on img at bounding box center [583, 118] width 31 height 24
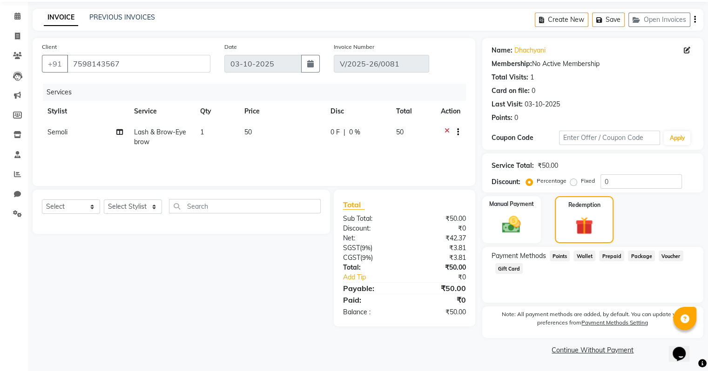
scroll to position [31, 0]
click at [522, 219] on img at bounding box center [511, 225] width 31 height 22
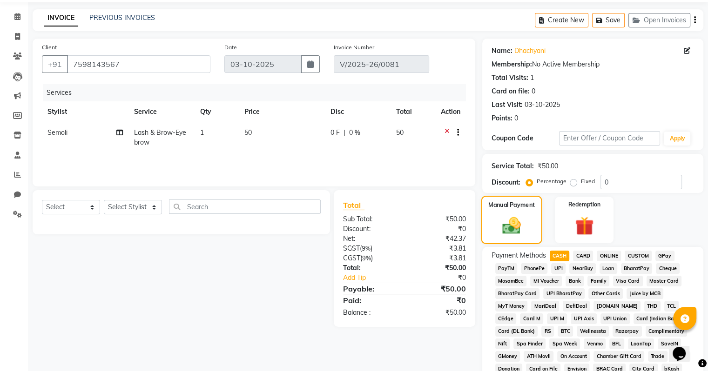
scroll to position [140, 0]
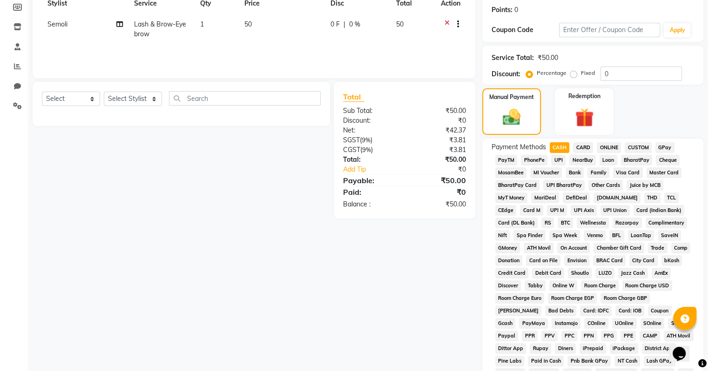
click at [559, 148] on span "CASH" at bounding box center [560, 147] width 20 height 11
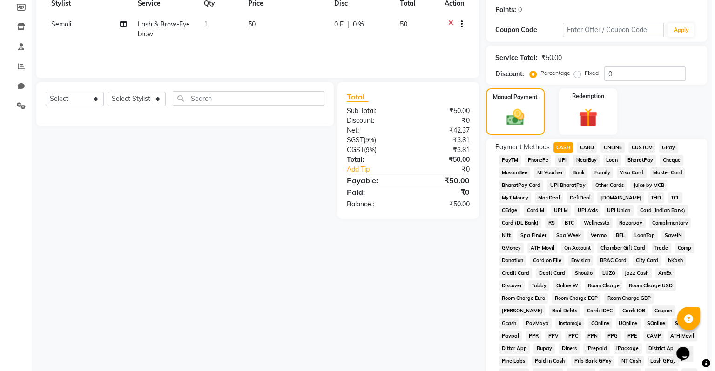
scroll to position [0, 0]
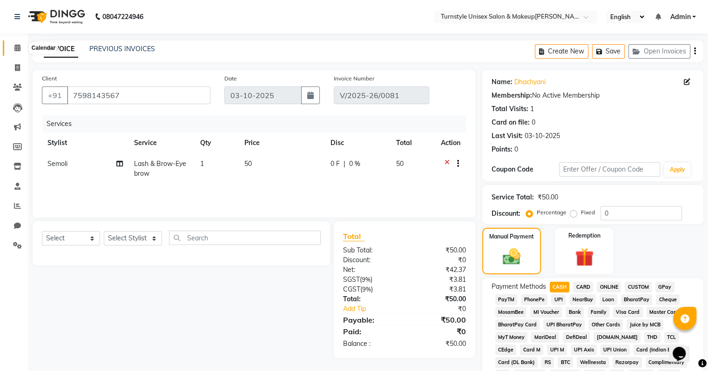
click at [17, 47] on icon at bounding box center [17, 47] width 6 height 7
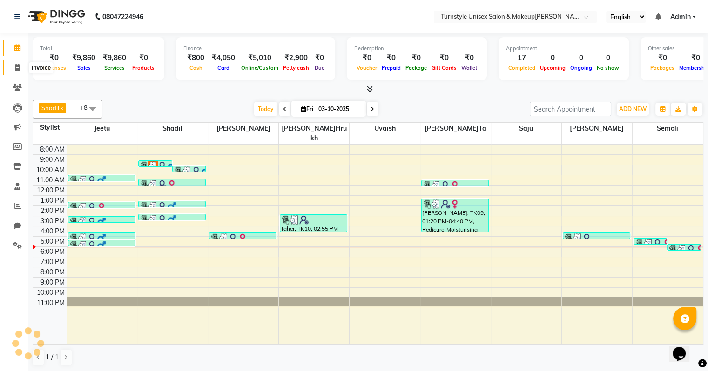
click at [20, 70] on icon at bounding box center [17, 67] width 5 height 7
select select "service"
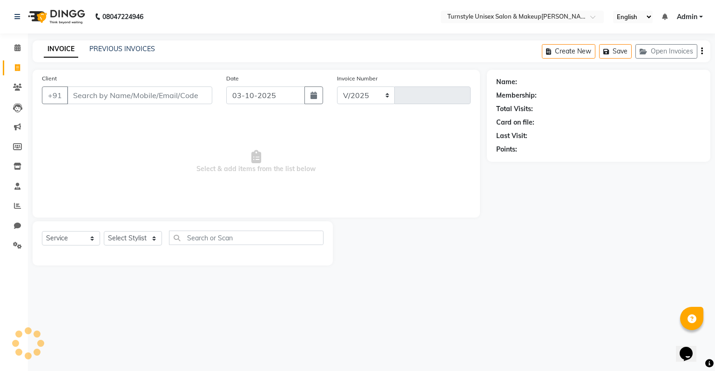
select select "9091"
type input "0082"
click at [124, 47] on link "PREVIOUS INVOICES" at bounding box center [122, 49] width 66 height 8
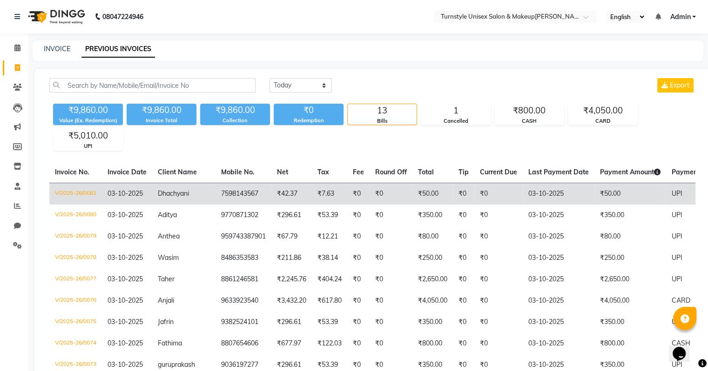
click at [74, 193] on td "V/2025-26/0081" at bounding box center [75, 194] width 53 height 22
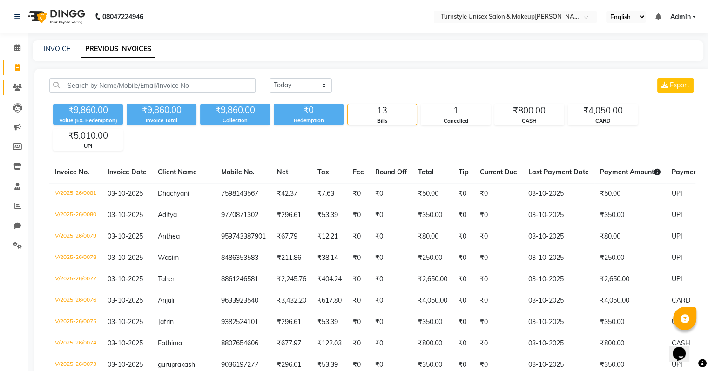
click at [10, 90] on span at bounding box center [17, 87] width 16 height 11
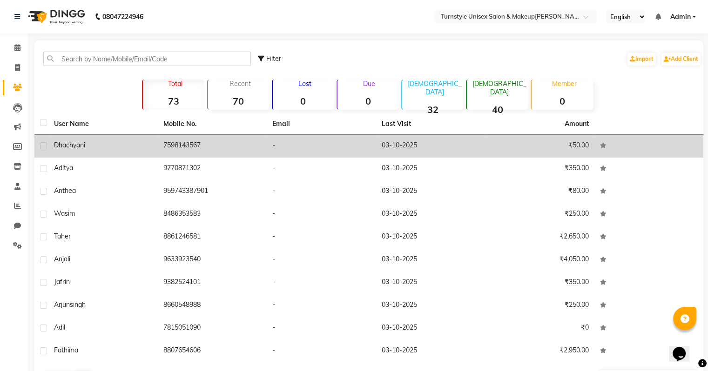
drag, startPoint x: 58, startPoint y: 142, endPoint x: 80, endPoint y: 144, distance: 22.0
click at [58, 142] on span "Dhachyani" at bounding box center [69, 145] width 31 height 8
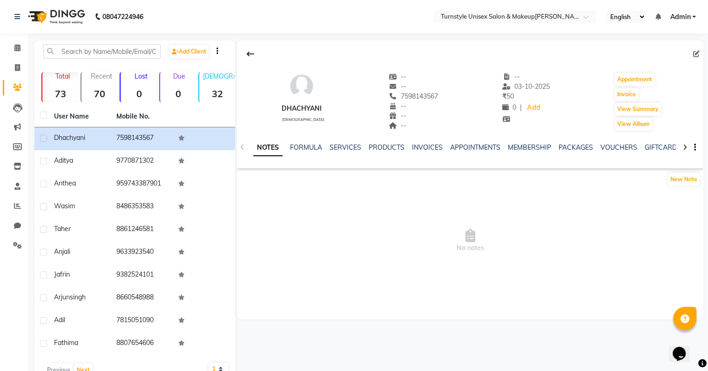
click at [698, 149] on div "NOTES FORMULA SERVICES PRODUCTS INVOICES APPOINTMENTS MEMBERSHIP PACKAGES VOUCH…" at bounding box center [470, 148] width 466 height 32
click at [696, 148] on div "NOTES FORMULA SERVICES PRODUCTS INVOICES APPOINTMENTS MEMBERSHIP PACKAGES VOUCH…" at bounding box center [470, 148] width 466 height 32
click at [685, 181] on button "New Note" at bounding box center [684, 179] width 32 height 13
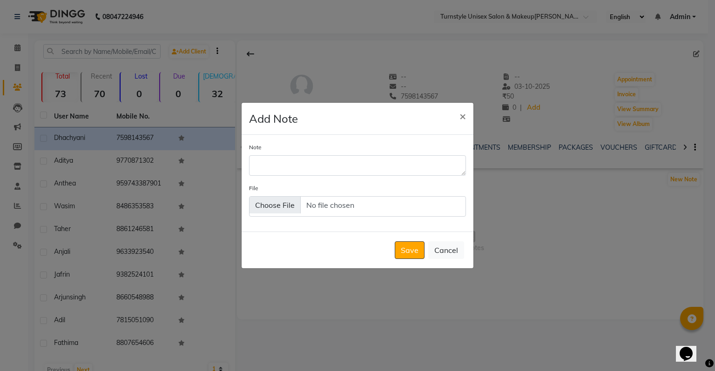
click at [284, 176] on div "Note File" at bounding box center [358, 183] width 232 height 97
click at [285, 168] on textarea "Note" at bounding box center [357, 165] width 217 height 20
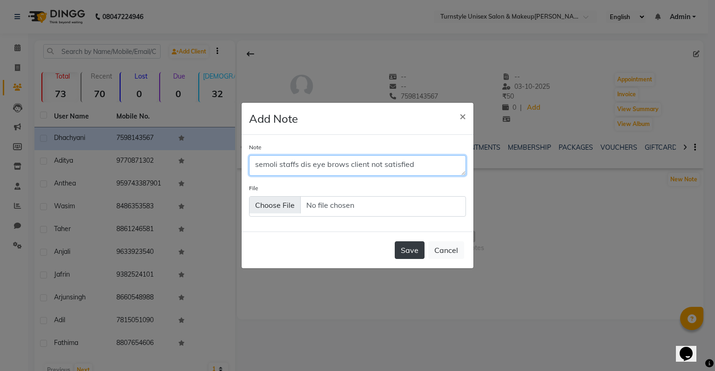
type textarea "semoli staffs dis eye brows client not satisfied"
click at [402, 256] on button "Save" at bounding box center [410, 251] width 30 height 18
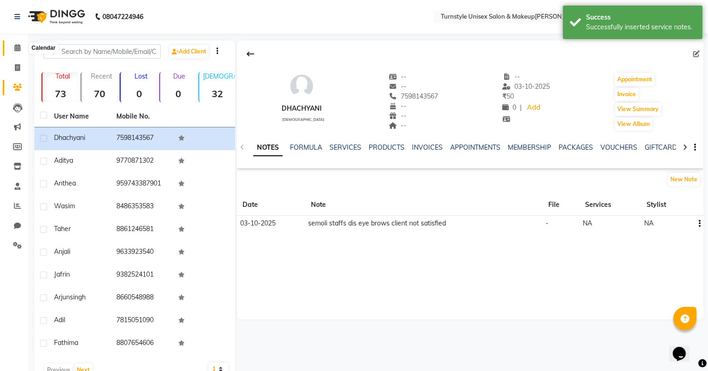
click at [15, 48] on icon at bounding box center [17, 47] width 6 height 7
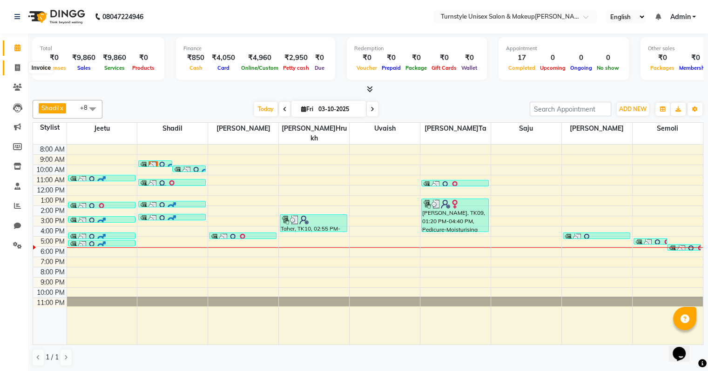
click at [16, 69] on icon at bounding box center [17, 67] width 5 height 7
select select "service"
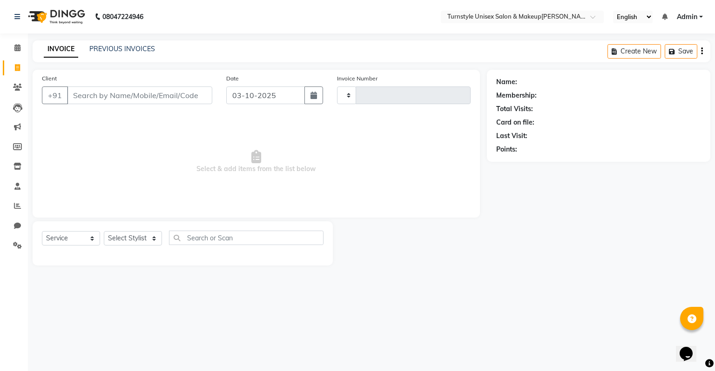
type input "0082"
select select "9091"
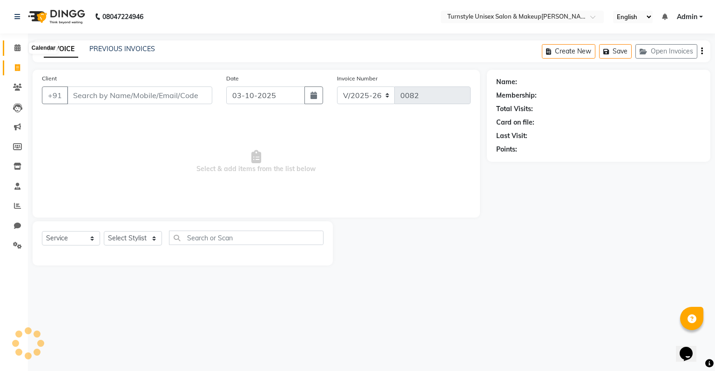
click at [15, 47] on icon at bounding box center [17, 47] width 6 height 7
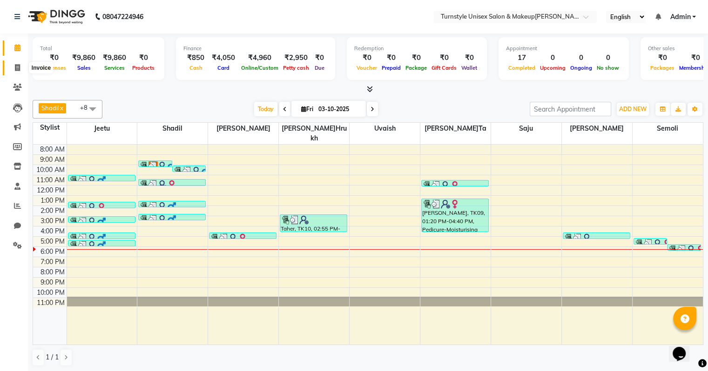
click at [15, 67] on icon at bounding box center [17, 67] width 5 height 7
select select "service"
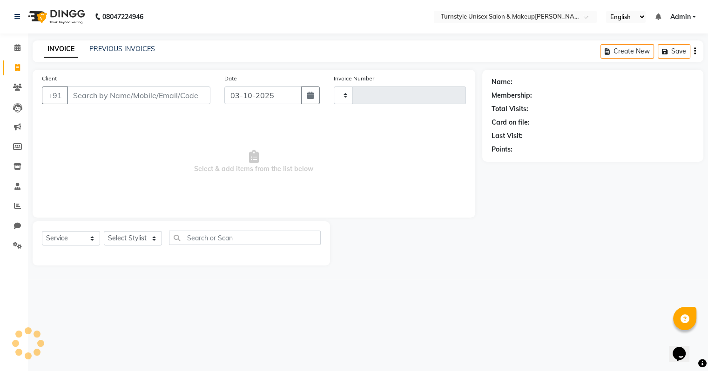
type input "0082"
select select "9091"
click at [88, 94] on input "Client" at bounding box center [139, 96] width 145 height 18
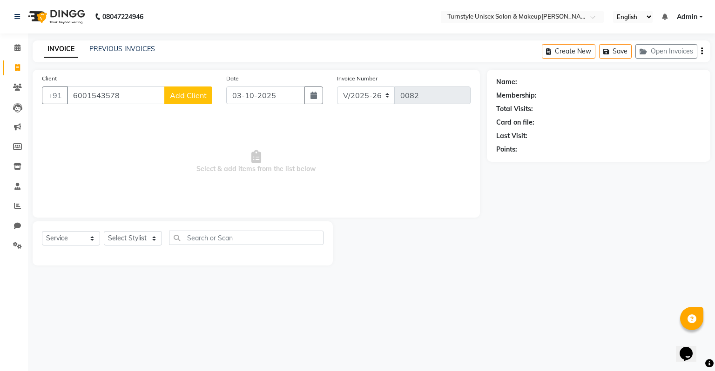
type input "6001543578"
click at [206, 100] on span "Add Client" at bounding box center [188, 95] width 37 height 9
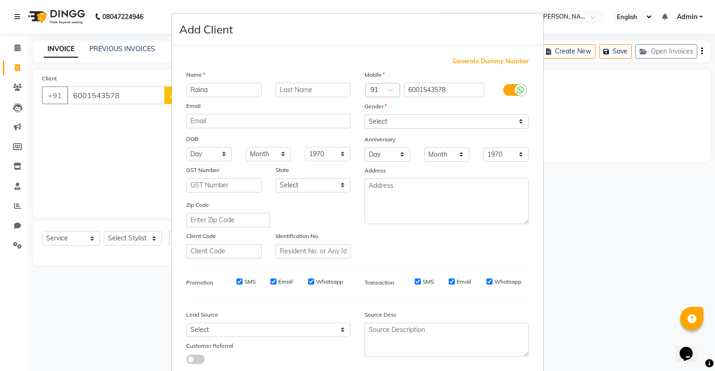
type input "Raina"
click at [401, 117] on select "Select Male Female Other Prefer Not To Say" at bounding box center [446, 122] width 164 height 14
select select "female"
click at [364, 115] on select "Select Male Female Other Prefer Not To Say" at bounding box center [446, 122] width 164 height 14
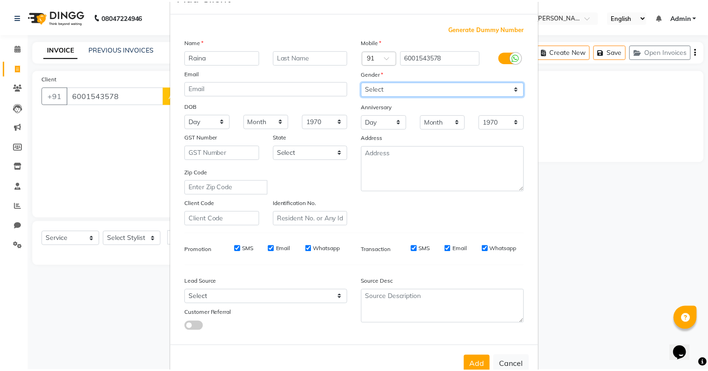
scroll to position [62, 0]
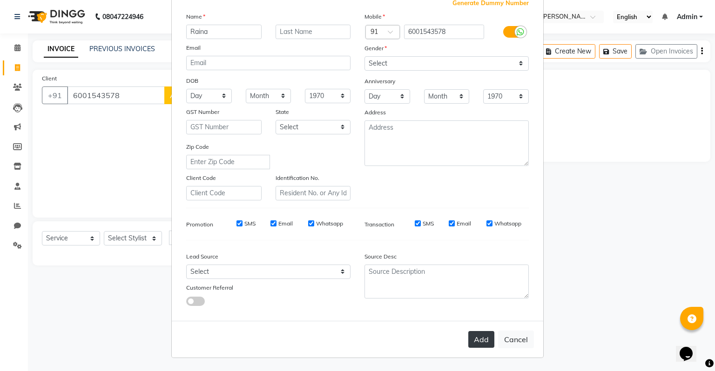
click at [480, 341] on button "Add" at bounding box center [481, 339] width 26 height 17
select select
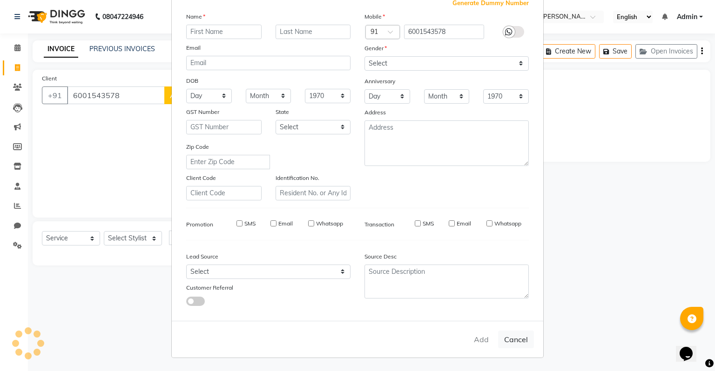
select select
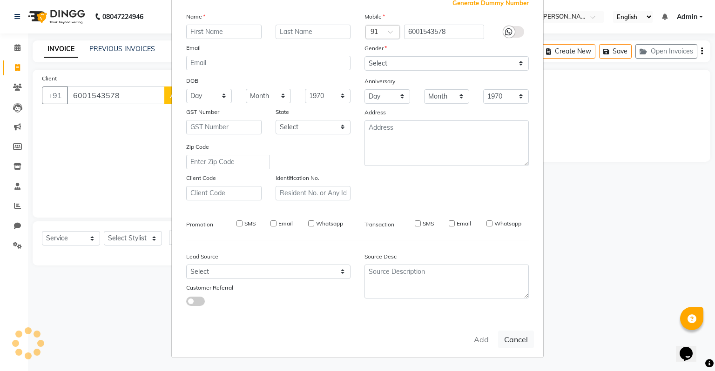
checkbox input "false"
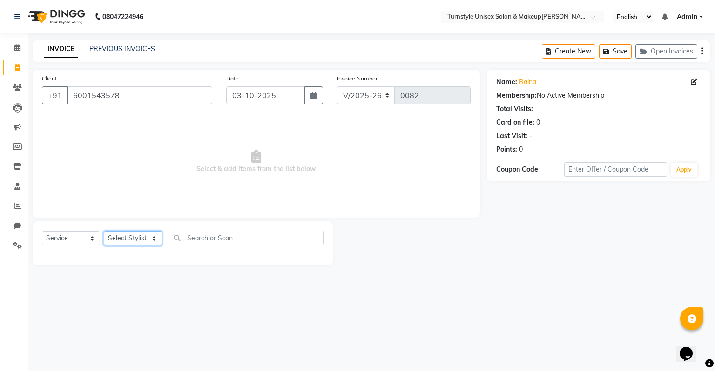
click at [128, 236] on select "Select Stylist Fathima Jeetu Lalita Saif Saju Sara Semoli Shadil Shahrukh Uvaish" at bounding box center [133, 238] width 58 height 14
select select "93350"
click at [104, 232] on select "Select Stylist Fathima Jeetu Lalita Saif Saju Sara Semoli Shadil Shahrukh Uvaish" at bounding box center [133, 238] width 58 height 14
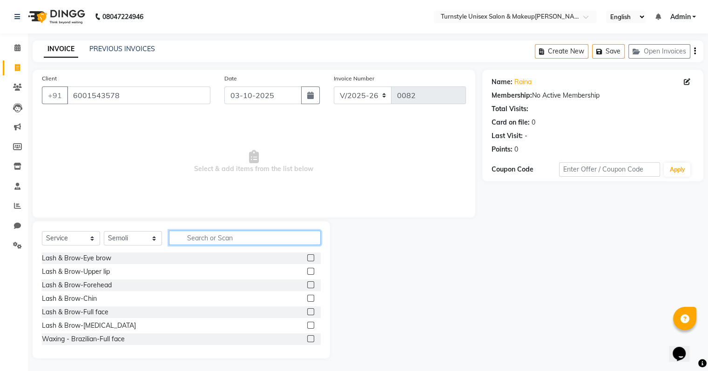
click at [212, 242] on input "text" at bounding box center [245, 238] width 152 height 14
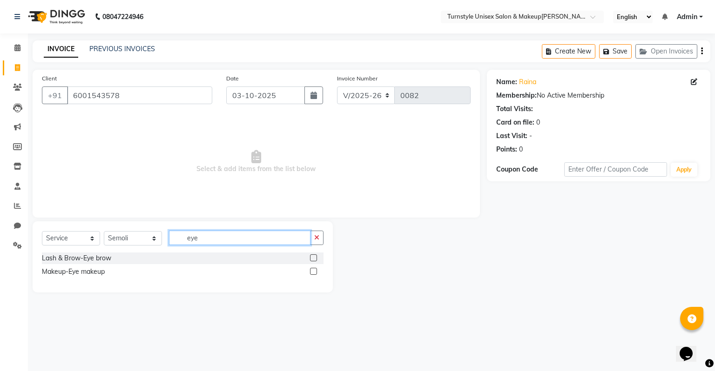
type input "eye"
click at [313, 262] on label at bounding box center [313, 258] width 7 height 7
click at [313, 262] on input "checkbox" at bounding box center [313, 259] width 6 height 6
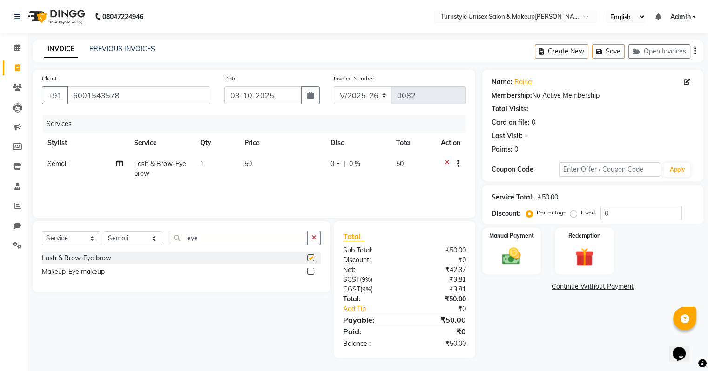
checkbox input "false"
click at [227, 245] on input "eye" at bounding box center [238, 238] width 139 height 14
type input "e"
type input "upper"
click at [310, 271] on label at bounding box center [310, 271] width 7 height 7
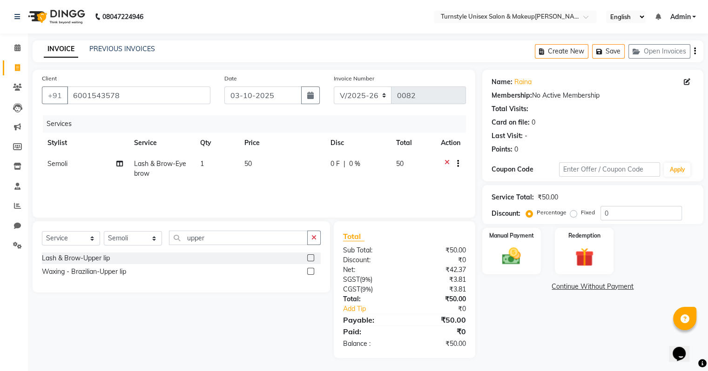
click at [310, 271] on input "checkbox" at bounding box center [310, 272] width 6 height 6
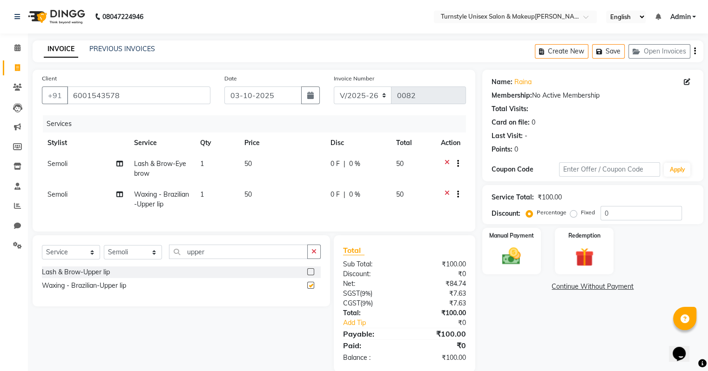
checkbox input "false"
click at [309, 276] on label at bounding box center [310, 272] width 7 height 7
click at [309, 276] on input "checkbox" at bounding box center [310, 273] width 6 height 6
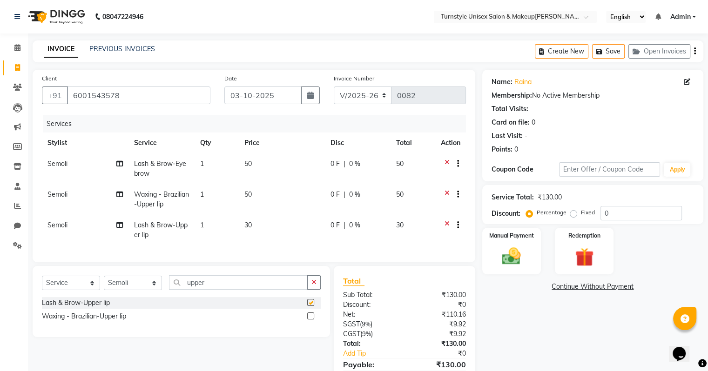
checkbox input "false"
click at [446, 225] on icon at bounding box center [447, 227] width 5 height 12
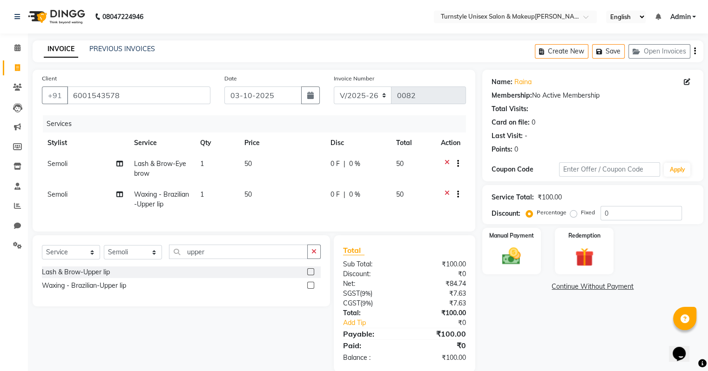
click at [263, 190] on td "50" at bounding box center [282, 199] width 86 height 31
select select "93350"
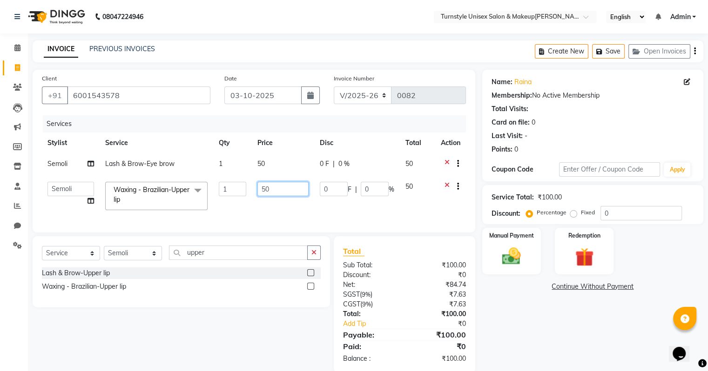
click at [266, 195] on input "50" at bounding box center [282, 189] width 51 height 14
click at [276, 193] on input "50" at bounding box center [282, 189] width 51 height 14
type input "5"
type input "1"
type input "50"
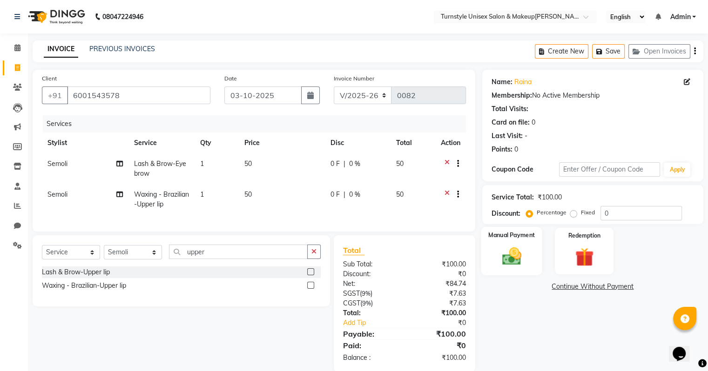
click at [523, 256] on img at bounding box center [511, 257] width 31 height 22
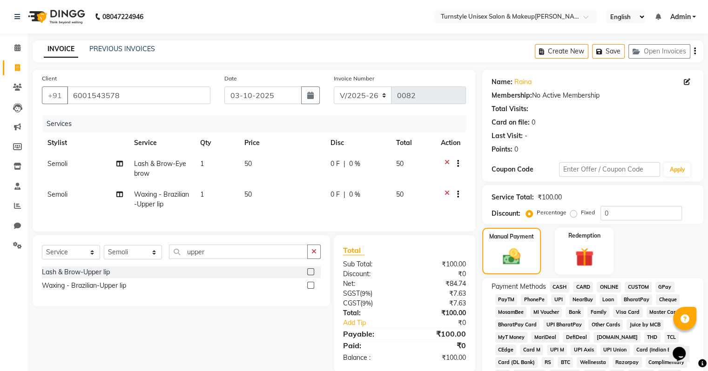
click at [558, 301] on span "UPI" at bounding box center [558, 300] width 14 height 11
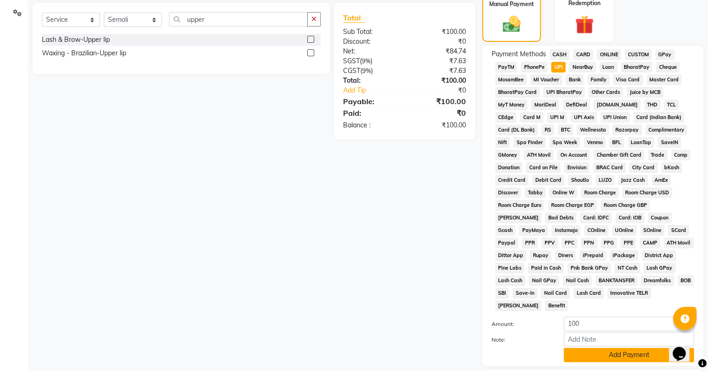
click at [588, 355] on button "Add Payment" at bounding box center [629, 355] width 130 height 14
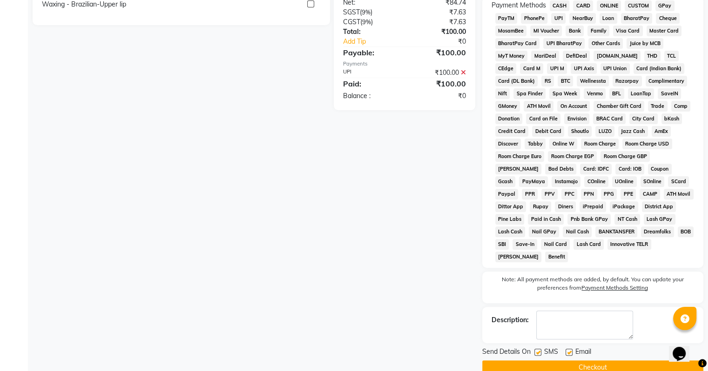
scroll to position [293, 0]
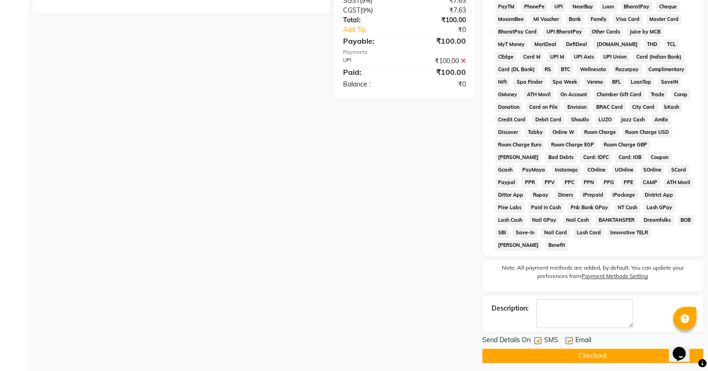
click at [571, 337] on label at bounding box center [569, 340] width 7 height 7
click at [571, 338] on input "checkbox" at bounding box center [569, 341] width 6 height 6
checkbox input "false"
click at [571, 352] on button "Checkout" at bounding box center [592, 356] width 221 height 14
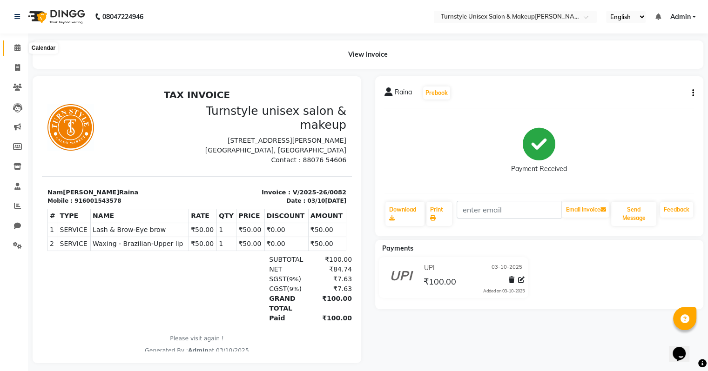
click at [18, 45] on icon at bounding box center [17, 47] width 6 height 7
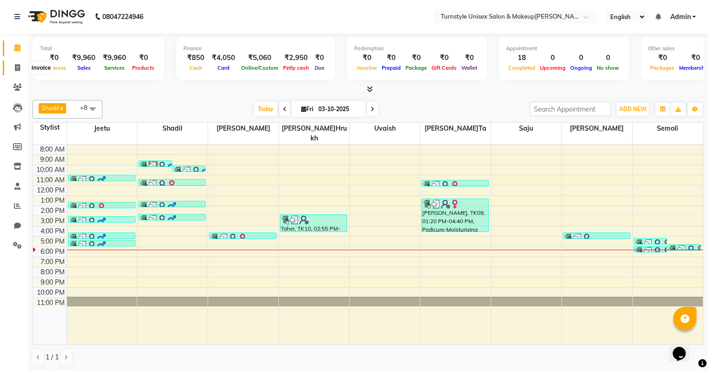
click at [16, 67] on icon at bounding box center [17, 67] width 5 height 7
select select "service"
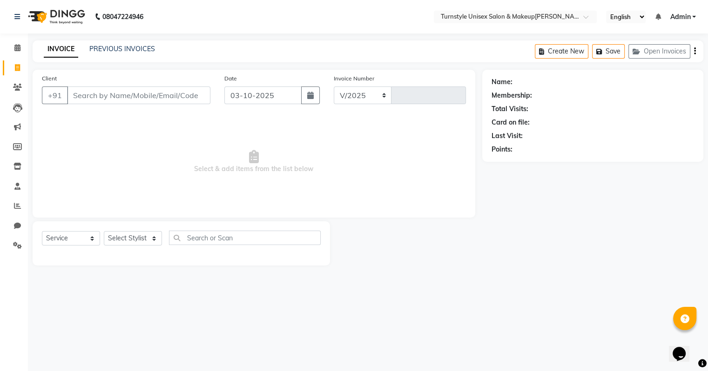
select select "9091"
type input "0083"
click at [121, 48] on link "PREVIOUS INVOICES" at bounding box center [122, 49] width 66 height 8
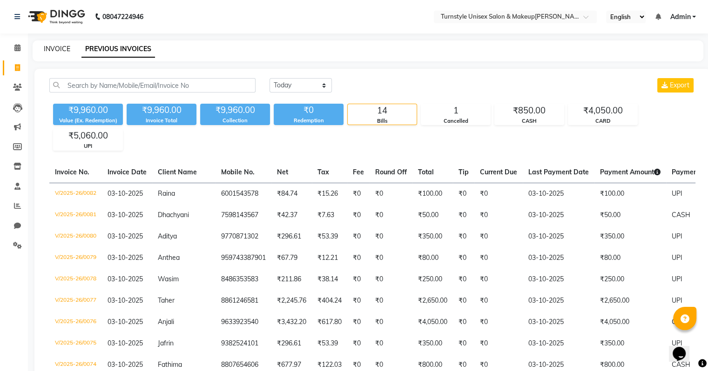
click at [64, 48] on link "INVOICE" at bounding box center [57, 49] width 27 height 8
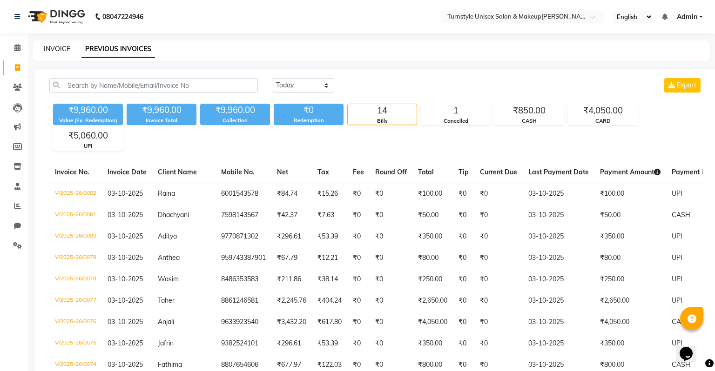
select select "9091"
select select "service"
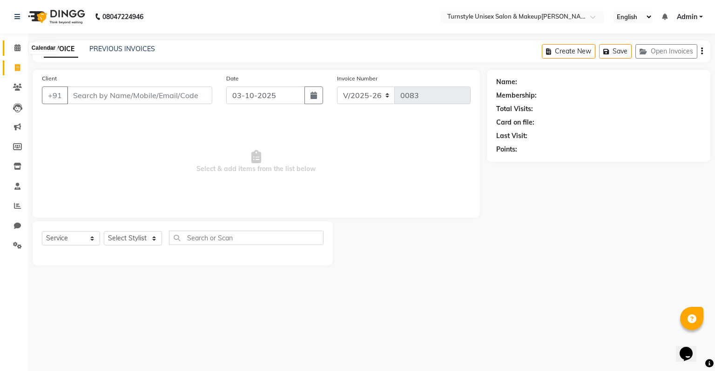
click at [17, 47] on icon at bounding box center [17, 47] width 6 height 7
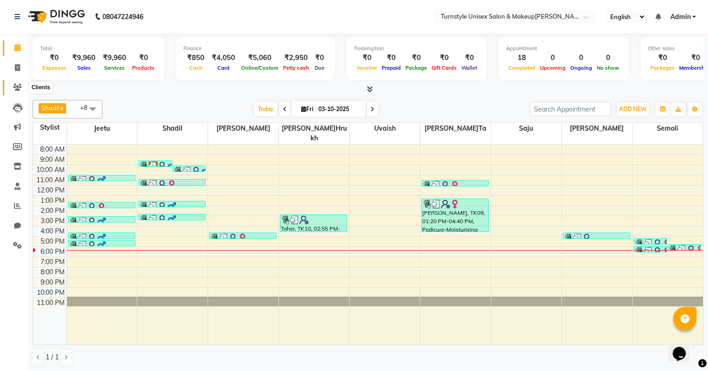
click at [13, 88] on icon at bounding box center [17, 87] width 9 height 7
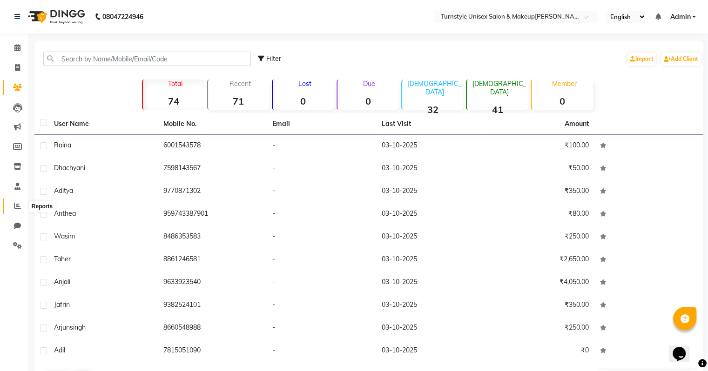
click at [17, 208] on icon at bounding box center [17, 205] width 7 height 7
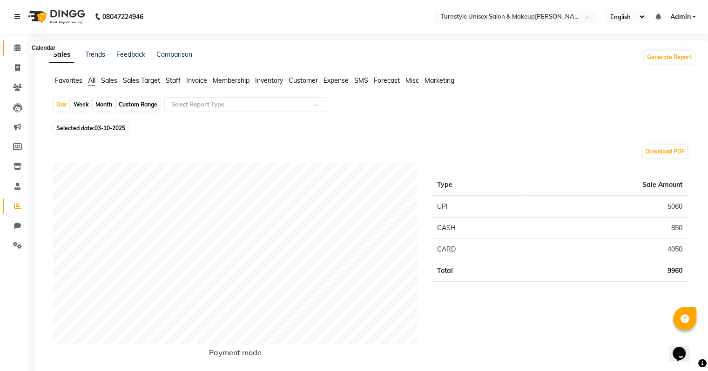
click at [18, 47] on icon at bounding box center [17, 47] width 6 height 7
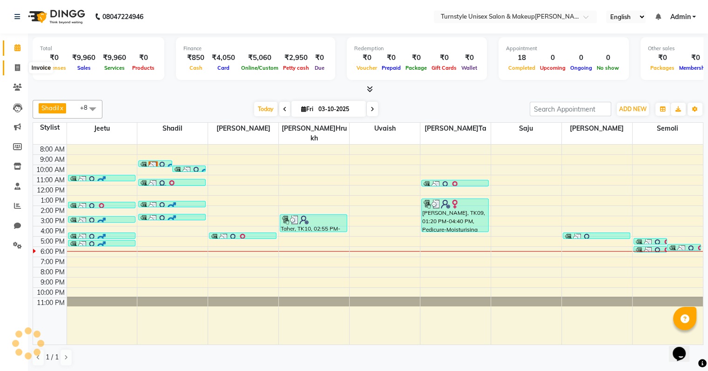
click at [16, 69] on icon at bounding box center [17, 67] width 5 height 7
select select "service"
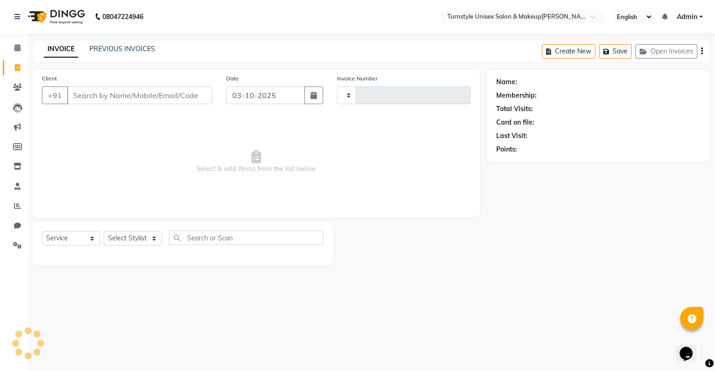
click at [85, 100] on input "Client" at bounding box center [139, 96] width 145 height 18
select select "9091"
type input "0083"
type input "9"
type input "8050502079"
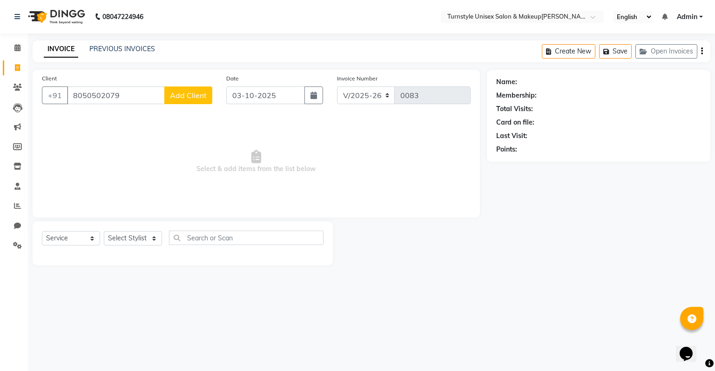
click at [194, 99] on span "Add Client" at bounding box center [188, 95] width 37 height 9
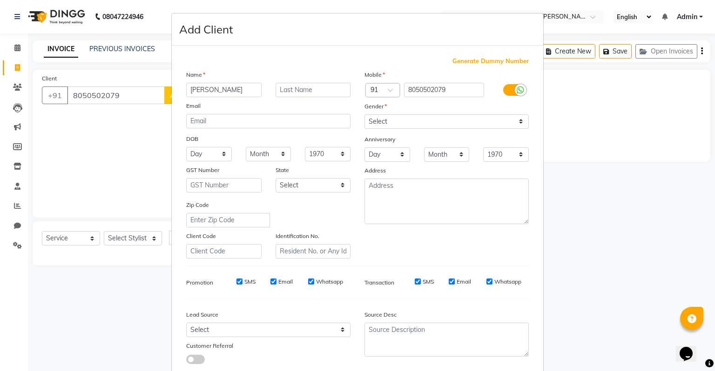
type input "Raj"
click at [411, 122] on select "Select Male Female Other Prefer Not To Say" at bounding box center [446, 122] width 164 height 14
select select "male"
click at [364, 115] on select "Select Male Female Other Prefer Not To Say" at bounding box center [446, 122] width 164 height 14
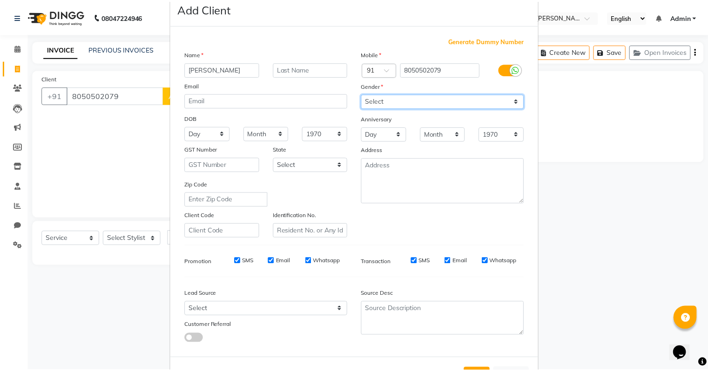
scroll to position [62, 0]
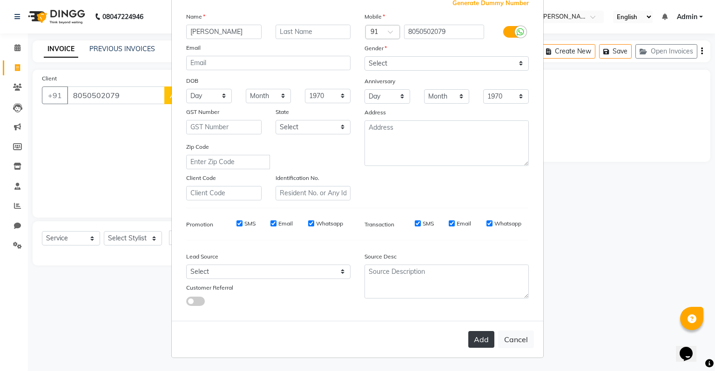
click at [475, 337] on button "Add" at bounding box center [481, 339] width 26 height 17
select select
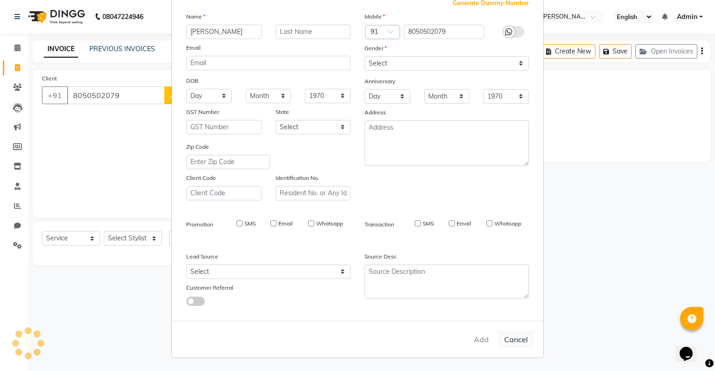
select select
checkbox input "false"
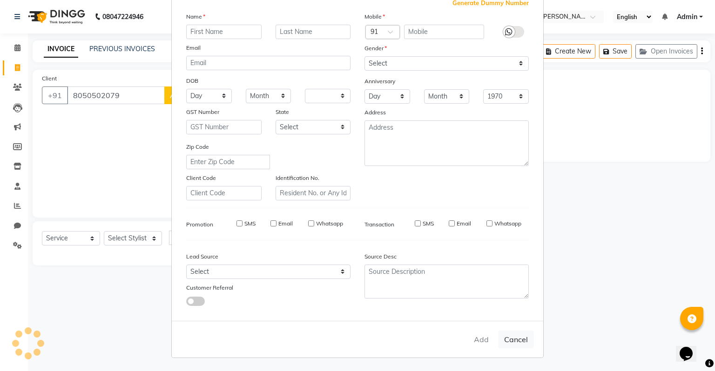
checkbox input "false"
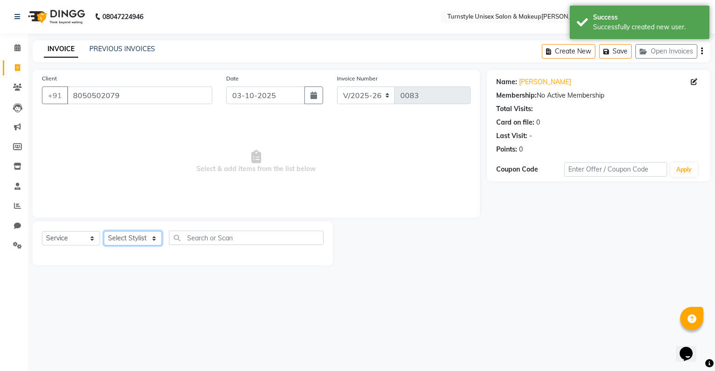
click at [143, 243] on select "Select Stylist Fathima Jeetu Lalita Saif Saju Sara Semoli Shadil Shahrukh Uvaish" at bounding box center [133, 238] width 58 height 14
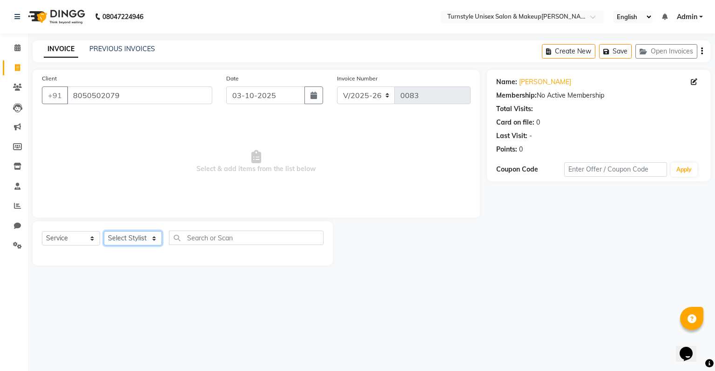
select select "93343"
click at [104, 232] on select "Select Stylist Fathima Jeetu Lalita Saif Saju Sara Semoli Shadil Shahrukh Uvaish" at bounding box center [133, 238] width 58 height 14
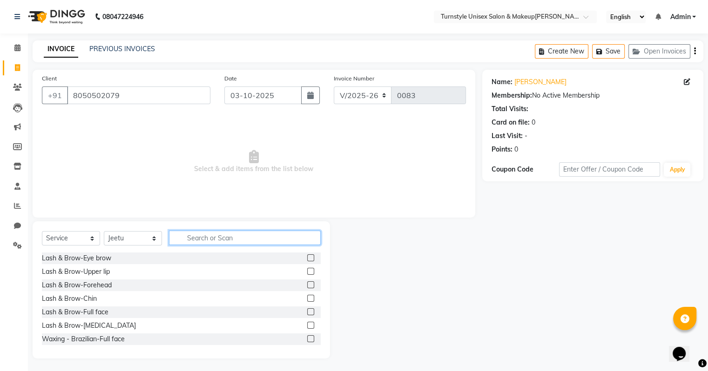
click at [205, 237] on input "text" at bounding box center [245, 238] width 152 height 14
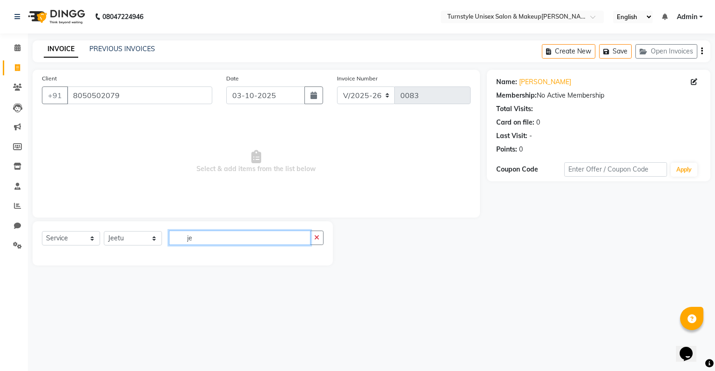
type input "j"
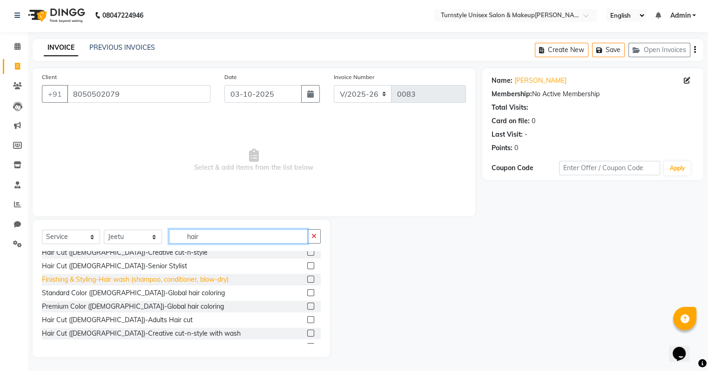
scroll to position [47, 0]
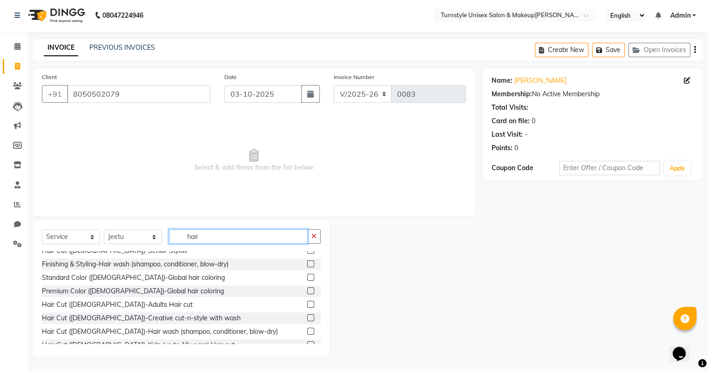
type input "hair"
click at [307, 304] on label at bounding box center [310, 304] width 7 height 7
click at [307, 304] on input "checkbox" at bounding box center [310, 305] width 6 height 6
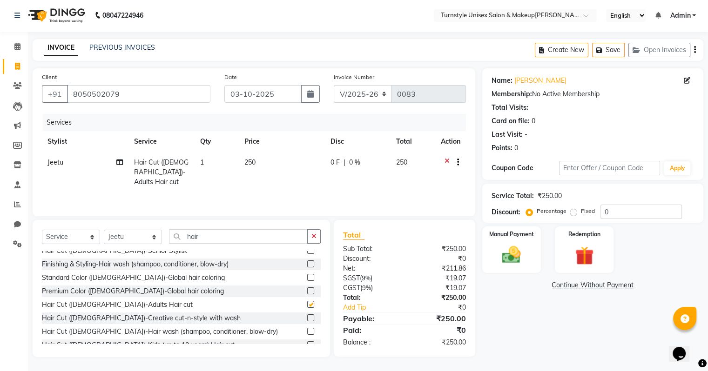
checkbox input "false"
click at [231, 237] on input "hair" at bounding box center [238, 236] width 139 height 14
type input "h"
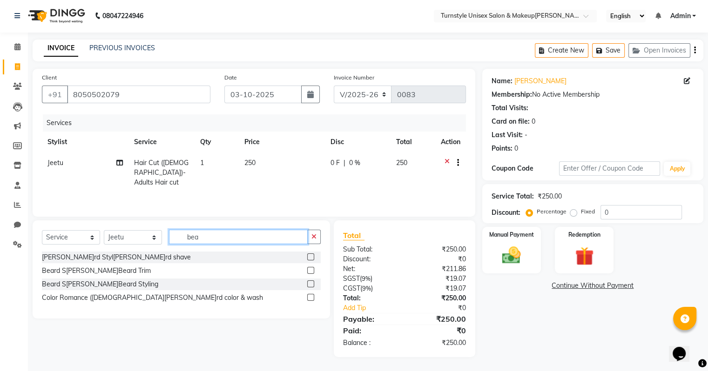
scroll to position [0, 0]
type input "beard"
click at [309, 273] on label at bounding box center [310, 270] width 7 height 7
click at [309, 273] on input "checkbox" at bounding box center [310, 271] width 6 height 6
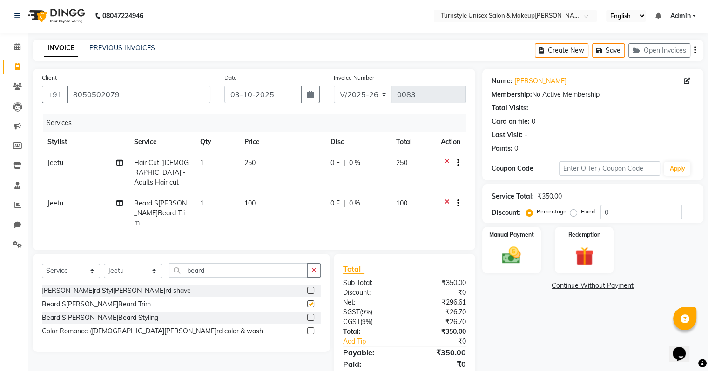
checkbox input "false"
click at [513, 249] on img at bounding box center [511, 256] width 31 height 22
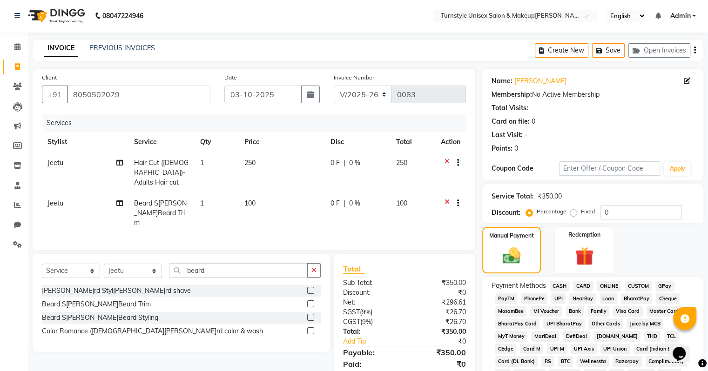
click at [556, 286] on span "CASH" at bounding box center [560, 286] width 20 height 11
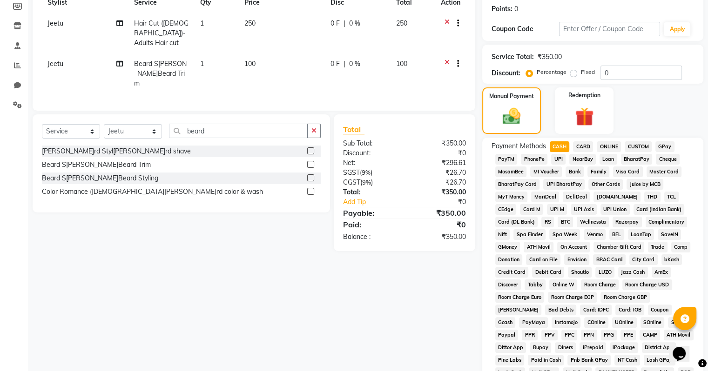
scroll to position [280, 0]
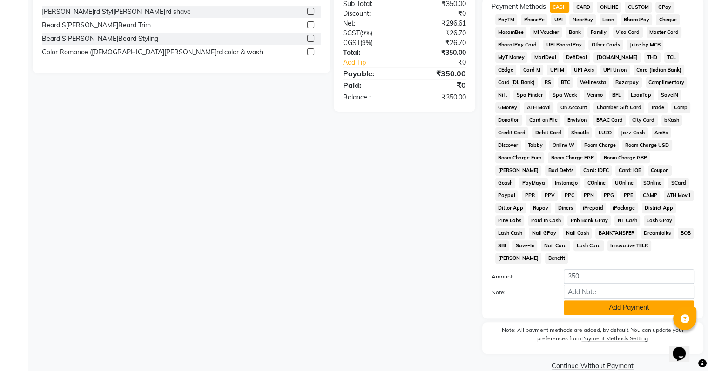
click at [617, 304] on button "Add Payment" at bounding box center [629, 308] width 130 height 14
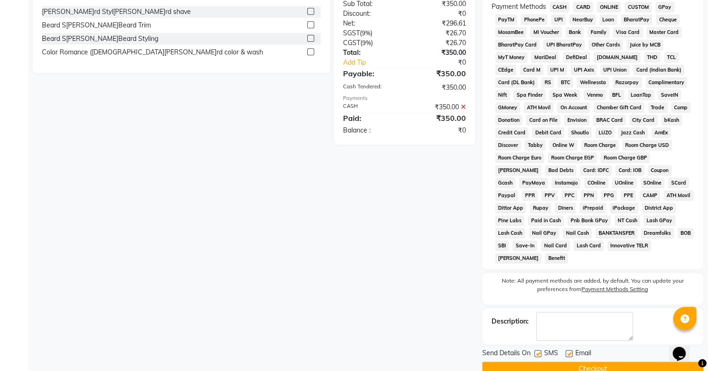
click at [569, 350] on label at bounding box center [569, 353] width 7 height 7
click at [569, 351] on input "checkbox" at bounding box center [569, 354] width 6 height 6
checkbox input "false"
click at [571, 362] on button "Checkout" at bounding box center [592, 369] width 221 height 14
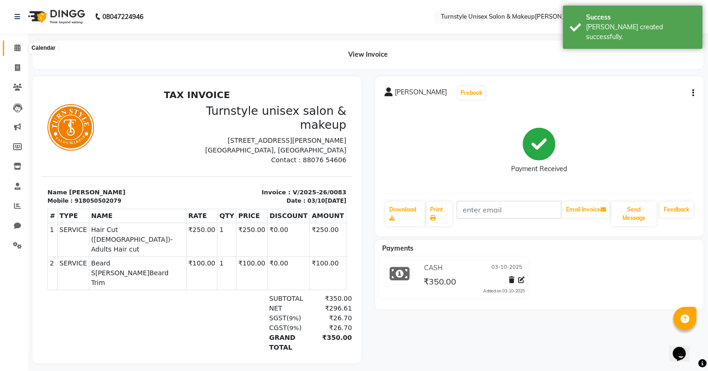
click at [14, 48] on icon at bounding box center [17, 47] width 6 height 7
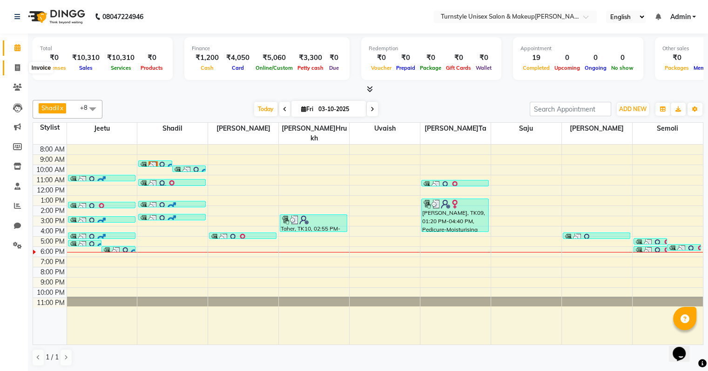
click at [14, 70] on span at bounding box center [17, 68] width 16 height 11
select select "9091"
select select "service"
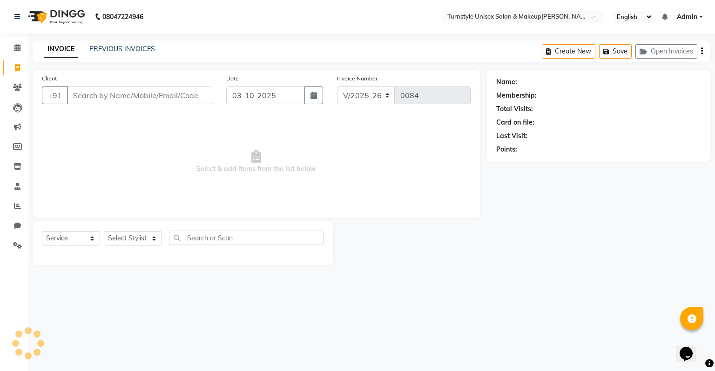
drag, startPoint x: 14, startPoint y: 70, endPoint x: 119, endPoint y: 54, distance: 106.0
click at [118, 54] on div "PREVIOUS INVOICES" at bounding box center [122, 49] width 66 height 10
click at [121, 49] on link "PREVIOUS INVOICES" at bounding box center [122, 49] width 66 height 8
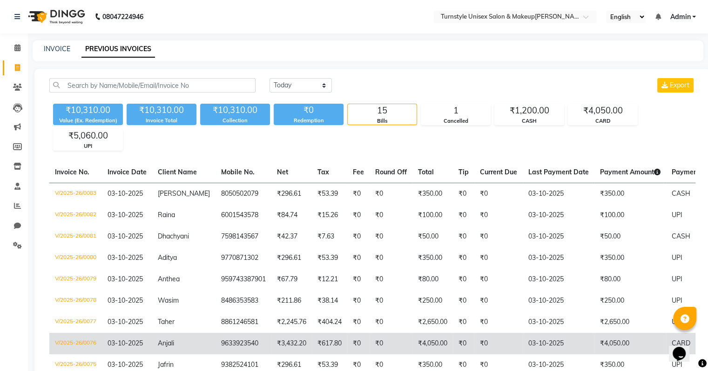
scroll to position [93, 0]
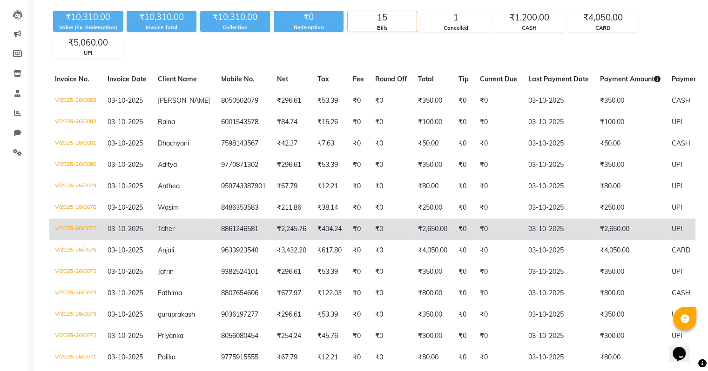
click at [608, 231] on td "₹2,650.00" at bounding box center [630, 229] width 72 height 21
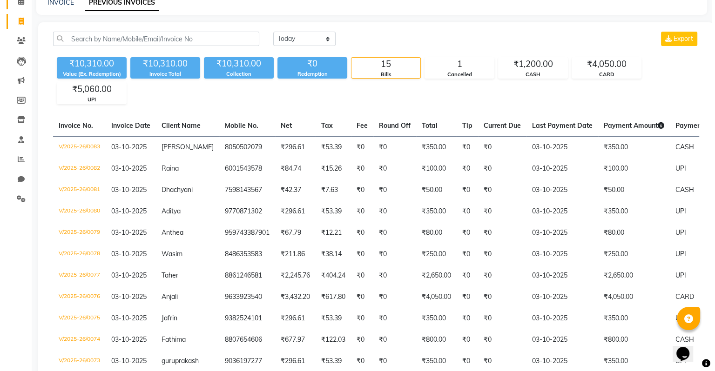
scroll to position [0, 0]
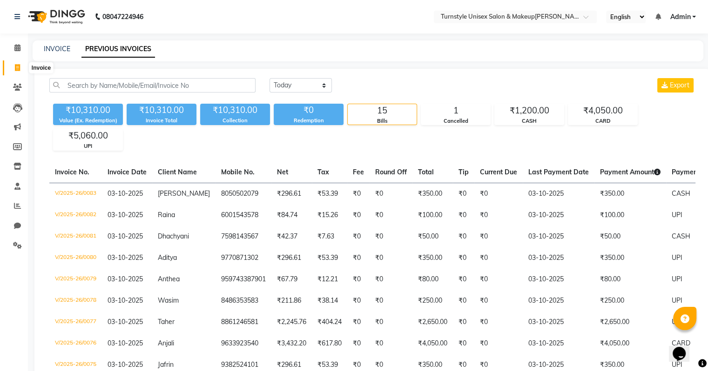
click at [17, 69] on icon at bounding box center [17, 67] width 5 height 7
select select "9091"
select select "service"
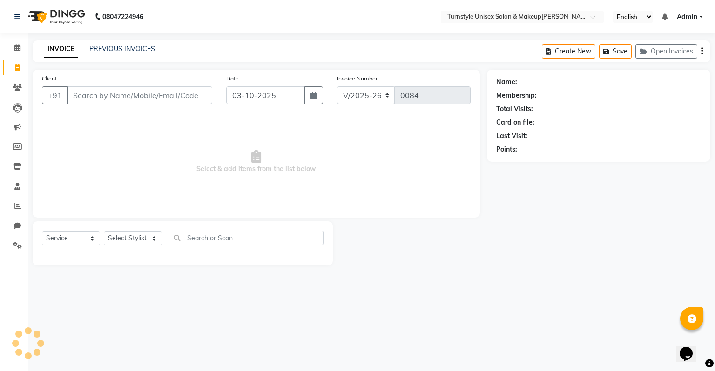
click at [99, 94] on input "Client" at bounding box center [139, 96] width 145 height 18
type input "6374585941"
click at [194, 91] on span "Add Client" at bounding box center [188, 95] width 37 height 9
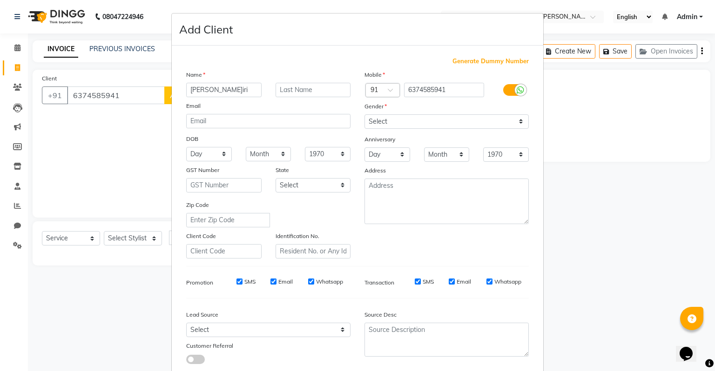
type input "Gayathiri"
click at [373, 124] on select "Select Male Female Other Prefer Not To Say" at bounding box center [446, 122] width 164 height 14
select select "female"
click at [364, 115] on select "Select Male Female Other Prefer Not To Say" at bounding box center [446, 122] width 164 height 14
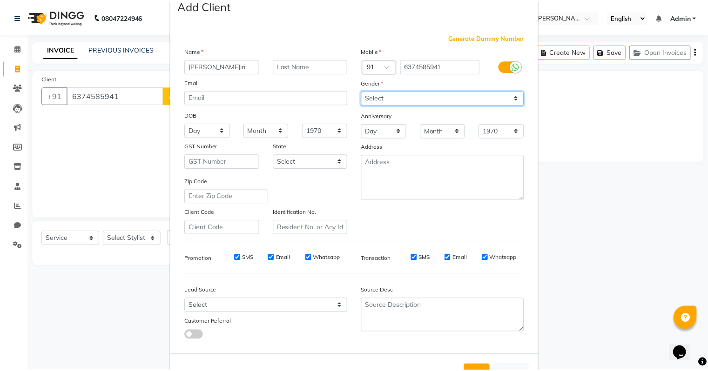
scroll to position [62, 0]
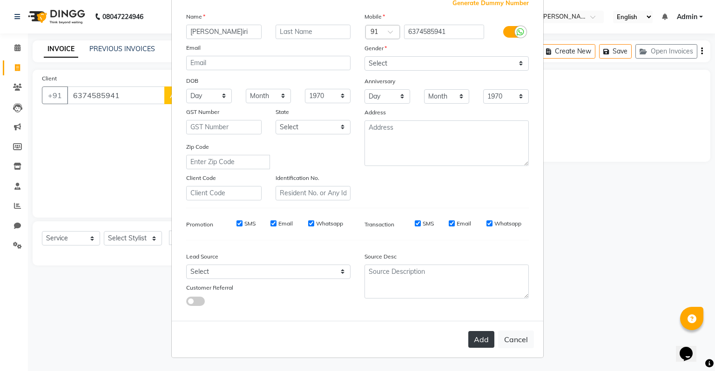
click at [472, 336] on button "Add" at bounding box center [481, 339] width 26 height 17
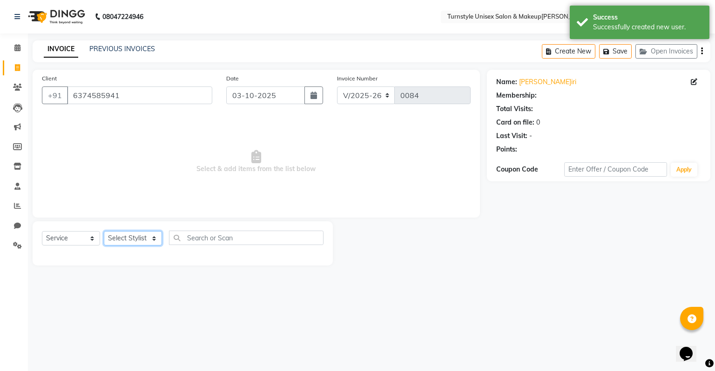
click at [144, 242] on select "Select Stylist Fathima Jeetu Lalita Saif Saju Sara Semoli Shadil Shahrukh Uvaish" at bounding box center [133, 238] width 58 height 14
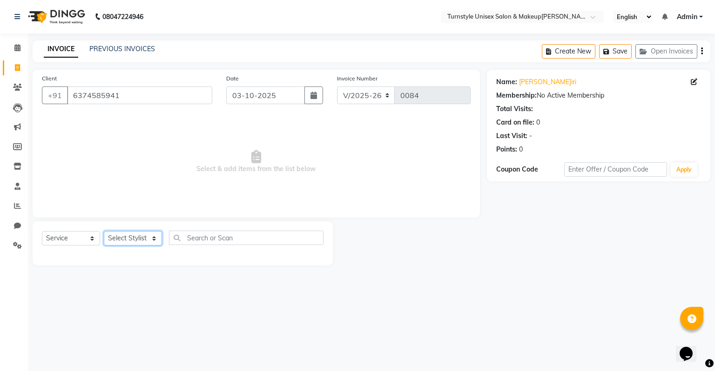
select select "93350"
click at [104, 232] on select "Select Stylist Fathima Jeetu Lalita Saif Saju Sara Semoli Shadil Shahrukh Uvaish" at bounding box center [133, 238] width 58 height 14
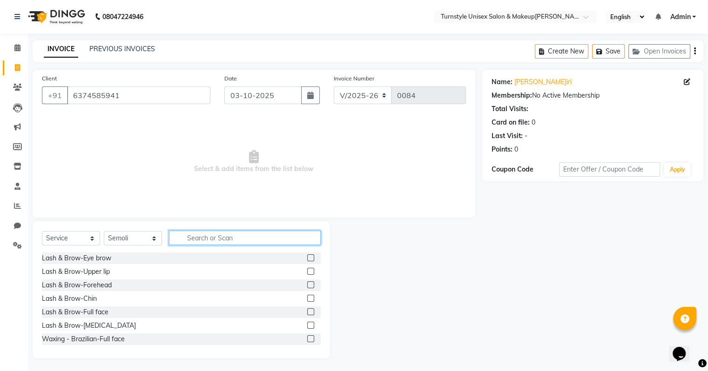
click at [197, 236] on input "text" at bounding box center [245, 238] width 152 height 14
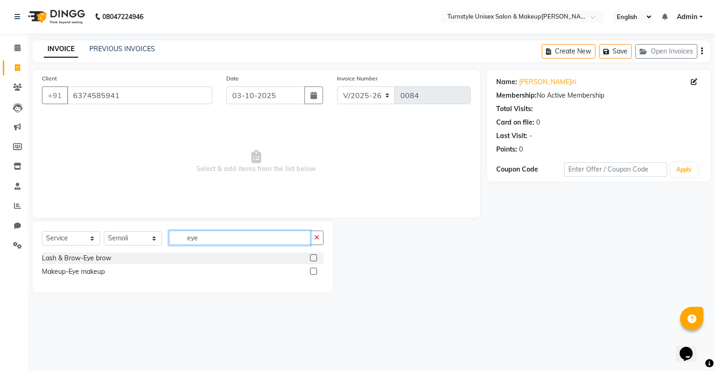
type input "eye"
click at [155, 238] on select "Select Stylist Fathima Jeetu Lalita Saif Saju Sara Semoli Shadil Shahrukh Uvaish" at bounding box center [133, 238] width 58 height 14
select select "93348"
click at [104, 232] on select "Select Stylist Fathima Jeetu Lalita Saif Saju Sara Semoli Shadil Shahrukh Uvaish" at bounding box center [133, 238] width 58 height 14
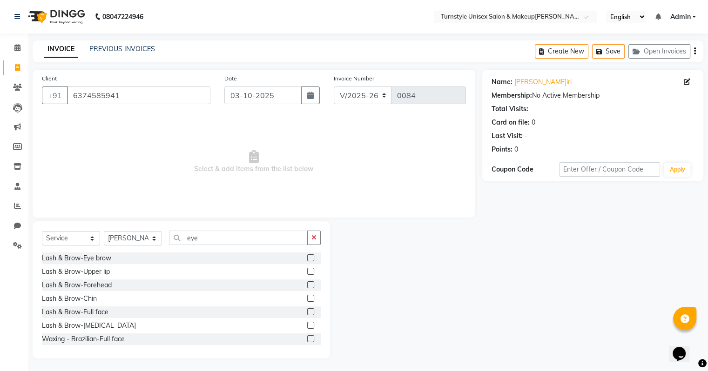
click at [205, 246] on div "Select Service Product Membership Package Voucher Prepaid Gift Card Select Styl…" at bounding box center [181, 242] width 279 height 22
click at [209, 243] on input "eye" at bounding box center [238, 238] width 139 height 14
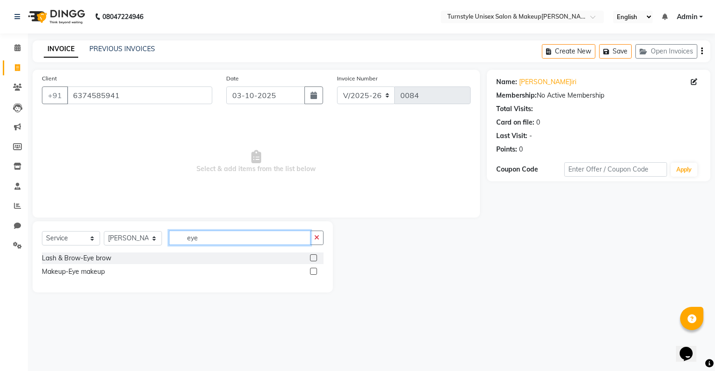
type input "eye"
click at [313, 258] on label at bounding box center [313, 258] width 7 height 7
click at [313, 258] on input "checkbox" at bounding box center [313, 259] width 6 height 6
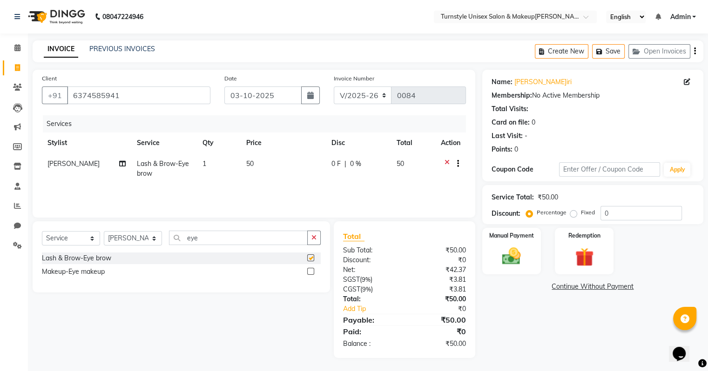
checkbox input "false"
click at [216, 236] on input "eye" at bounding box center [238, 238] width 139 height 14
type input "e"
type input "forehe"
click at [309, 259] on label at bounding box center [310, 258] width 7 height 7
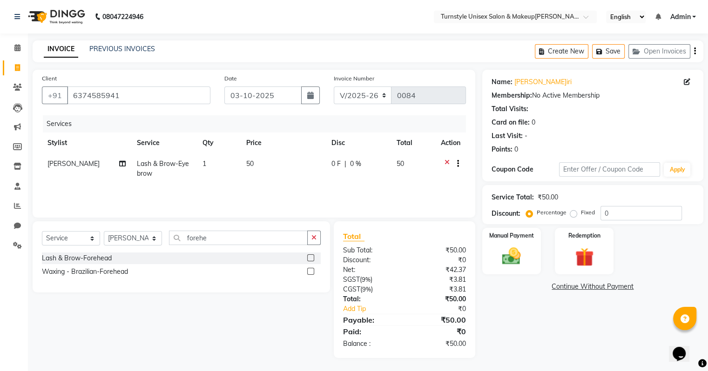
click at [309, 259] on input "checkbox" at bounding box center [310, 259] width 6 height 6
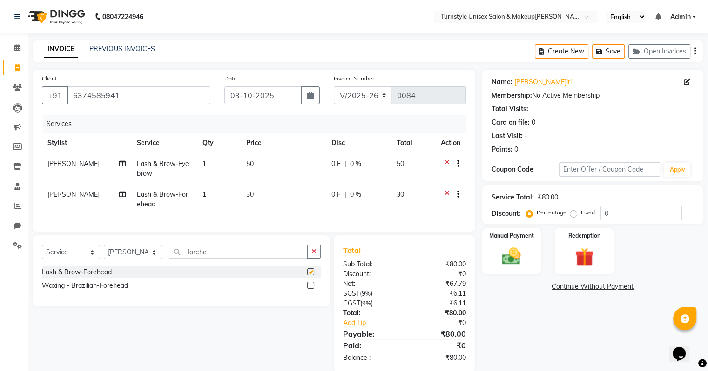
checkbox input "false"
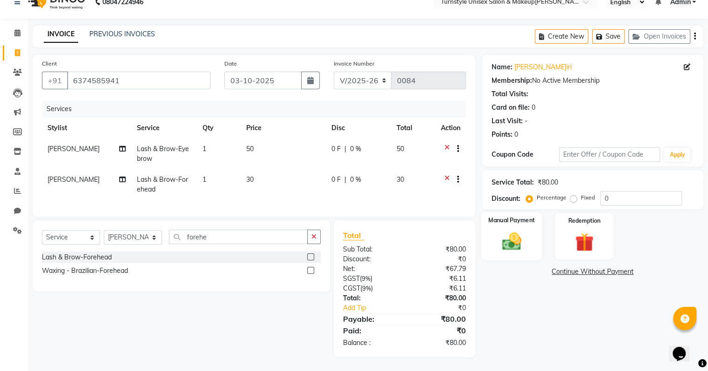
click at [512, 231] on img at bounding box center [511, 242] width 31 height 22
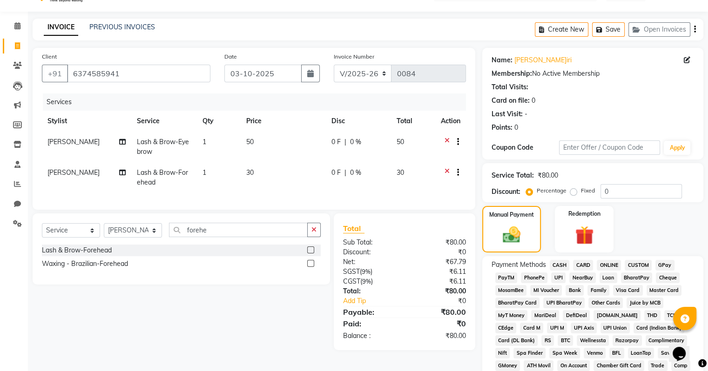
click at [560, 276] on span "UPI" at bounding box center [558, 278] width 14 height 11
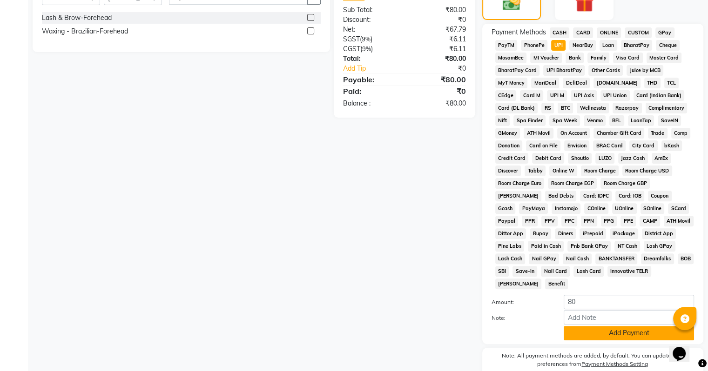
click at [613, 330] on button "Add Payment" at bounding box center [629, 333] width 130 height 14
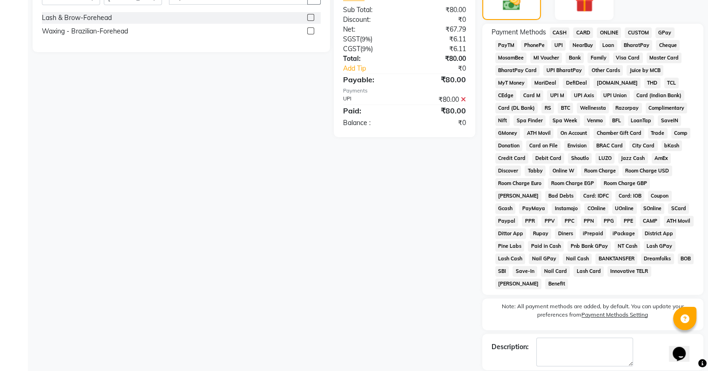
scroll to position [293, 0]
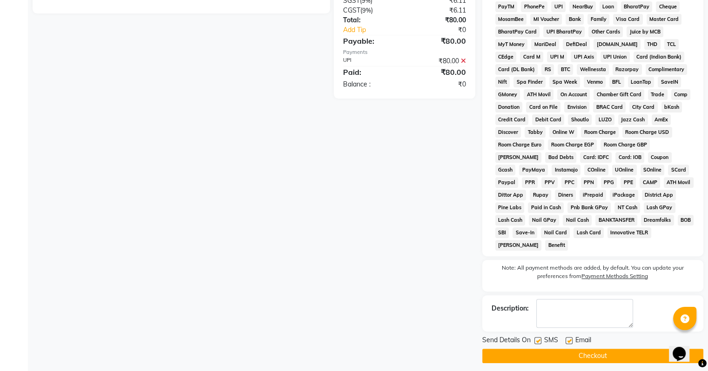
click at [568, 337] on label at bounding box center [569, 340] width 7 height 7
click at [568, 338] on input "checkbox" at bounding box center [569, 341] width 6 height 6
checkbox input "false"
click at [577, 349] on button "Checkout" at bounding box center [592, 356] width 221 height 14
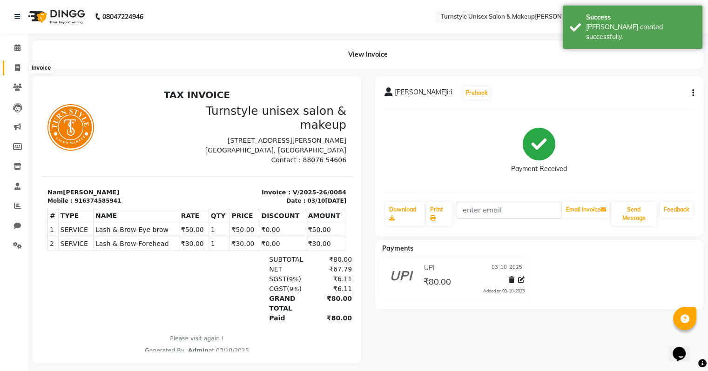
click at [18, 70] on icon at bounding box center [17, 67] width 5 height 7
select select "service"
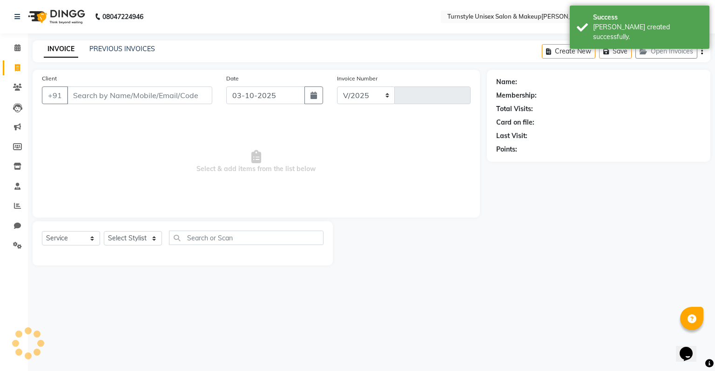
select select "9091"
type input "0085"
click at [20, 48] on icon at bounding box center [17, 47] width 6 height 7
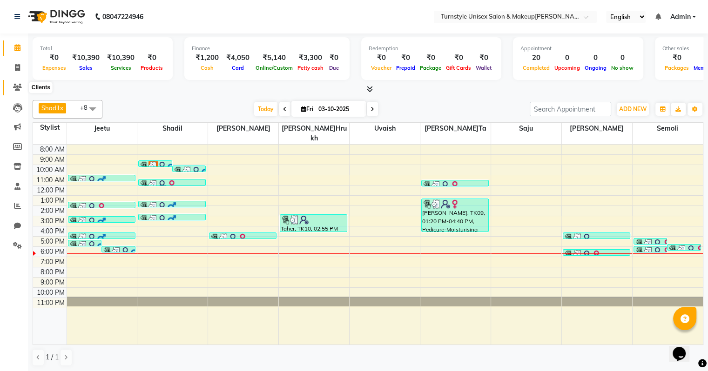
click at [19, 84] on icon at bounding box center [17, 87] width 9 height 7
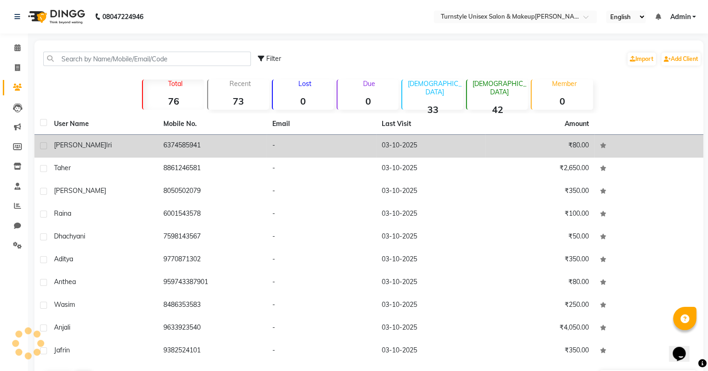
click at [74, 148] on span "Gayathiri" at bounding box center [83, 145] width 58 height 8
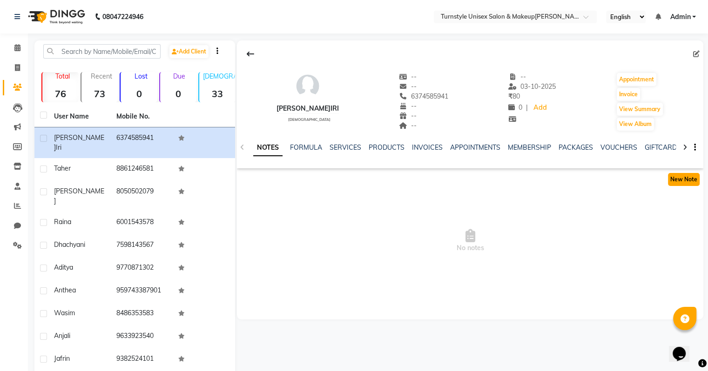
click at [683, 182] on button "New Note" at bounding box center [684, 179] width 32 height 13
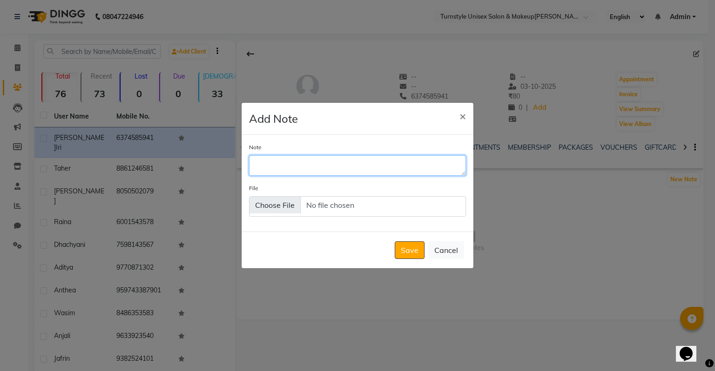
click at [363, 171] on textarea "Note" at bounding box center [357, 165] width 217 height 20
type textarea "c"
type textarea "remind"
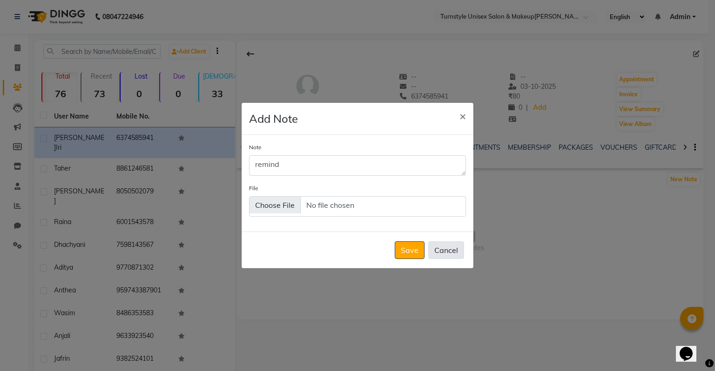
click at [450, 256] on button "Cancel" at bounding box center [446, 251] width 36 height 18
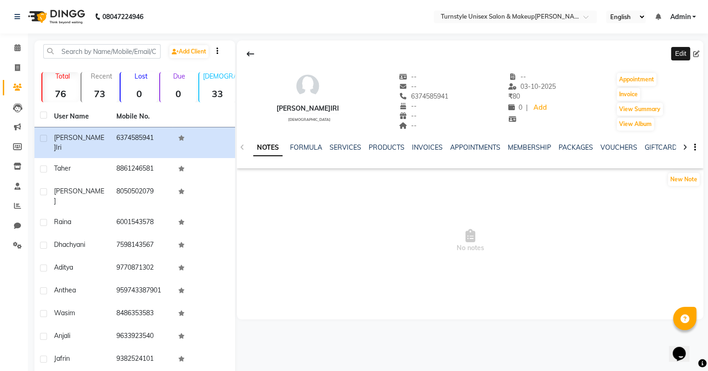
click at [698, 53] on icon at bounding box center [696, 54] width 7 height 7
select select "female"
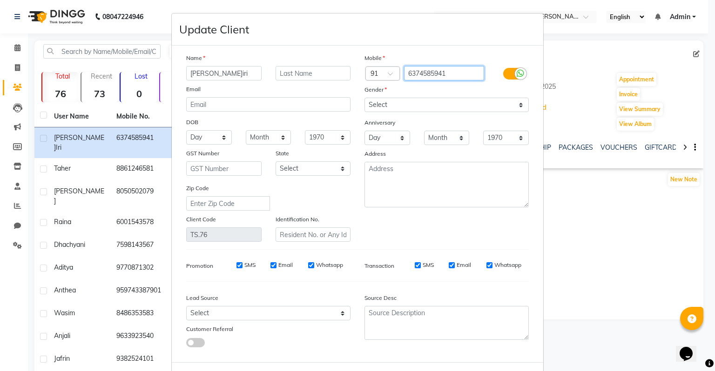
drag, startPoint x: 405, startPoint y: 70, endPoint x: 449, endPoint y: 75, distance: 44.1
click at [449, 75] on input "6374585941" at bounding box center [444, 73] width 81 height 14
click at [588, 255] on ngb-modal-window "Update Client Name Gayathiri Email DOB Day 01 02 03 04 05 06 07 08 09 10 11 12 …" at bounding box center [357, 185] width 715 height 371
click at [15, 50] on ngb-modal-window "Update Client Name Gayathiri Email DOB Day 01 02 03 04 05 06 07 08 09 10 11 12 …" at bounding box center [357, 185] width 715 height 371
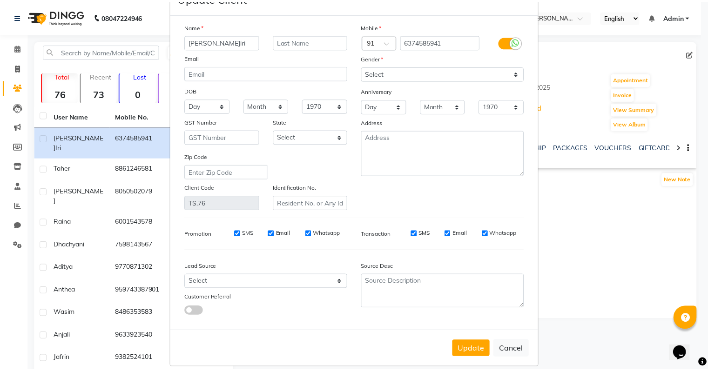
scroll to position [46, 0]
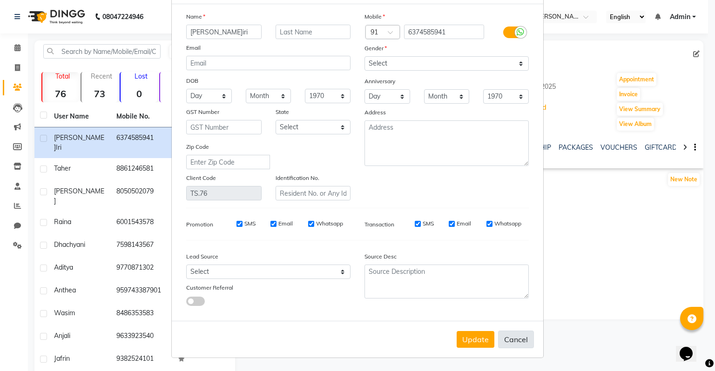
click at [517, 336] on button "Cancel" at bounding box center [516, 340] width 36 height 18
select select
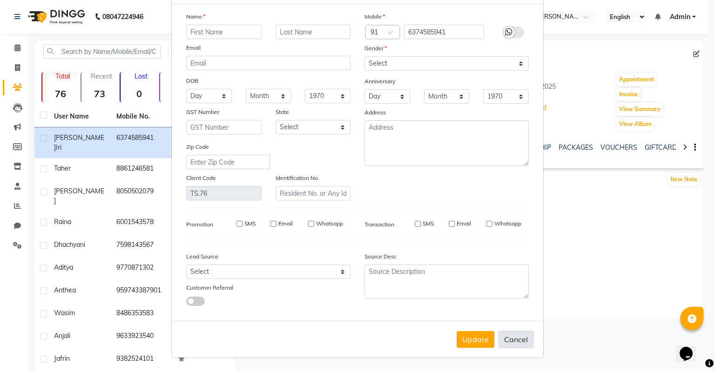
select select
checkbox input "false"
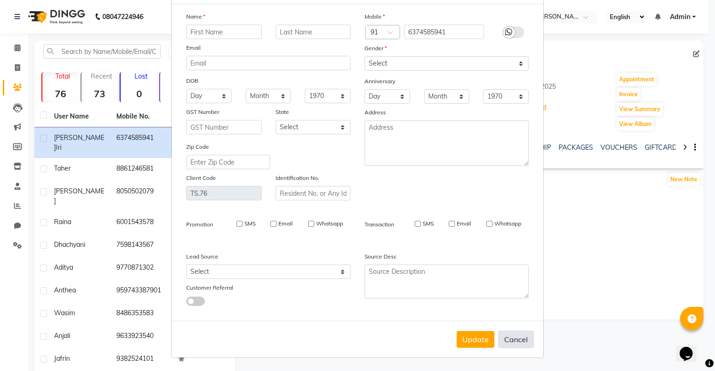
checkbox input "false"
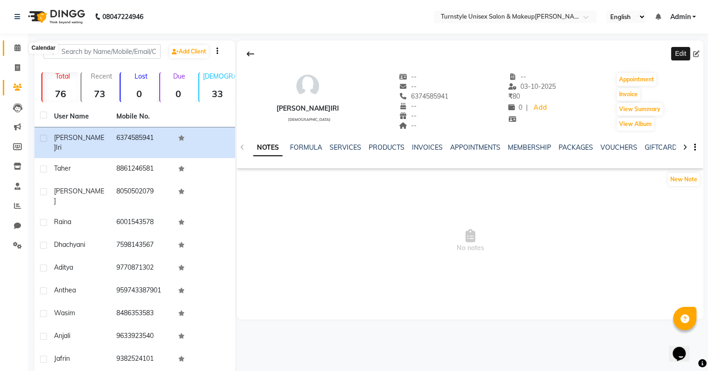
click at [18, 48] on icon at bounding box center [17, 47] width 6 height 7
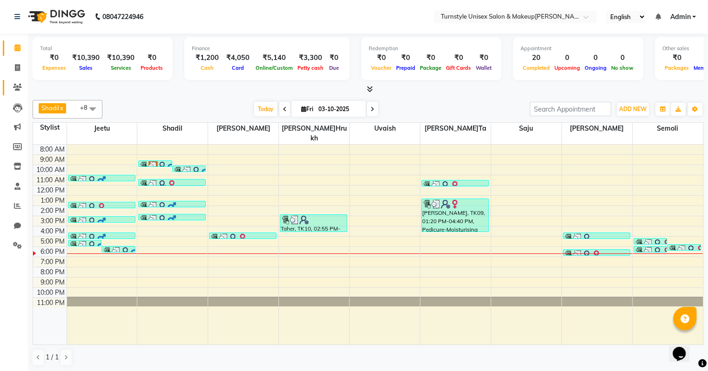
click at [15, 85] on icon at bounding box center [17, 87] width 9 height 7
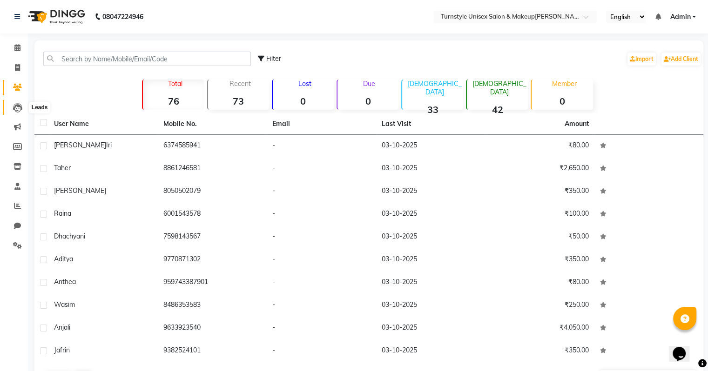
click at [20, 107] on icon at bounding box center [17, 107] width 9 height 9
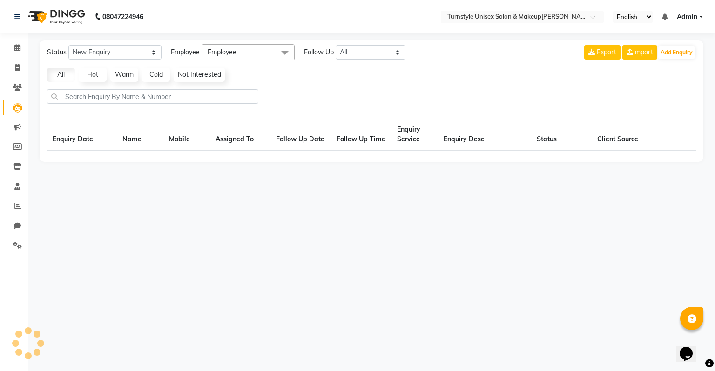
select select "10"
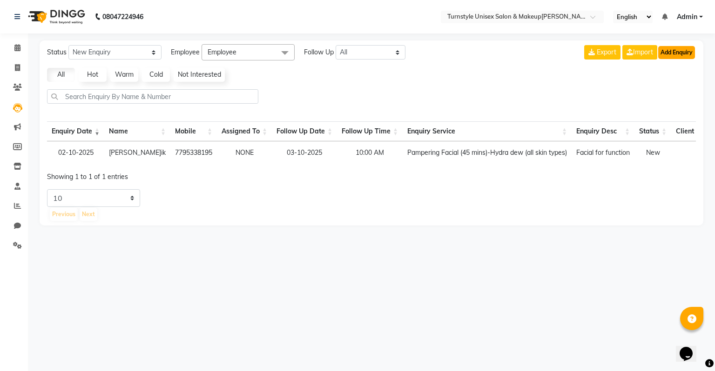
click at [685, 53] on button "Add Enquiry" at bounding box center [676, 52] width 37 height 13
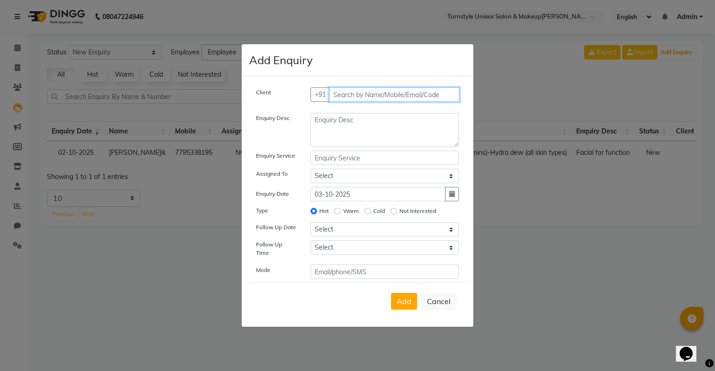
click at [363, 101] on input "text" at bounding box center [394, 95] width 131 height 14
paste input "6374585941"
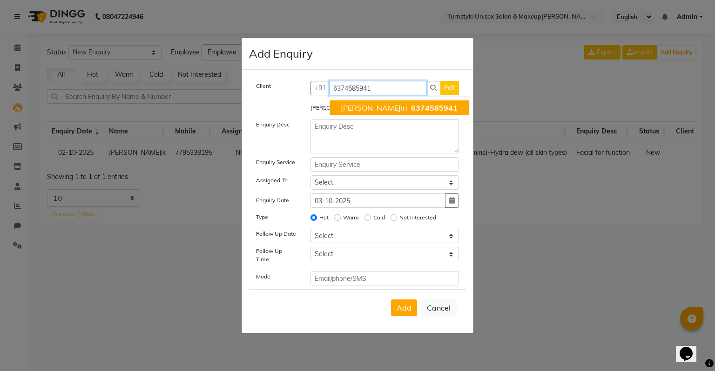
click at [369, 113] on span "Gayathiri" at bounding box center [374, 107] width 67 height 9
type input "6374585941"
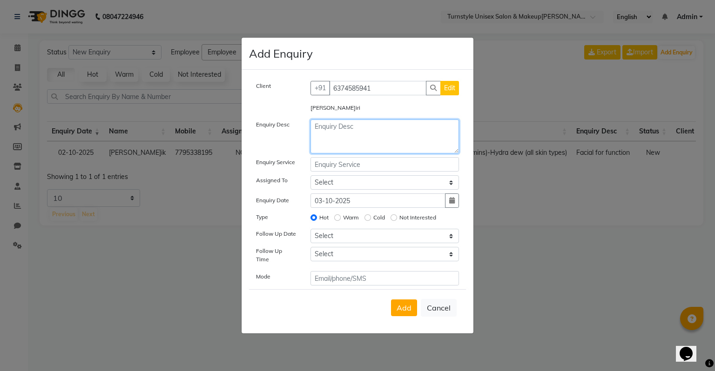
click at [362, 142] on textarea at bounding box center [384, 137] width 149 height 34
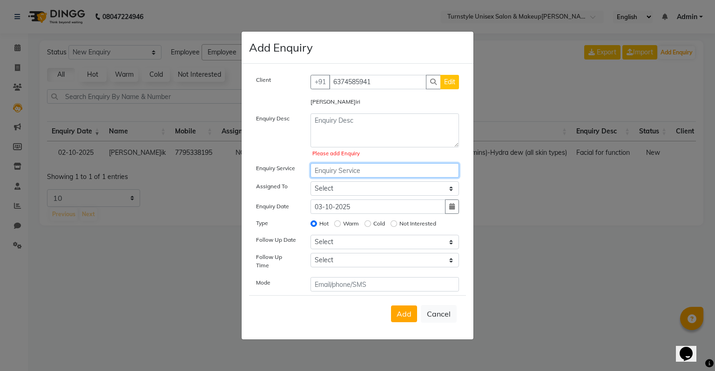
click at [365, 167] on input "text" at bounding box center [384, 170] width 149 height 14
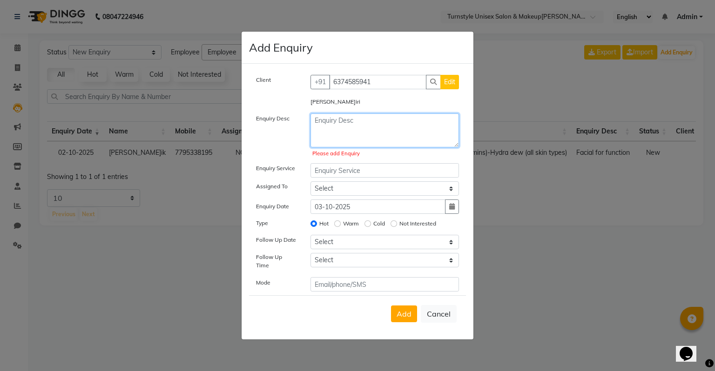
click at [352, 134] on textarea at bounding box center [384, 131] width 149 height 34
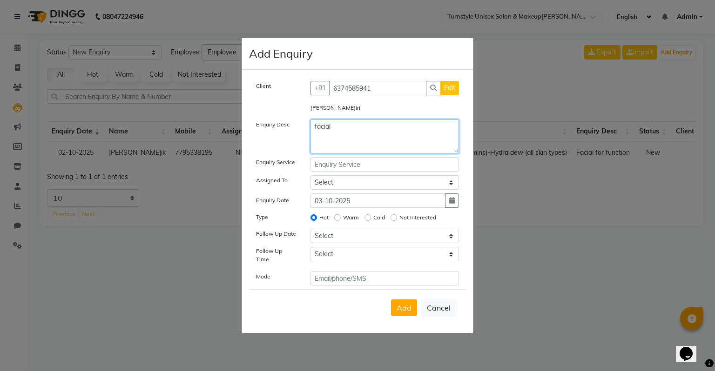
type textarea "facial"
click at [406, 165] on input "text" at bounding box center [384, 164] width 149 height 14
click at [408, 165] on input "text" at bounding box center [384, 164] width 149 height 14
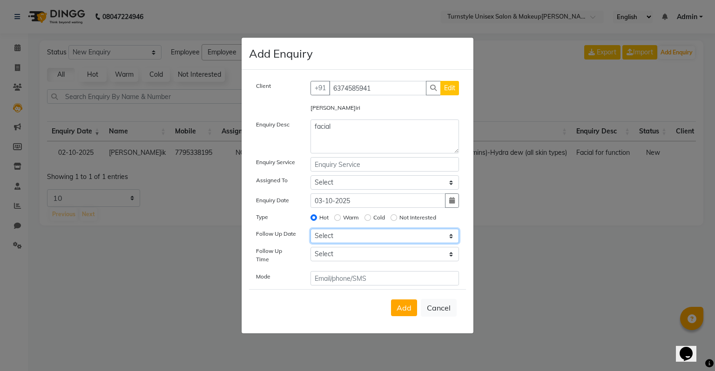
click at [319, 243] on select "Select Today Tomorrow In 2 days (Sunday) In 3 days (Monday) In 4 days (Tuesday)…" at bounding box center [384, 236] width 149 height 14
select select "2025-10-09"
click at [310, 233] on select "Select Today Tomorrow In 2 days (Sunday) In 3 days (Monday) In 4 days (Tuesday)…" at bounding box center [384, 236] width 149 height 14
click at [338, 262] on select "Select 07:00 AM 07:15 AM 07:30 AM 07:45 AM 08:00 AM 08:15 AM 08:30 AM 08:45 AM …" at bounding box center [384, 254] width 149 height 14
select select "600"
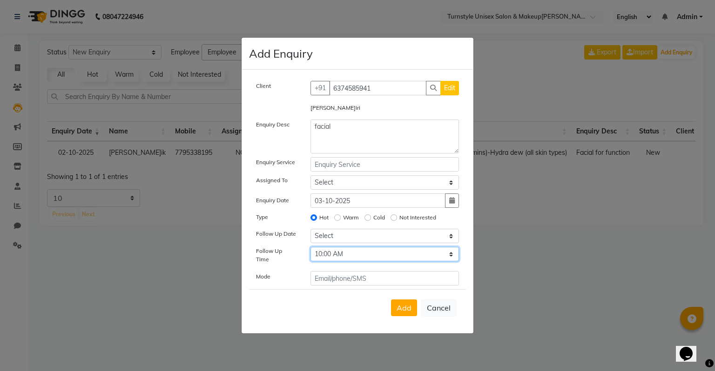
click at [310, 251] on select "Select 07:00 AM 07:15 AM 07:30 AM 07:45 AM 08:00 AM 08:15 AM 08:30 AM 08:45 AM …" at bounding box center [384, 254] width 149 height 14
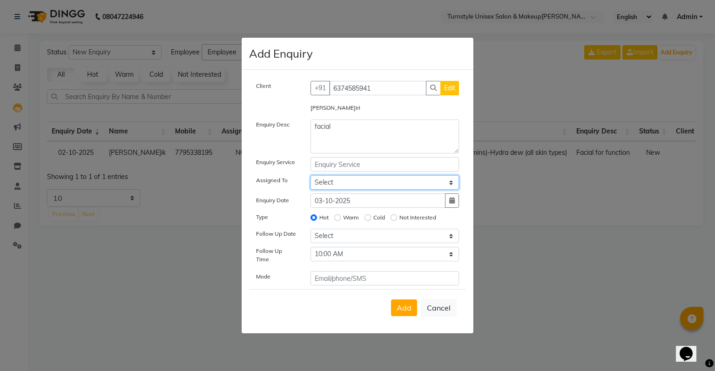
click at [385, 184] on select "Select Fathima Jeetu Lalita Saif Saju Sara Semoli Shadil Shahrukh Uvaish" at bounding box center [384, 182] width 149 height 14
select select "93348"
click at [310, 178] on select "Select Fathima Jeetu Lalita Saif Saju Sara Semoli Shadil Shahrukh Uvaish" at bounding box center [384, 182] width 149 height 14
click at [357, 168] on input "text" at bounding box center [384, 164] width 149 height 14
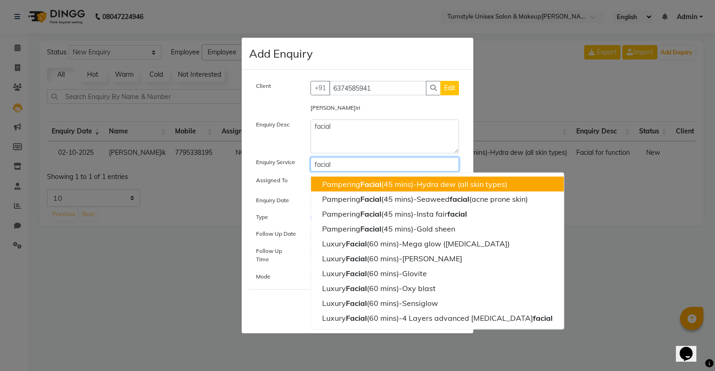
click at [408, 189] on ngb-highlight "Pampering Facial (45 mins)-Hydra dew (all skin types)" at bounding box center [414, 184] width 185 height 9
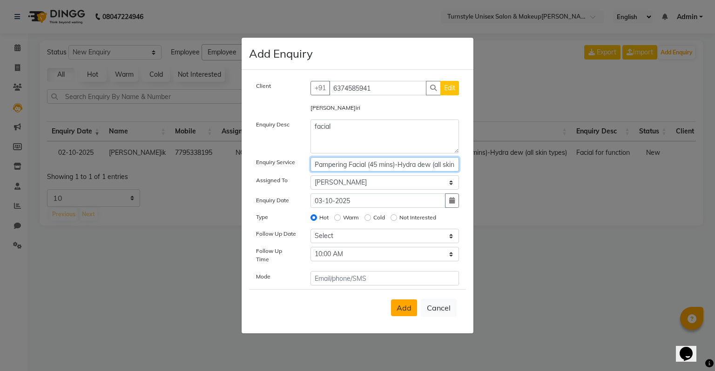
type input "Pampering Facial (45 mins)-Hydra dew (all skin types)"
click at [408, 304] on span "Add" at bounding box center [404, 307] width 15 height 9
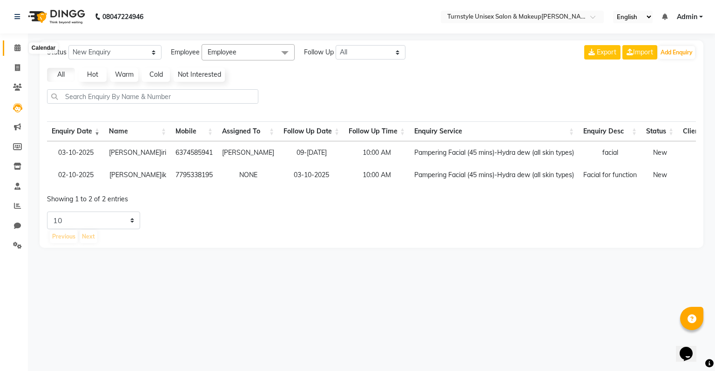
click at [12, 48] on span at bounding box center [17, 48] width 16 height 11
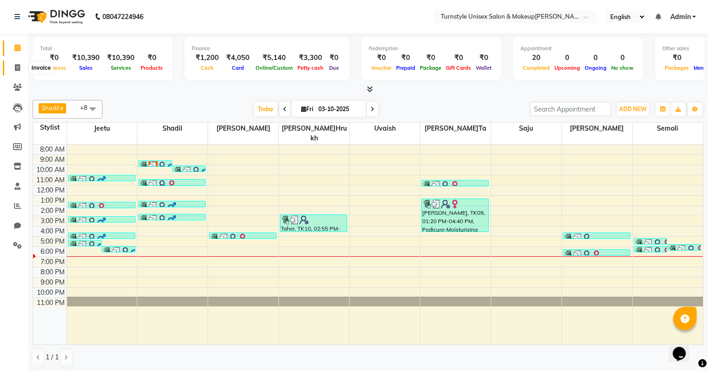
click at [15, 68] on icon at bounding box center [17, 67] width 5 height 7
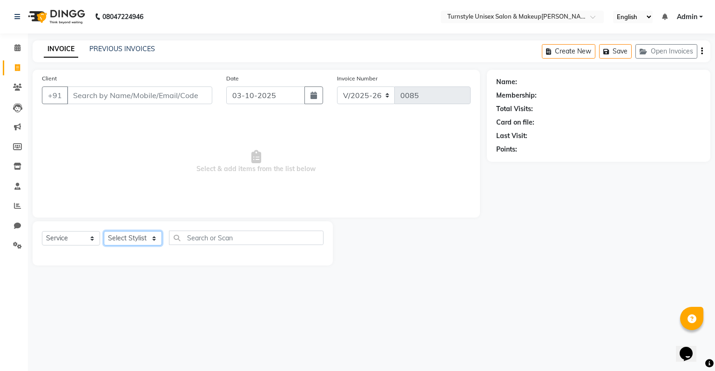
click at [120, 239] on select "Select Stylist" at bounding box center [133, 238] width 58 height 14
click at [104, 232] on select "Select Stylist Fathima Jeetu Lalita Saif Saju Sara Semoli Shadil Shahrukh Uvaish" at bounding box center [133, 238] width 58 height 14
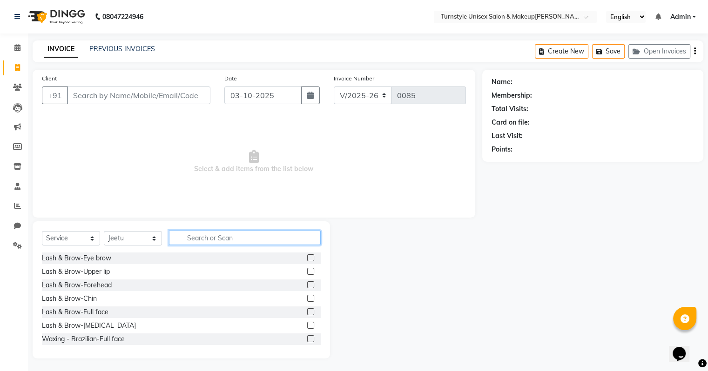
click at [194, 235] on input "text" at bounding box center [245, 238] width 152 height 14
click at [129, 241] on select "Select Stylist Fathima Jeetu Lalita Saif Saju Sara Semoli Shadil Shahrukh Uvaish" at bounding box center [133, 238] width 58 height 14
click at [131, 235] on select "Select Stylist Fathima Jeetu Lalita Saif Saju Sara Semoli Shadil Shahrukh Uvaish" at bounding box center [133, 238] width 58 height 14
click at [222, 236] on input "text" at bounding box center [245, 238] width 152 height 14
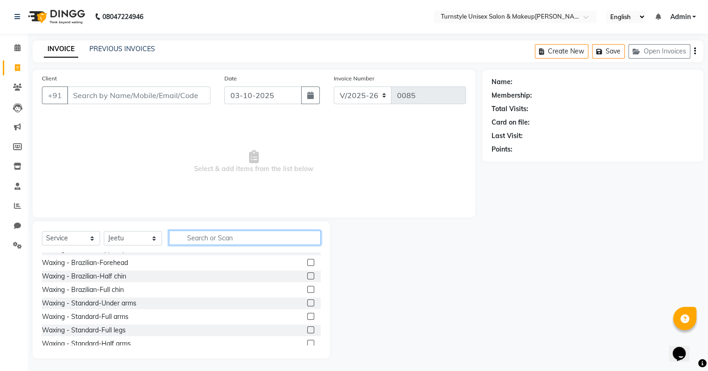
scroll to position [140, 0]
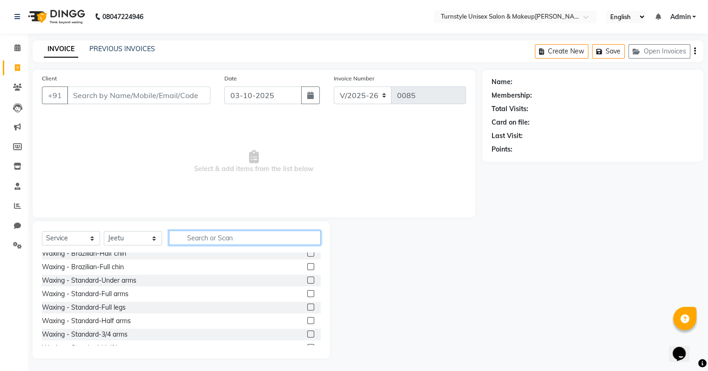
click at [217, 236] on input "text" at bounding box center [245, 238] width 152 height 14
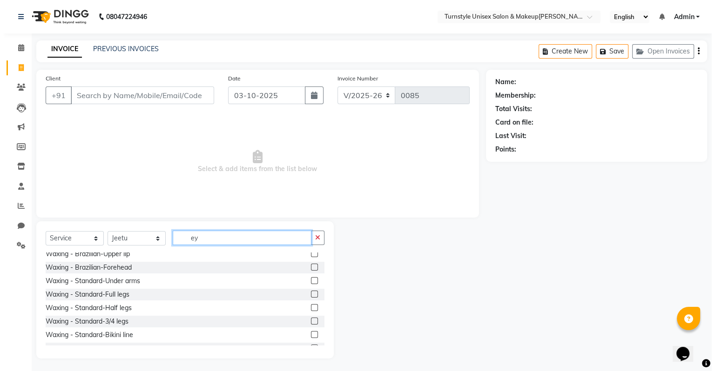
scroll to position [0, 0]
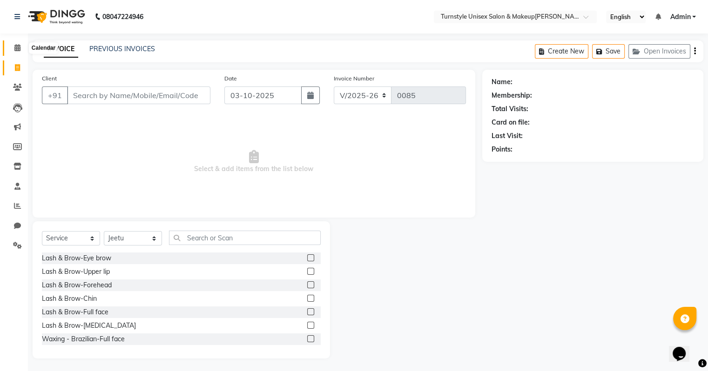
click at [17, 49] on icon at bounding box center [17, 47] width 6 height 7
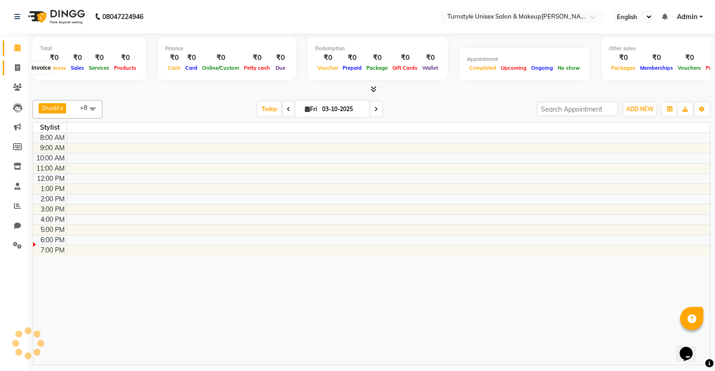
click at [20, 67] on span at bounding box center [17, 68] width 16 height 11
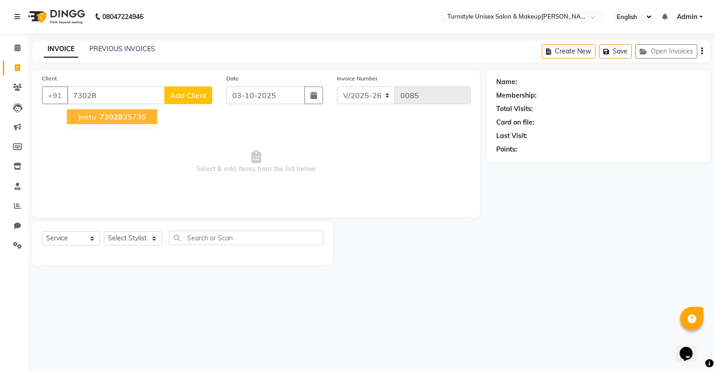
click at [107, 119] on span "73028" at bounding box center [111, 116] width 23 height 9
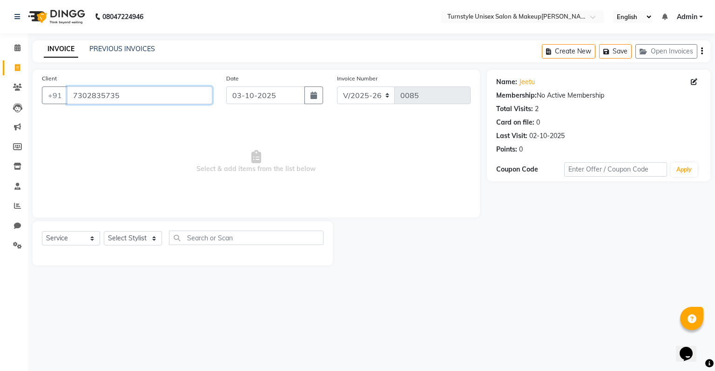
click at [184, 96] on input "7302835735" at bounding box center [139, 96] width 145 height 18
click at [531, 81] on link "Jeetu" at bounding box center [527, 82] width 16 height 10
click at [115, 95] on input "7302835735" at bounding box center [139, 96] width 145 height 18
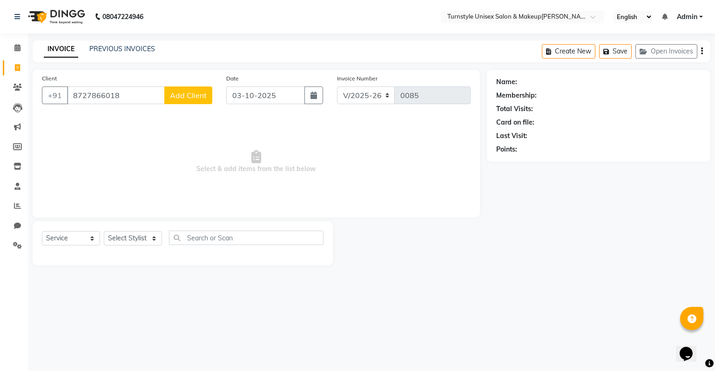
click at [201, 94] on span "Add Client" at bounding box center [188, 95] width 37 height 9
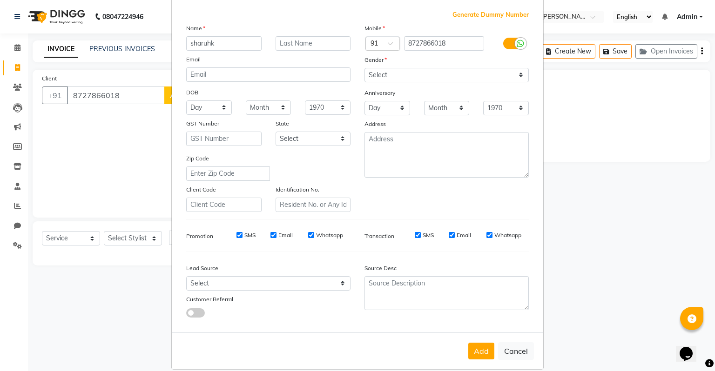
scroll to position [62, 0]
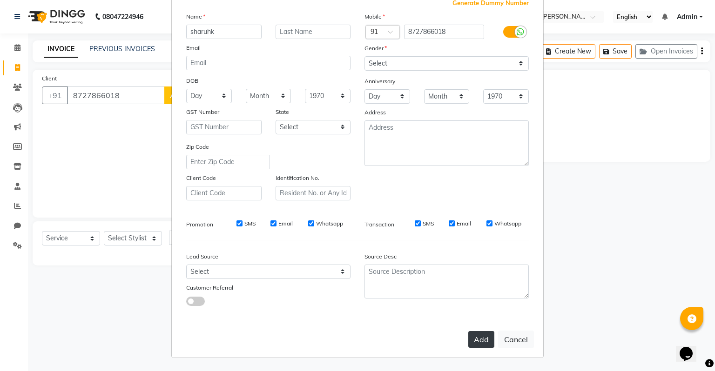
click at [480, 338] on button "Add" at bounding box center [481, 339] width 26 height 17
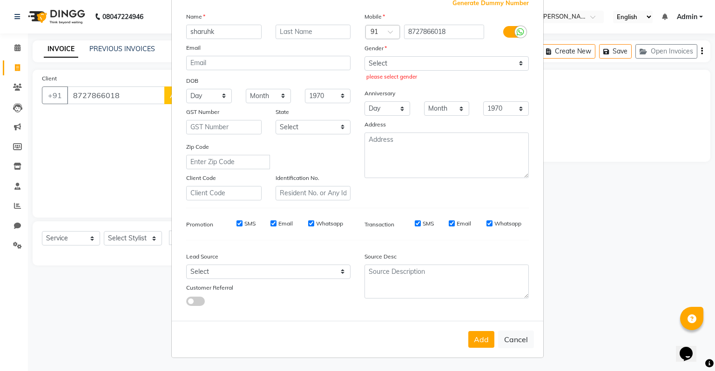
click at [370, 45] on label "Gender" at bounding box center [375, 48] width 22 height 8
click at [378, 56] on select "Select Male Female Other Prefer Not To Say" at bounding box center [446, 63] width 164 height 14
click at [364, 56] on select "Select Male Female Other Prefer Not To Say" at bounding box center [446, 63] width 164 height 14
click at [133, 239] on ngb-modal-window "Add Client Generate Dummy Number Name sharuhk Email DOB Day 01 02 03 04 05 06 0…" at bounding box center [357, 185] width 715 height 371
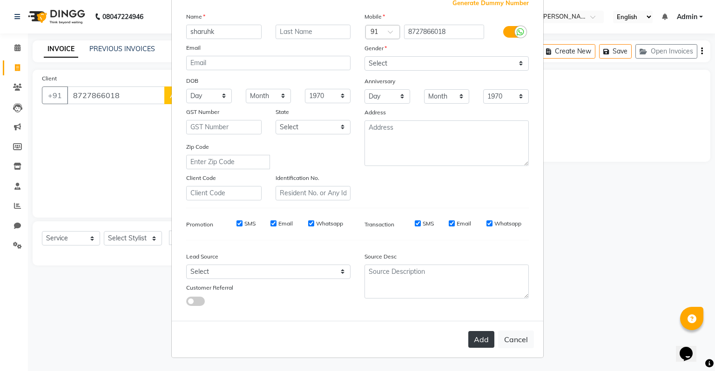
click at [472, 339] on button "Add" at bounding box center [481, 339] width 26 height 17
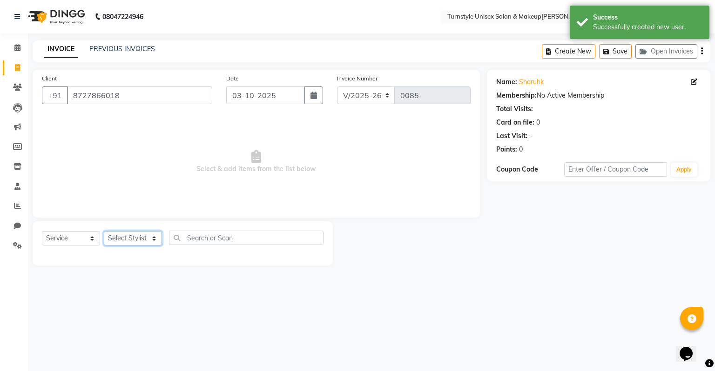
click at [137, 238] on select "Select Stylist Fathima Jeetu Lalita Saif Saju Sara Semoli Shadil Shahrukh Uvaish" at bounding box center [133, 238] width 58 height 14
click at [104, 232] on select "Select Stylist Fathima Jeetu Lalita Saif Saju Sara Semoli Shadil Shahrukh Uvaish" at bounding box center [133, 238] width 58 height 14
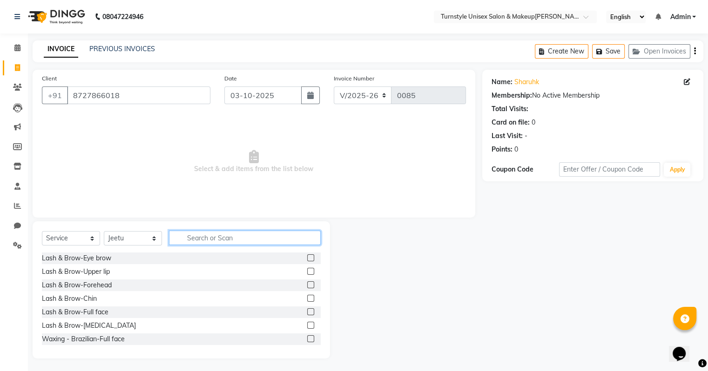
click at [206, 241] on input "text" at bounding box center [245, 238] width 152 height 14
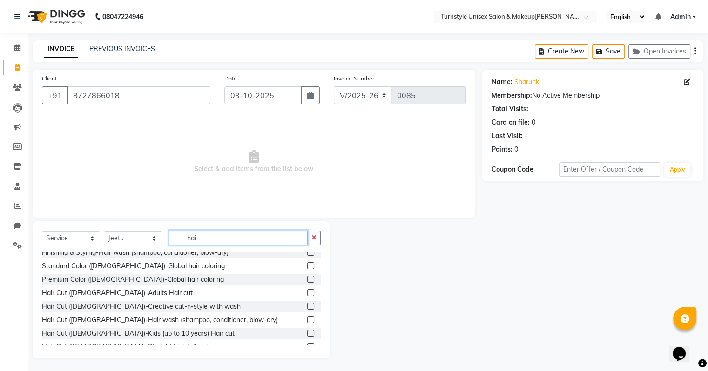
scroll to position [81, 0]
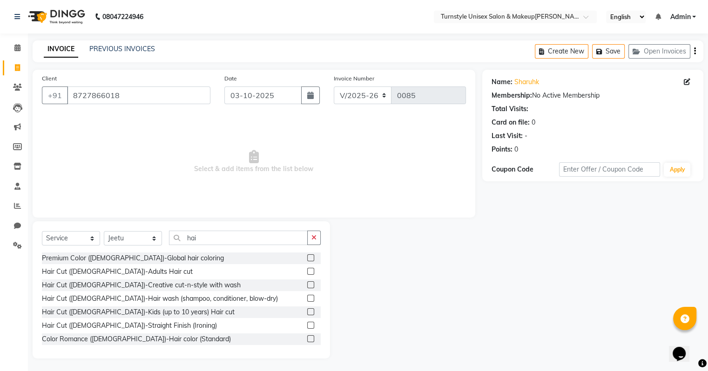
click at [307, 270] on label at bounding box center [310, 271] width 7 height 7
click at [307, 270] on input "checkbox" at bounding box center [310, 272] width 6 height 6
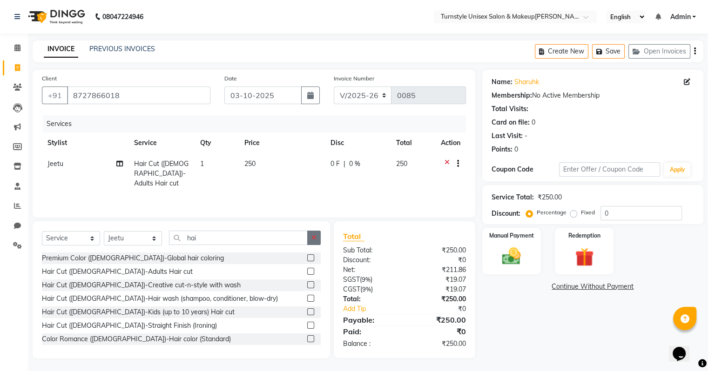
click at [312, 236] on icon "button" at bounding box center [313, 238] width 5 height 7
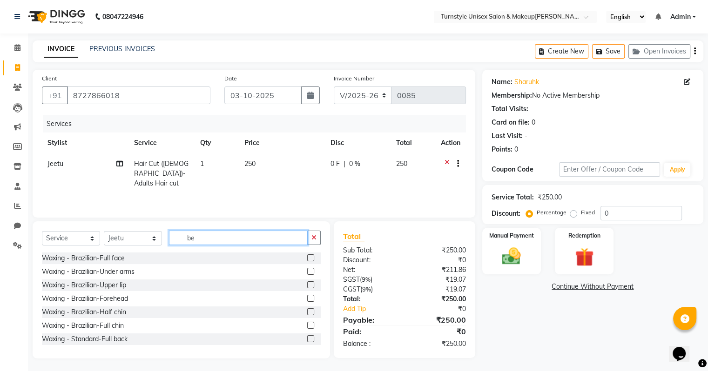
scroll to position [0, 0]
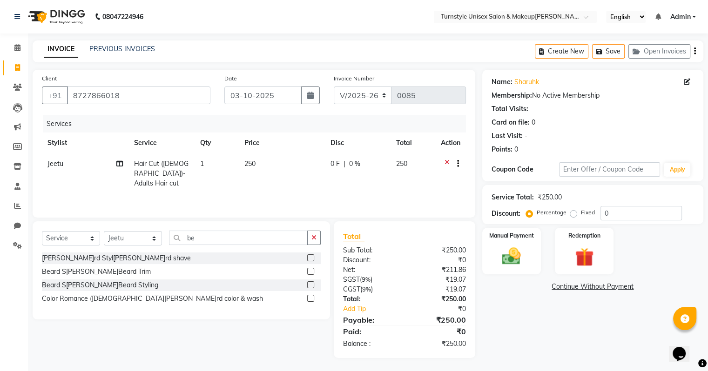
click at [309, 269] on label at bounding box center [310, 271] width 7 height 7
click at [309, 269] on input "checkbox" at bounding box center [310, 272] width 6 height 6
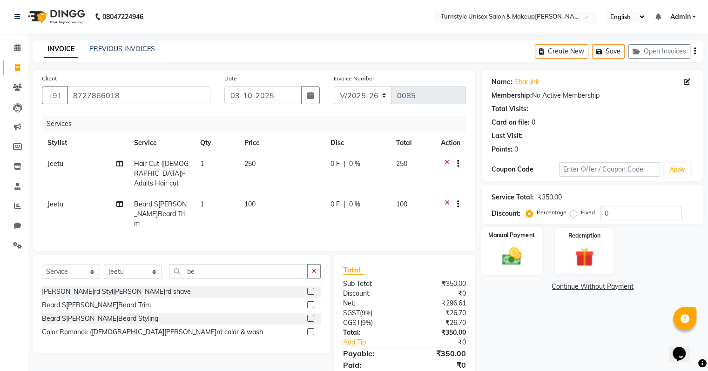
click at [515, 241] on div "Manual Payment" at bounding box center [511, 251] width 61 height 48
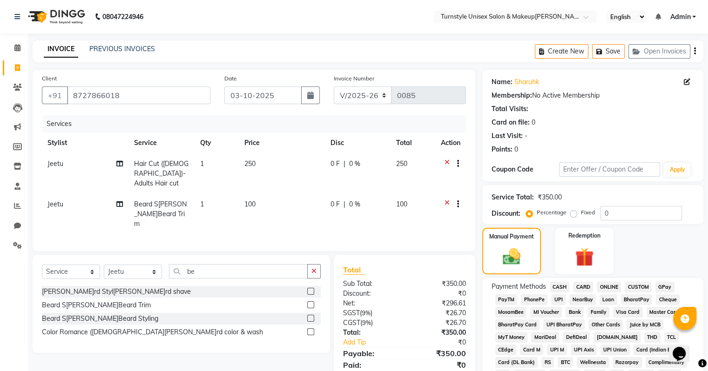
click at [555, 299] on span "UPI" at bounding box center [558, 300] width 14 height 11
click at [555, 300] on span "UPI" at bounding box center [558, 300] width 14 height 11
click at [705, 209] on div "Name: Sharuhk Membership: No Active Membership Total Visits: Card on file: 0 La…" at bounding box center [596, 362] width 228 height 584
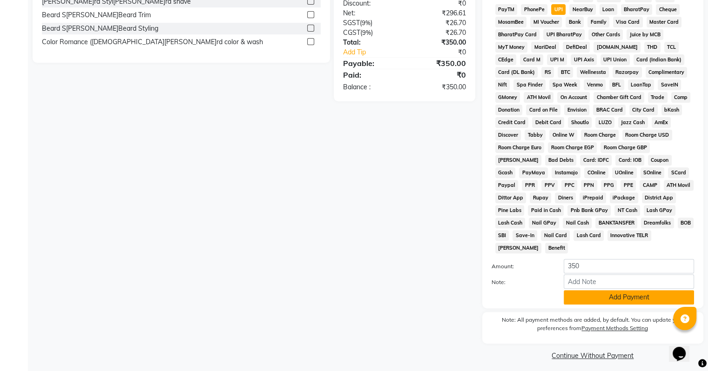
click at [664, 291] on button "Add Payment" at bounding box center [629, 297] width 130 height 14
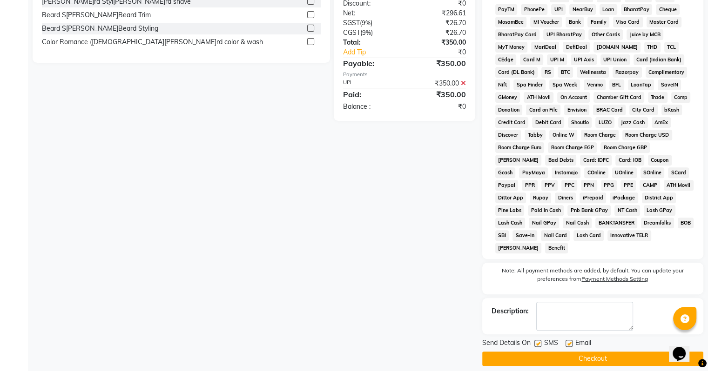
click at [566, 340] on label at bounding box center [569, 343] width 7 height 7
click at [566, 341] on input "checkbox" at bounding box center [569, 344] width 6 height 6
click at [510, 352] on button "Checkout" at bounding box center [592, 359] width 221 height 14
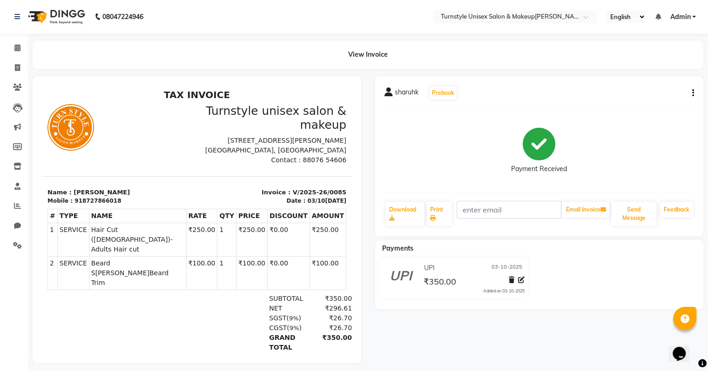
click at [694, 90] on div "sharuhk Prebook Payment Received Download Print Email Invoice Send Message Feed…" at bounding box center [539, 156] width 329 height 160
click at [690, 91] on button "button" at bounding box center [691, 93] width 6 height 10
click at [648, 66] on div "Cancel Invoice" at bounding box center [646, 70] width 64 height 12
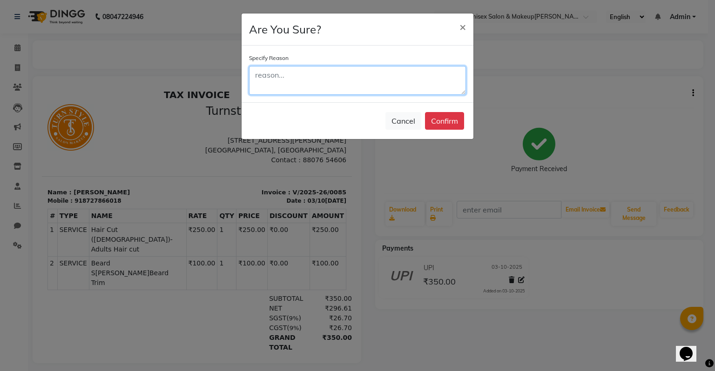
click at [276, 91] on textarea at bounding box center [357, 80] width 217 height 29
click at [256, 77] on textarea at bounding box center [357, 80] width 217 height 29
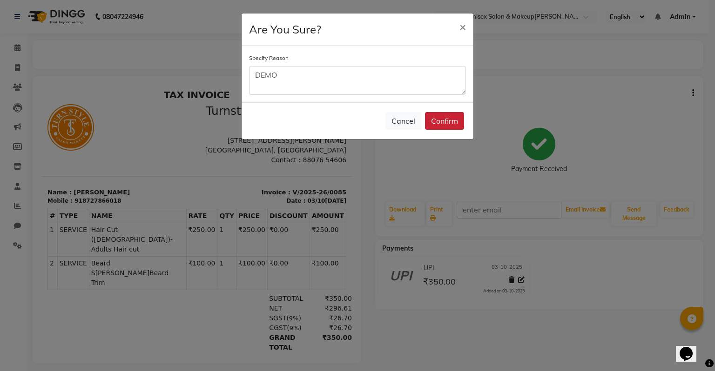
click at [452, 116] on button "Confirm" at bounding box center [444, 121] width 39 height 18
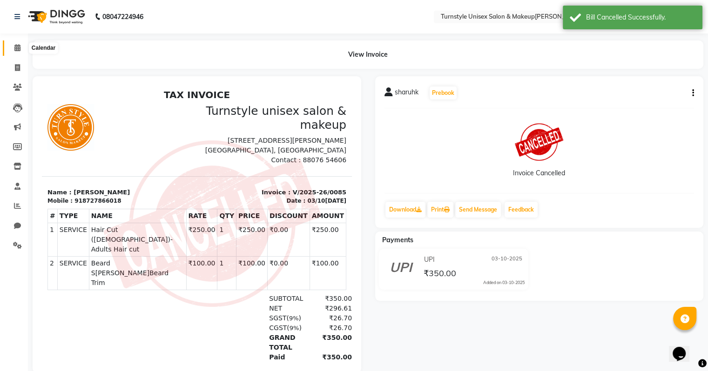
click at [13, 45] on span at bounding box center [17, 48] width 16 height 11
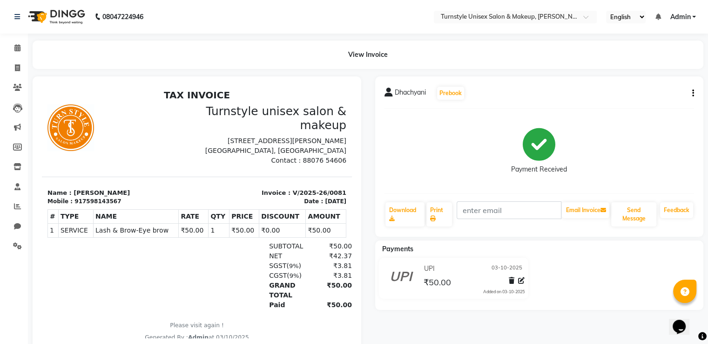
click at [692, 93] on icon "button" at bounding box center [693, 93] width 2 height 0
click at [655, 102] on div "Edit Invoice" at bounding box center [646, 105] width 64 height 12
select select "service"
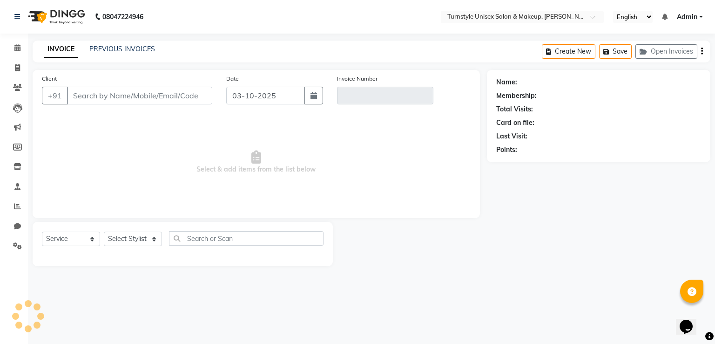
type input "7598143567"
type input "V/2025-26/0081"
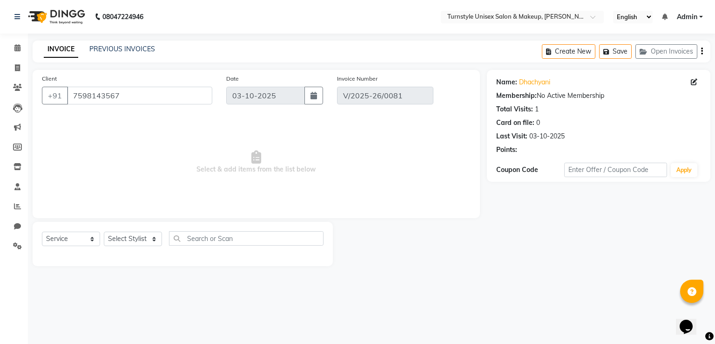
select select "select"
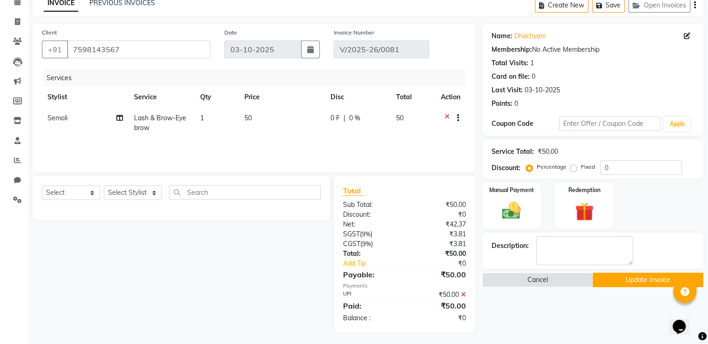
scroll to position [47, 0]
click at [464, 295] on icon at bounding box center [463, 293] width 5 height 7
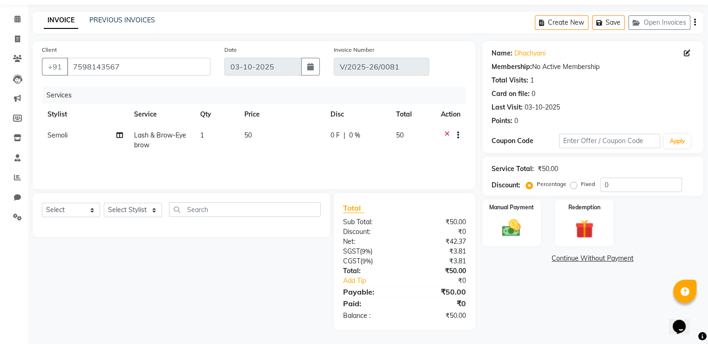
scroll to position [29, 0]
click at [519, 230] on img at bounding box center [511, 228] width 31 height 22
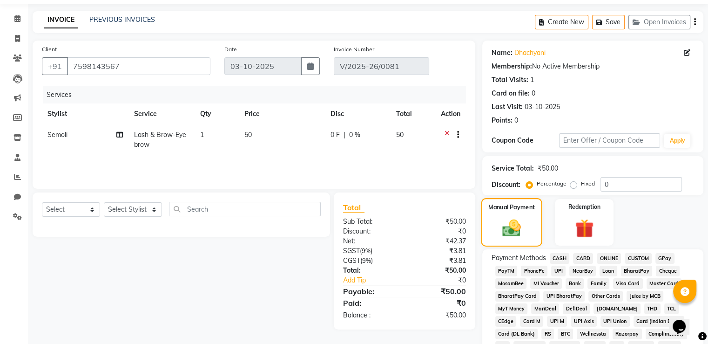
scroll to position [47, 0]
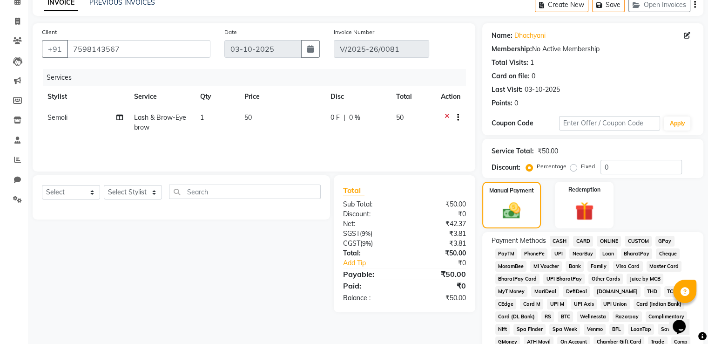
click at [558, 243] on span "CASH" at bounding box center [560, 241] width 20 height 11
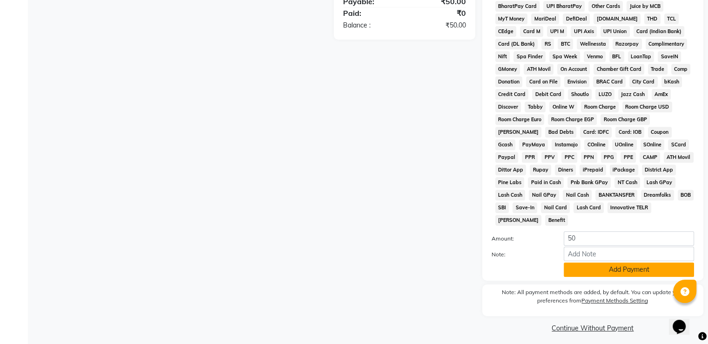
click at [606, 268] on button "Add Payment" at bounding box center [629, 269] width 130 height 14
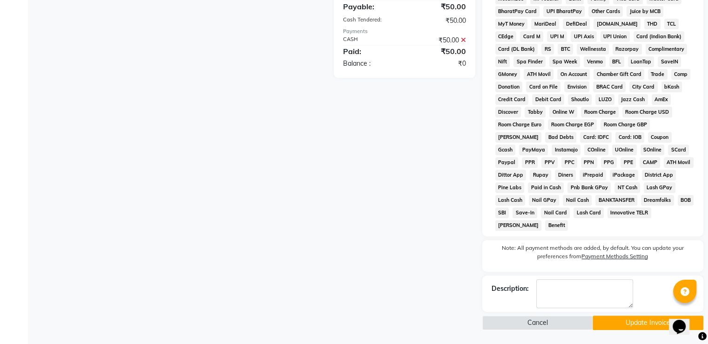
scroll to position [308, 0]
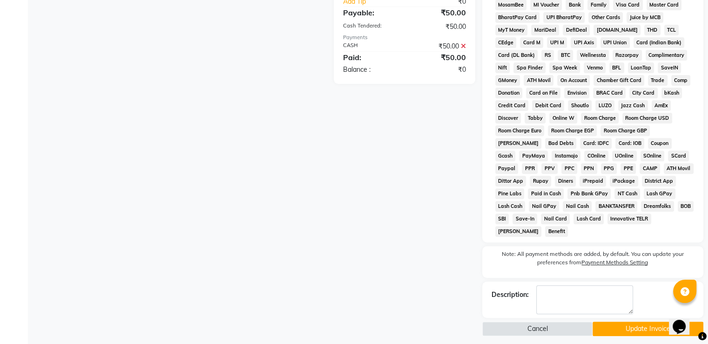
click at [612, 321] on button "Update Invoice" at bounding box center [648, 328] width 111 height 14
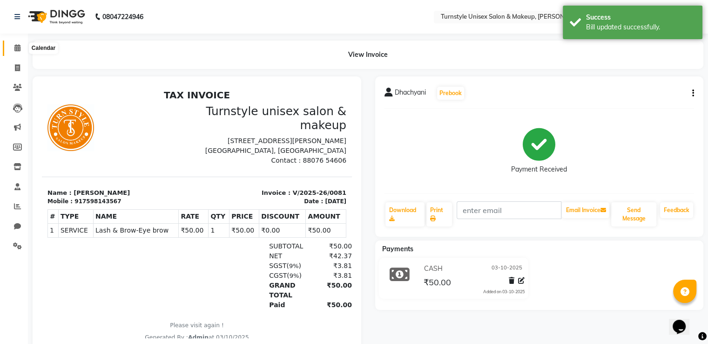
click at [18, 45] on icon at bounding box center [17, 47] width 6 height 7
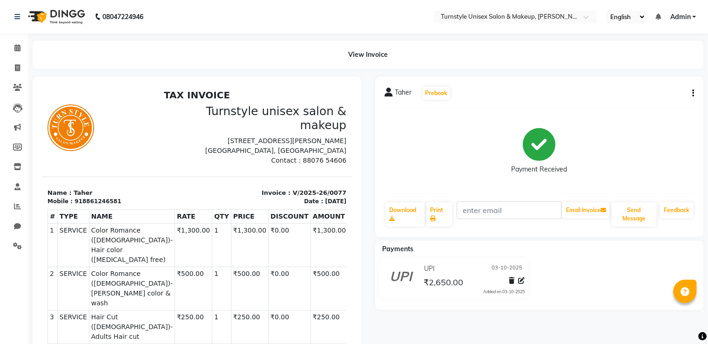
click at [691, 92] on button "button" at bounding box center [691, 93] width 6 height 10
click at [655, 103] on div "Edit Invoice" at bounding box center [646, 105] width 64 height 12
select select "service"
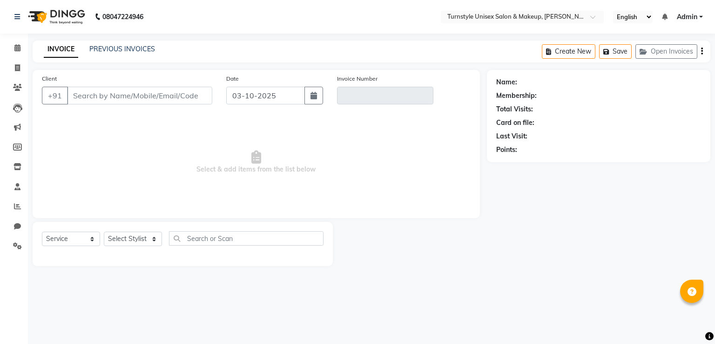
type input "8861246581"
type input "V/2025-26/0077"
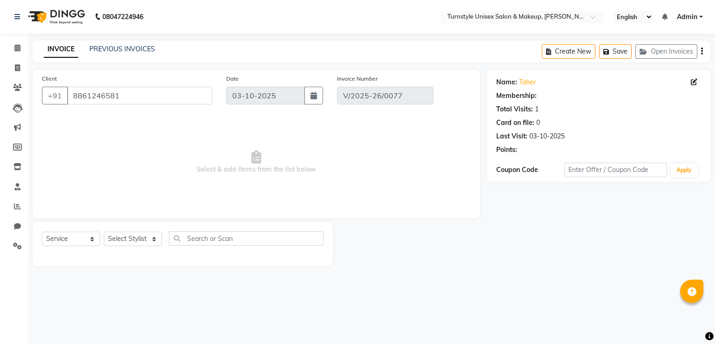
select select "select"
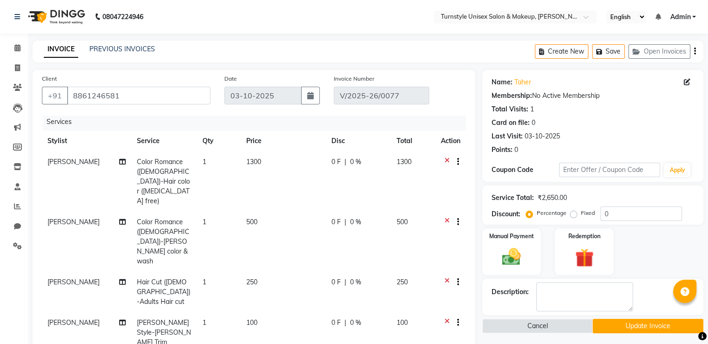
scroll to position [3, 0]
click at [455, 164] on button "button" at bounding box center [456, 161] width 6 height 10
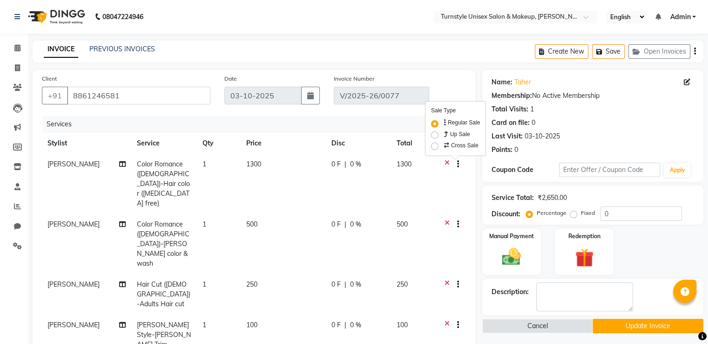
click at [457, 134] on label "Up Sale" at bounding box center [456, 133] width 28 height 9
click at [448, 134] on input "Up Sale" at bounding box center [445, 132] width 6 height 6
radio input "true"
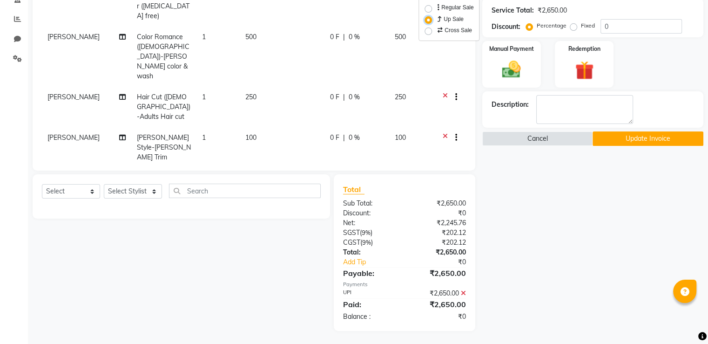
scroll to position [188, 0]
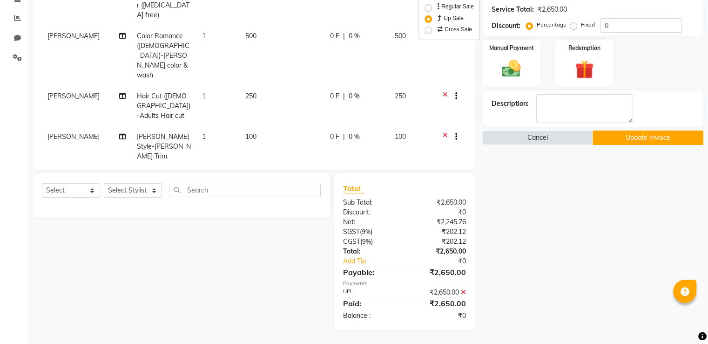
click at [624, 136] on button "Update Invoice" at bounding box center [648, 137] width 111 height 14
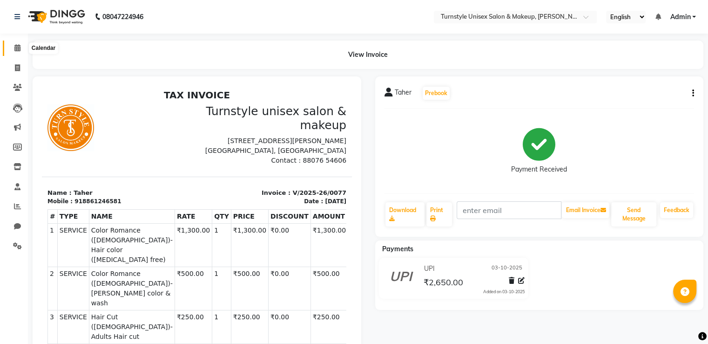
click at [20, 46] on span at bounding box center [17, 48] width 16 height 11
